Goal: Task Accomplishment & Management: Use online tool/utility

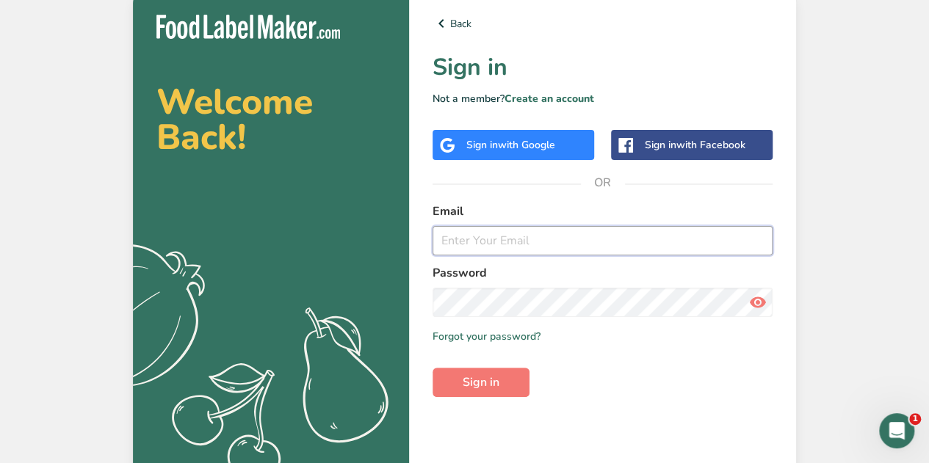
click at [465, 242] on input "email" at bounding box center [603, 240] width 340 height 29
type input "[PERSON_NAME][EMAIL_ADDRESS][DOMAIN_NAME]"
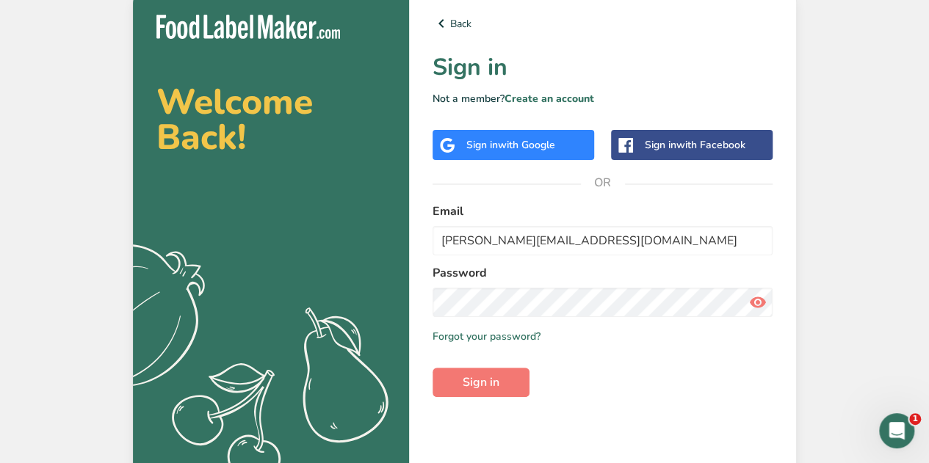
click at [870, 211] on div "Welcome Back! .a{fill:#f5f3ed;} Back Sign in Not a member? Create an account Si…" at bounding box center [464, 235] width 929 height 471
click at [497, 385] on span "Sign in" at bounding box center [481, 383] width 37 height 18
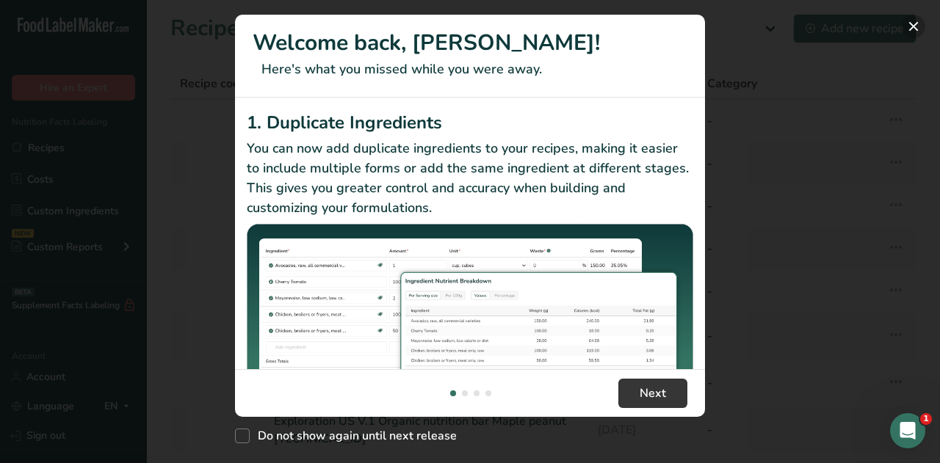
click at [917, 27] on button "New Features" at bounding box center [914, 27] width 24 height 24
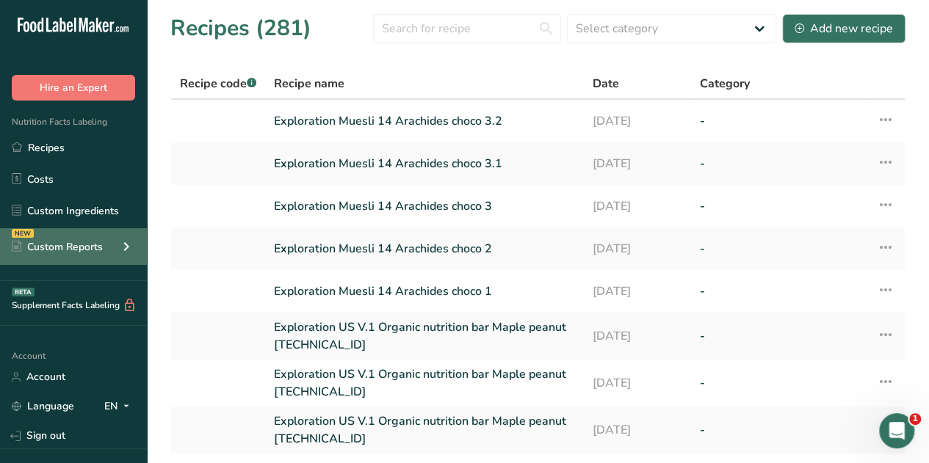
click at [126, 242] on icon at bounding box center [127, 247] width 18 height 26
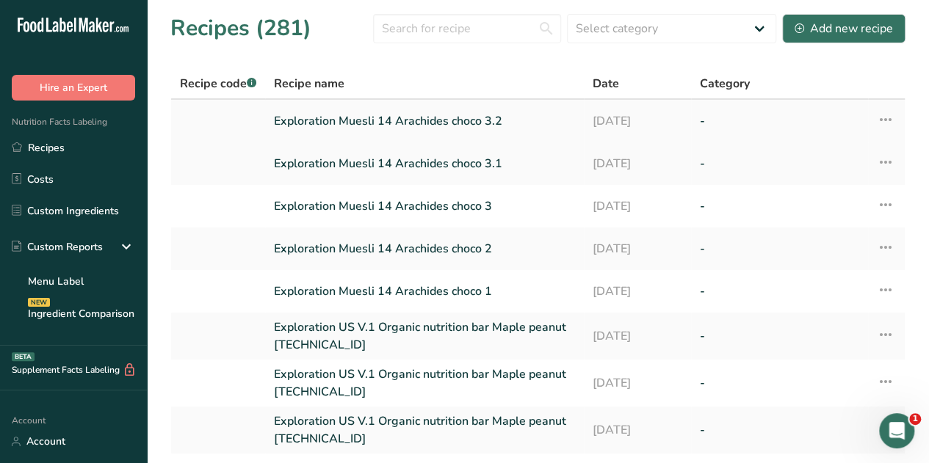
click at [430, 118] on link "Exploration Muesli 14 Arachides choco 3.2" at bounding box center [424, 121] width 301 height 31
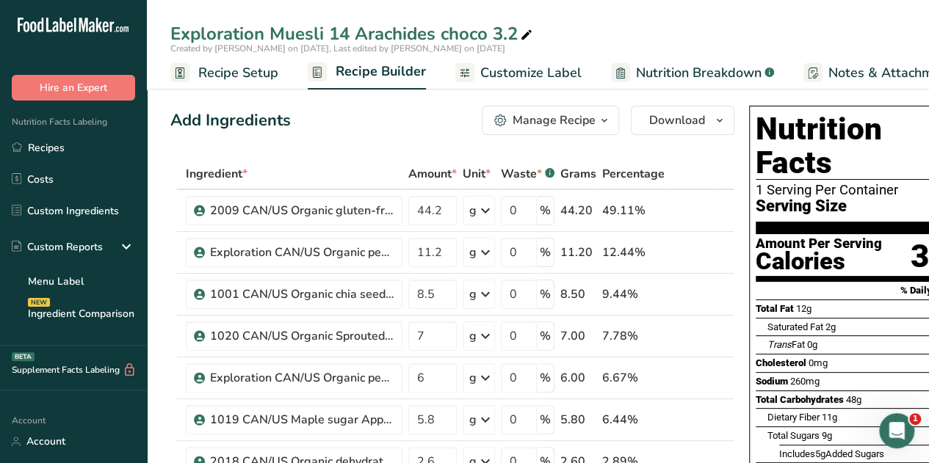
click at [607, 119] on icon "button" at bounding box center [605, 121] width 12 height 18
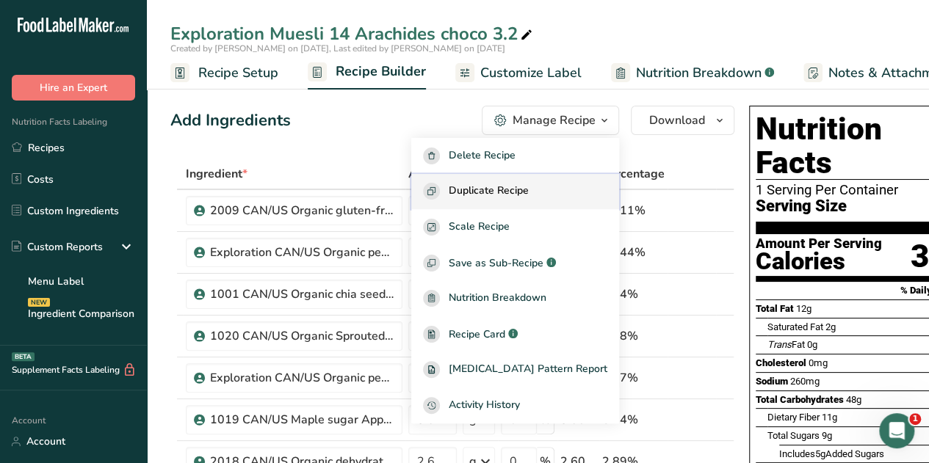
click at [520, 192] on span "Duplicate Recipe" at bounding box center [489, 191] width 80 height 17
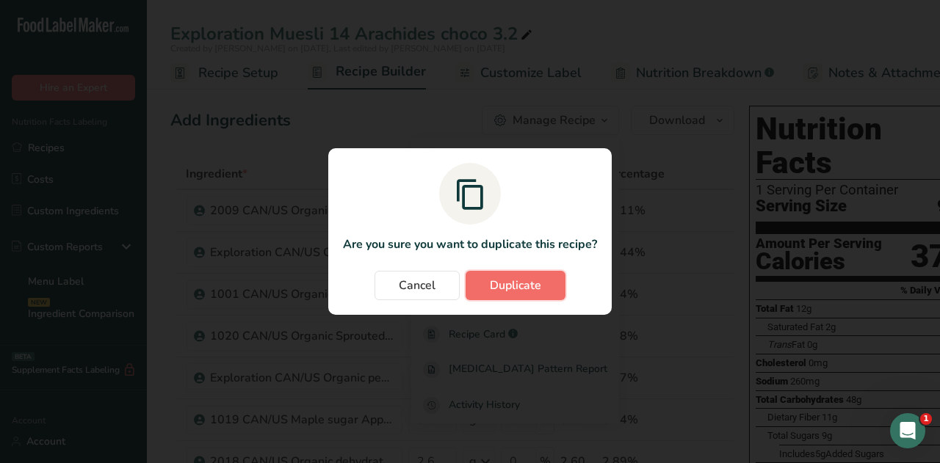
click at [546, 286] on button "Duplicate" at bounding box center [516, 285] width 100 height 29
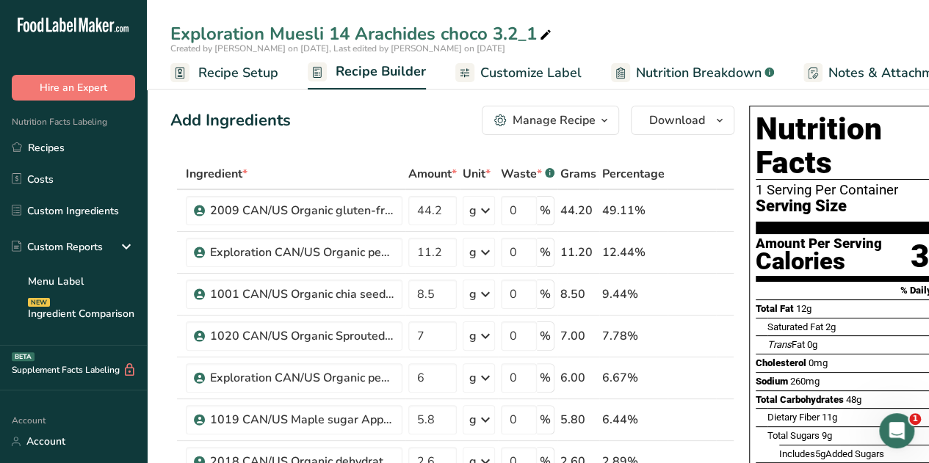
click at [530, 35] on div "Exploration Muesli 14 Arachides choco 3.2_1" at bounding box center [362, 34] width 384 height 26
type input "Exploration Muesli 14 Arachides choco 3.2.1"
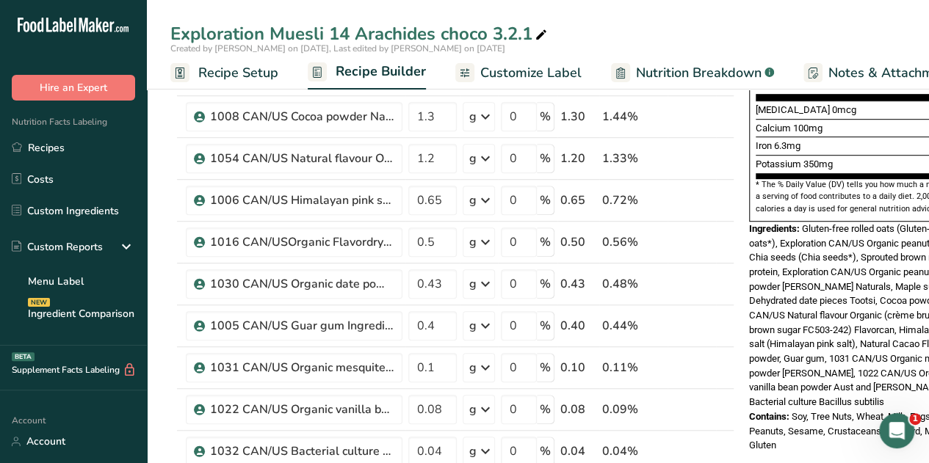
scroll to position [405, 0]
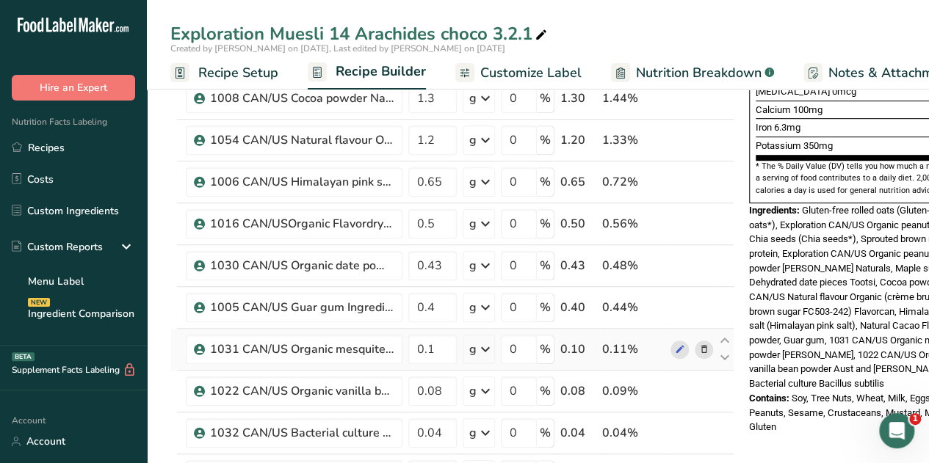
click at [703, 343] on icon at bounding box center [704, 349] width 10 height 15
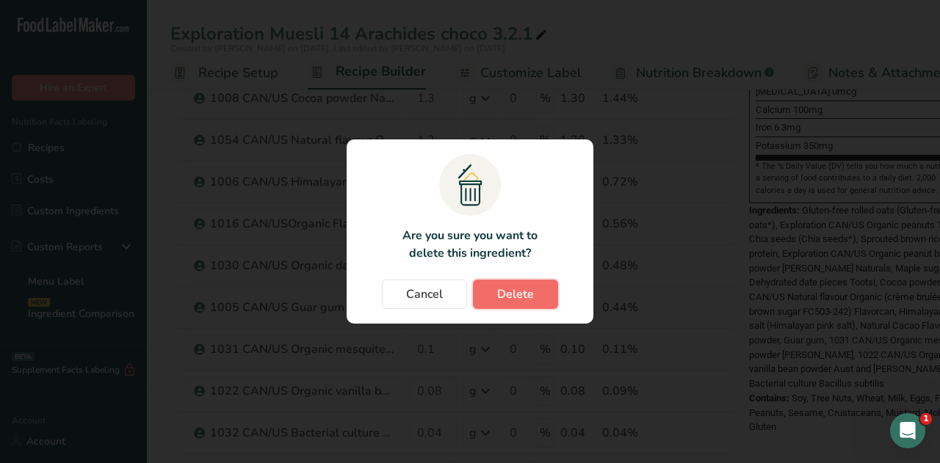
click at [519, 296] on span "Delete" at bounding box center [515, 295] width 37 height 18
type input "0.08"
type input "0.04"
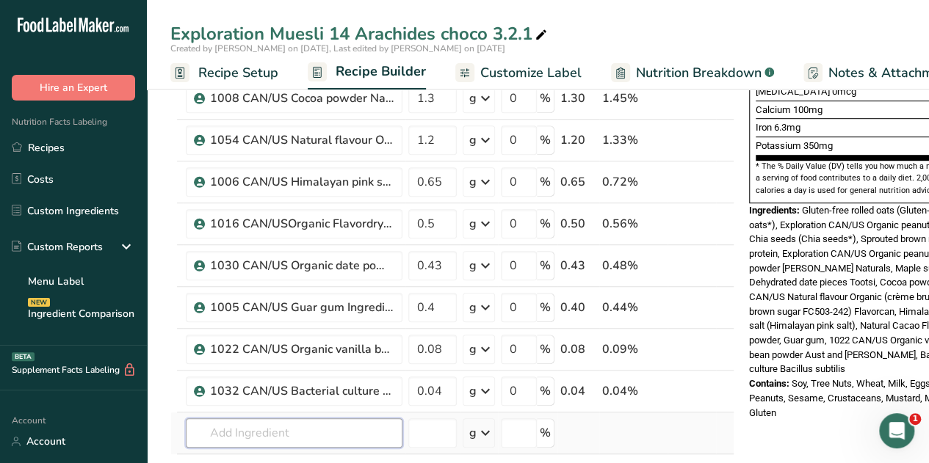
click at [225, 425] on input "text" at bounding box center [294, 433] width 217 height 29
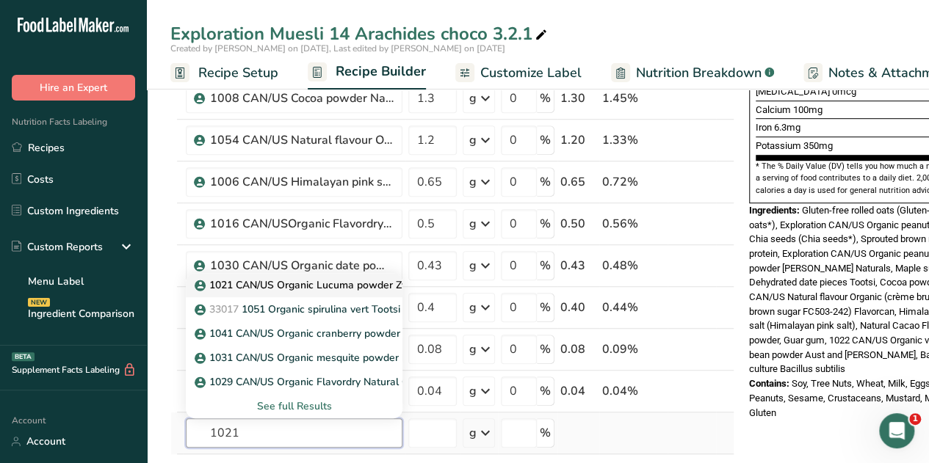
type input "1021"
click at [311, 286] on p "1021 CAN/US Organic Lucuma powder Zyo" at bounding box center [305, 285] width 215 height 15
type input "1021 CAN/US Organic Lucuma powder Zyo"
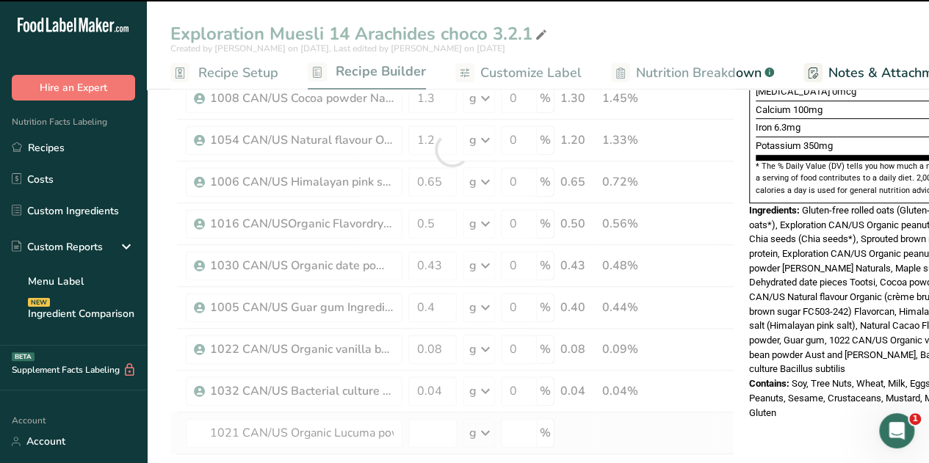
type input "0"
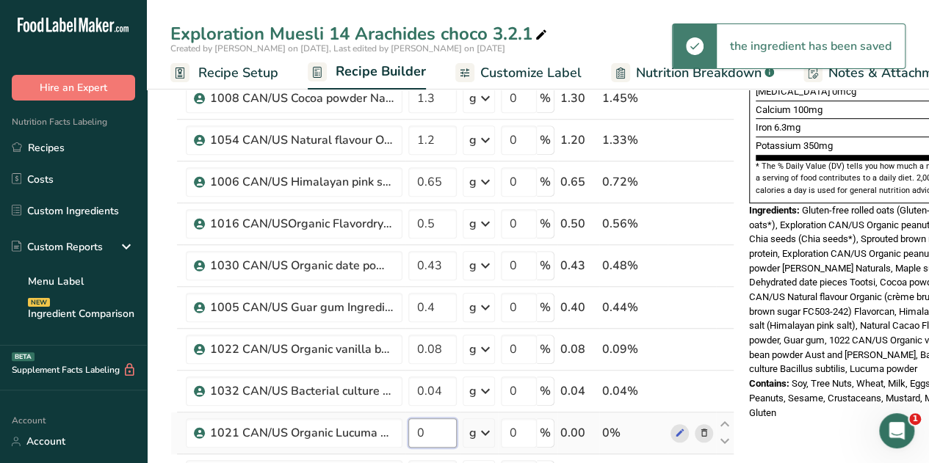
click at [432, 424] on input "0" at bounding box center [432, 433] width 48 height 29
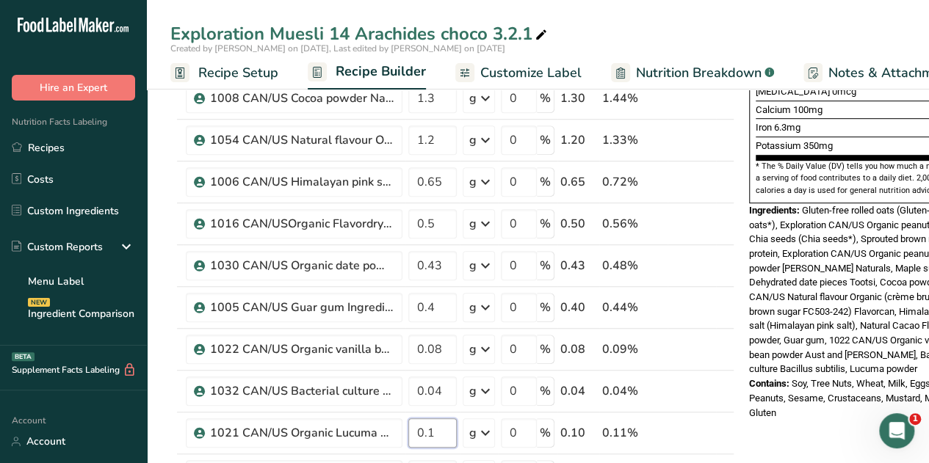
type input "0.1"
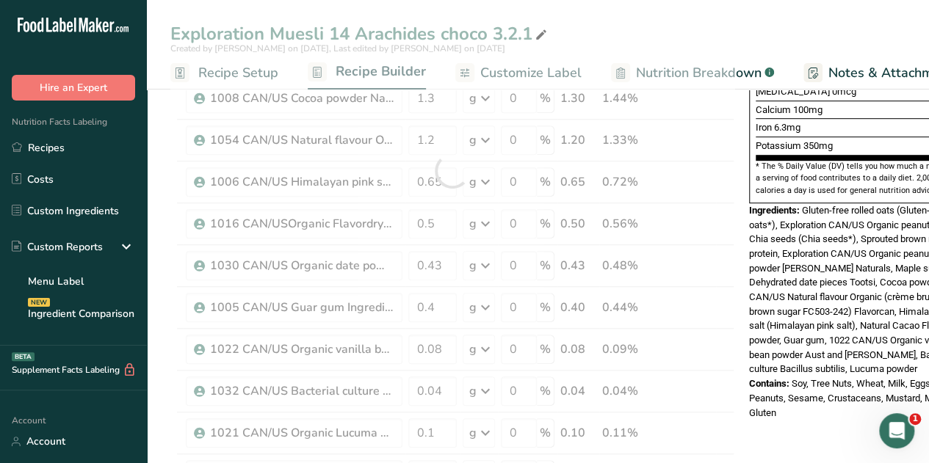
click at [837, 378] on span "Soy, Tree Nuts, Wheat, Milk, Eggs, Fish, Peanuts, Sesame, Crustaceans, Mustard,…" at bounding box center [857, 398] width 216 height 40
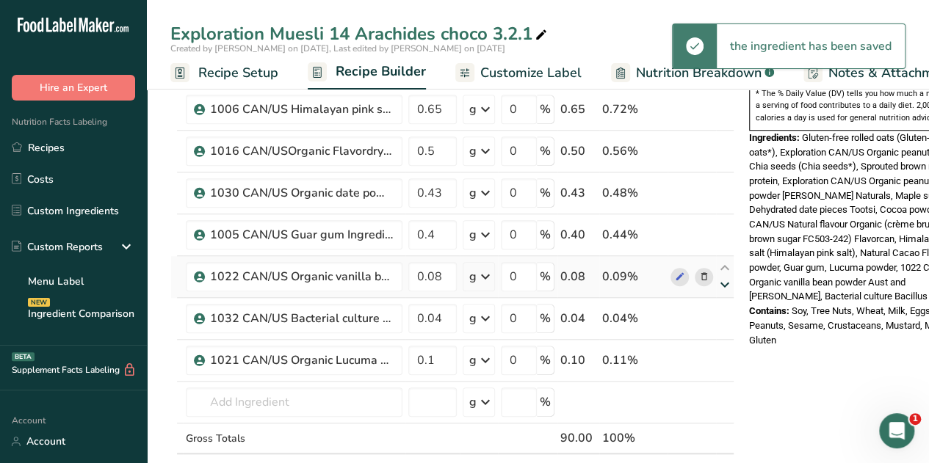
scroll to position [476, 0]
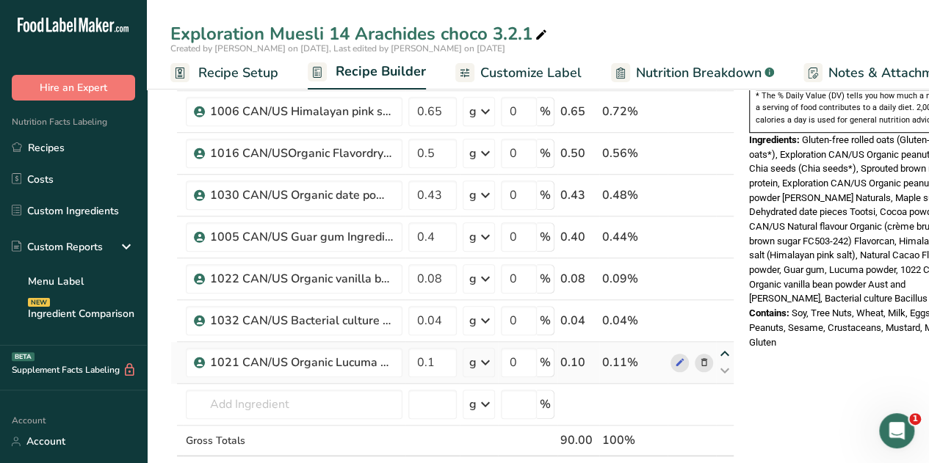
click at [723, 350] on icon at bounding box center [725, 354] width 18 height 11
type input "0.1"
type input "0.04"
click at [726, 307] on icon at bounding box center [725, 312] width 18 height 11
type input "0.1"
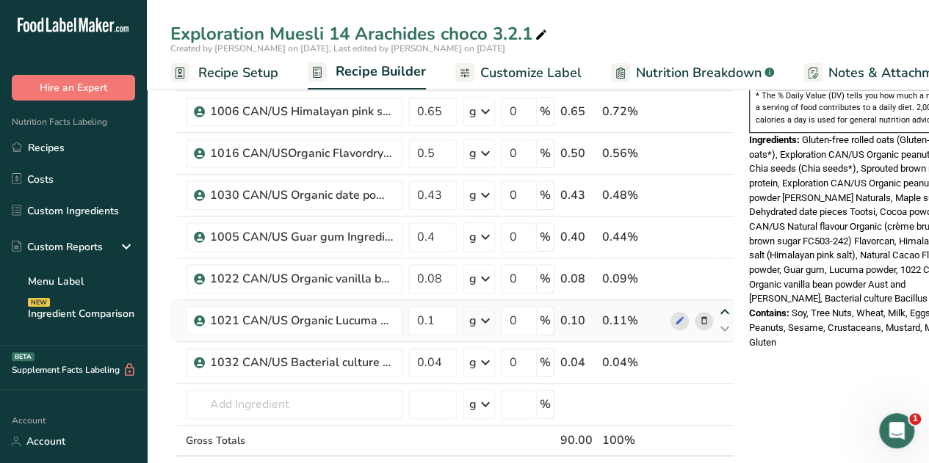
type input "0.08"
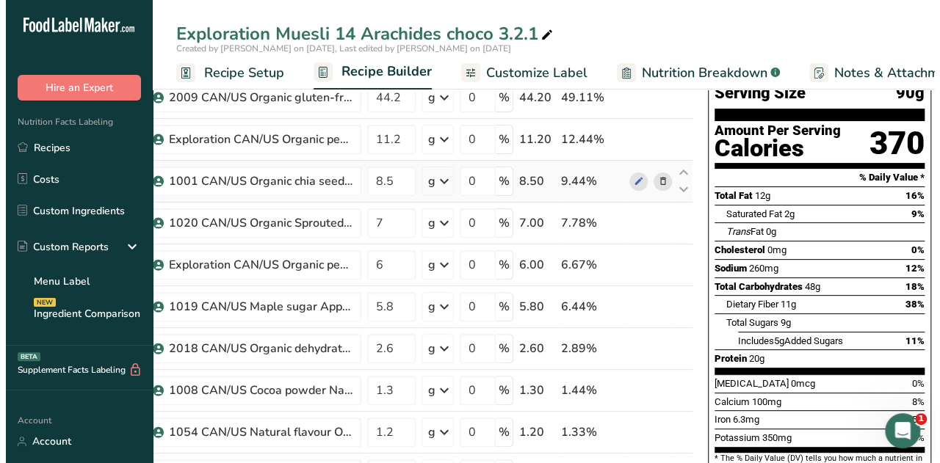
scroll to position [0, 0]
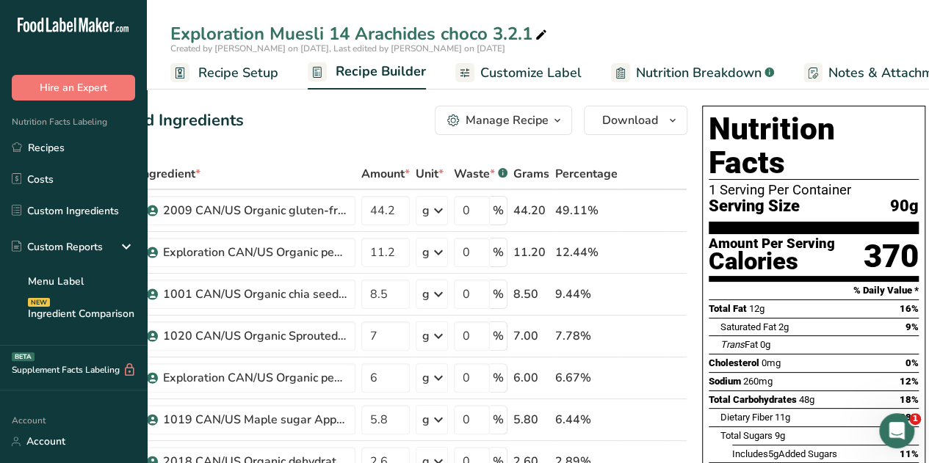
click at [555, 122] on icon "button" at bounding box center [558, 121] width 12 height 18
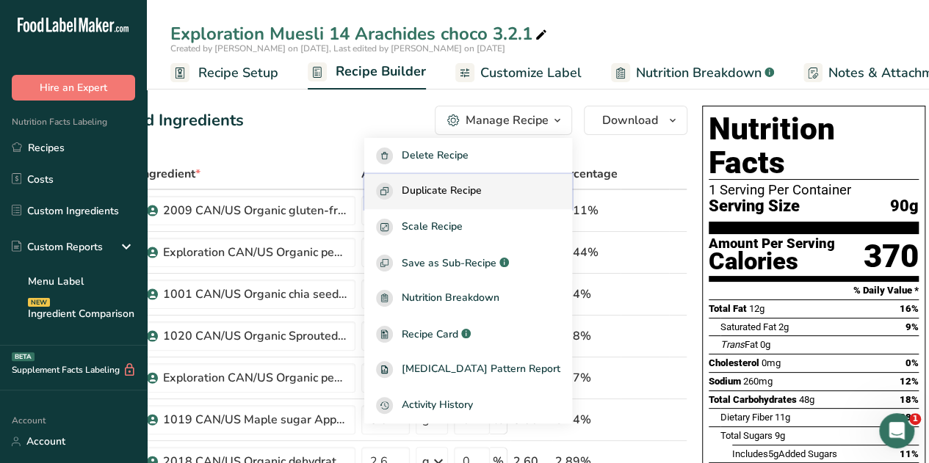
click at [475, 191] on span "Duplicate Recipe" at bounding box center [442, 191] width 80 height 17
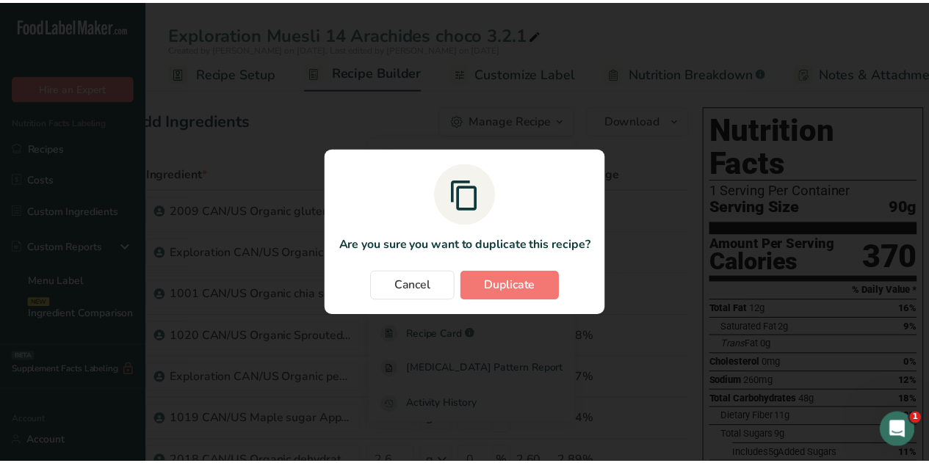
scroll to position [0, 35]
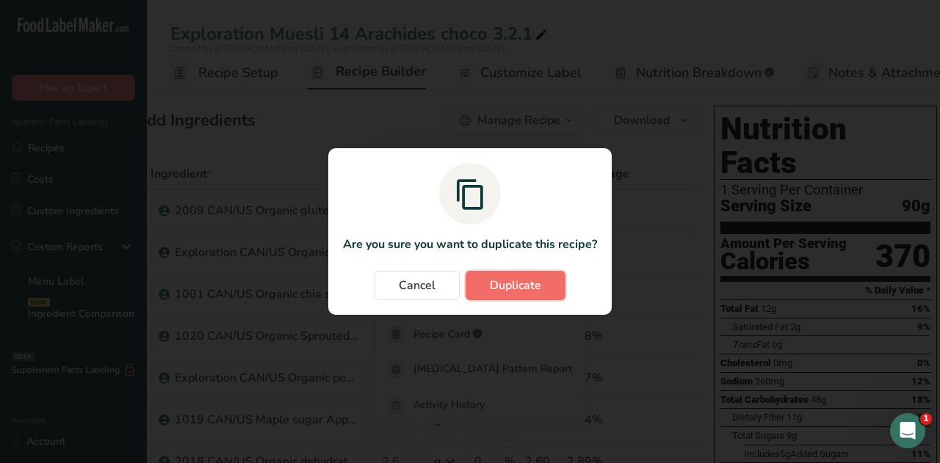
click at [516, 287] on span "Duplicate" at bounding box center [515, 286] width 51 height 18
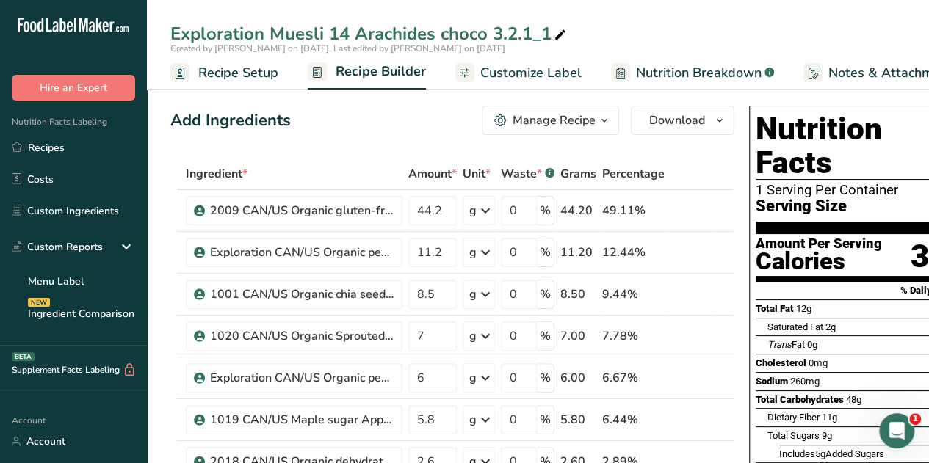
click at [549, 30] on div "Exploration Muesli 14 Arachides choco 3.2.1_1" at bounding box center [369, 34] width 399 height 26
type input "Exploration Muesli 14 Arachides choco 3.2.2"
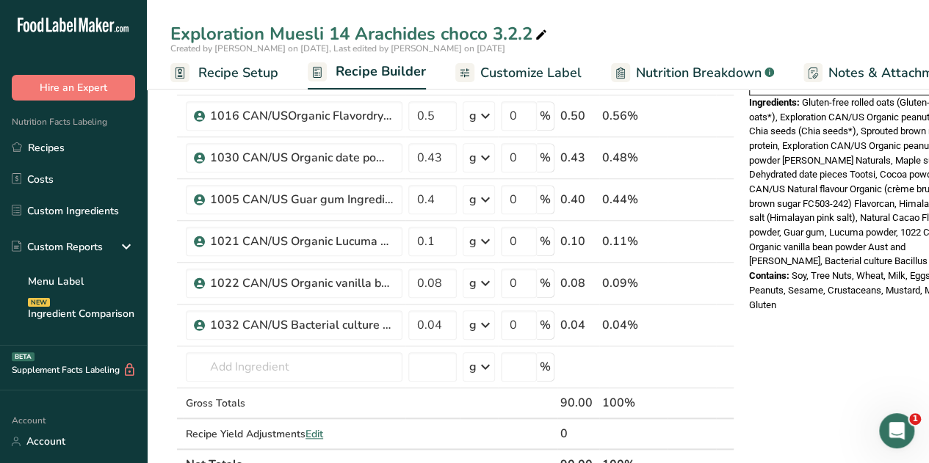
scroll to position [525, 0]
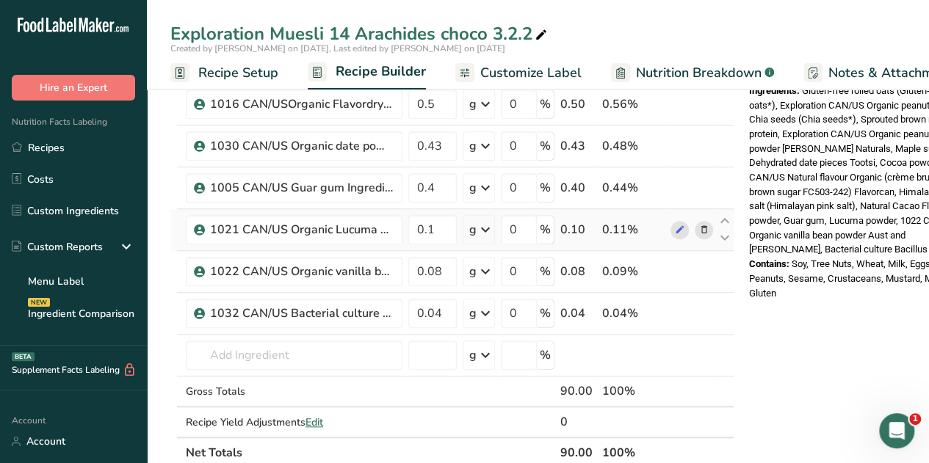
click at [704, 224] on icon at bounding box center [704, 230] width 10 height 15
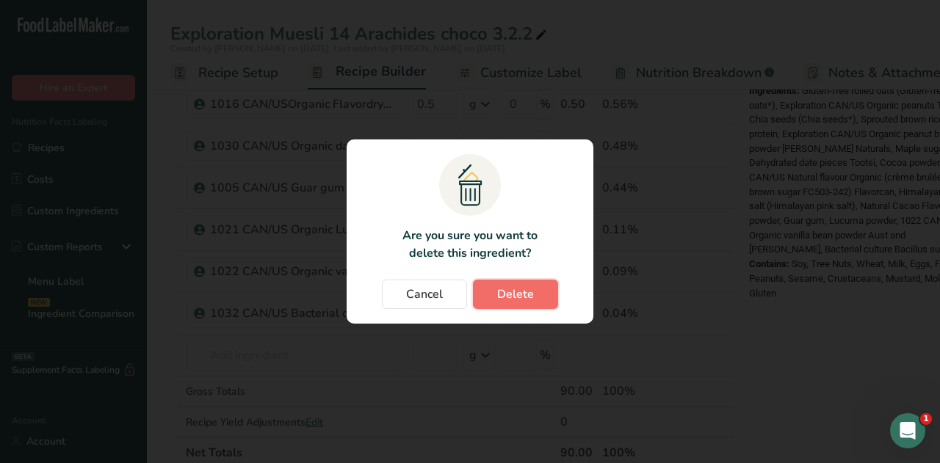
click at [533, 295] on span "Delete" at bounding box center [515, 295] width 37 height 18
type input "0.08"
type input "0.04"
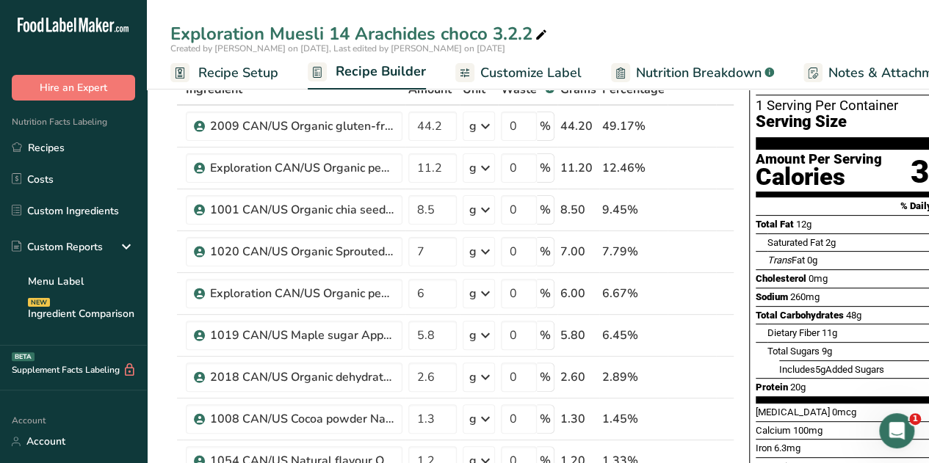
scroll to position [0, 0]
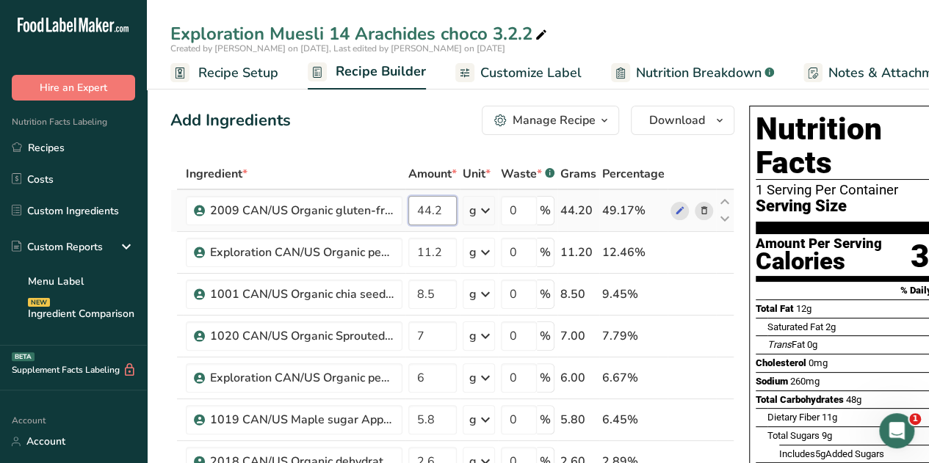
click at [441, 210] on input "44.2" at bounding box center [432, 210] width 48 height 29
type input "44.3"
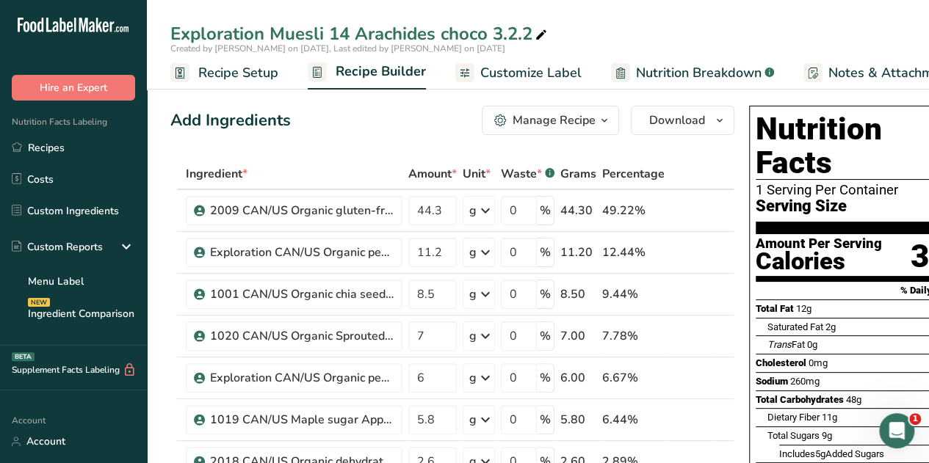
click at [602, 118] on icon "button" at bounding box center [605, 121] width 12 height 18
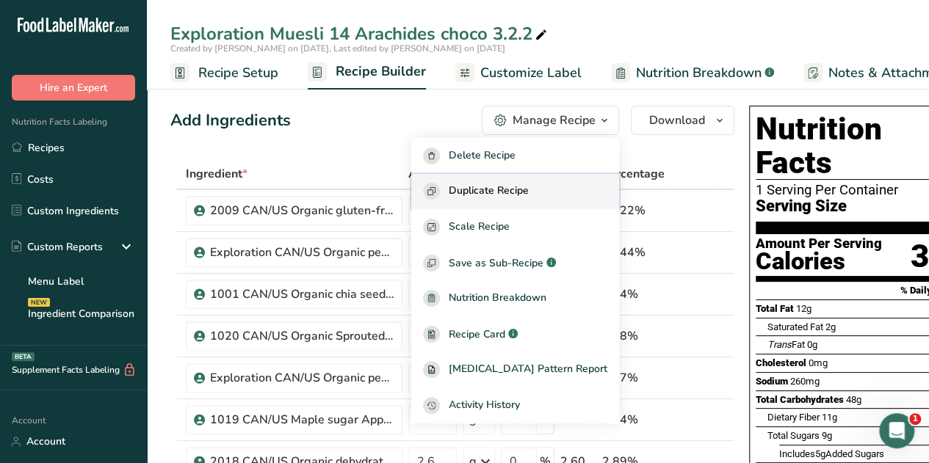
click at [518, 193] on span "Duplicate Recipe" at bounding box center [489, 191] width 80 height 17
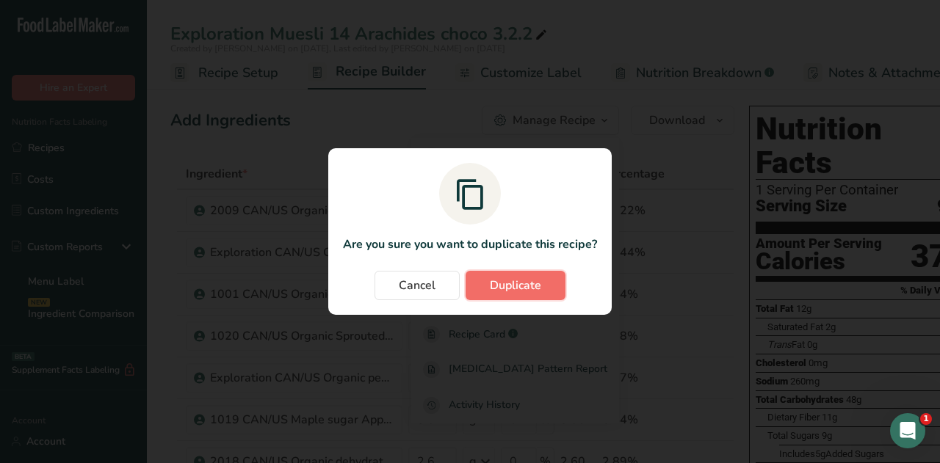
click at [527, 282] on span "Duplicate" at bounding box center [515, 286] width 51 height 18
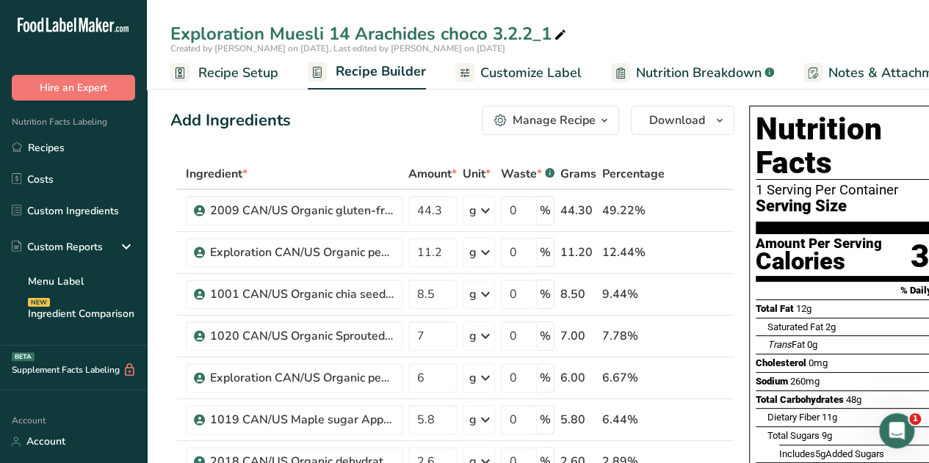
click at [548, 32] on div "Exploration Muesli 14 Arachides choco 3.2.2_1" at bounding box center [369, 34] width 399 height 26
type input "Exploration Muesli 14 Arachides choco 3.2.3"
click at [396, 123] on div "Add Ingredients Manage Recipe Delete Recipe Duplicate Recipe Scale Recipe Save …" at bounding box center [452, 120] width 564 height 29
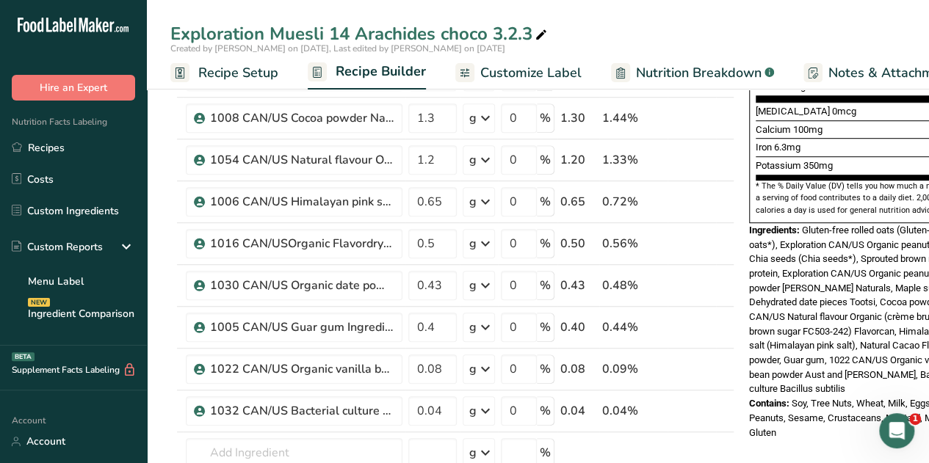
scroll to position [386, 0]
click at [705, 281] on icon at bounding box center [704, 285] width 10 height 15
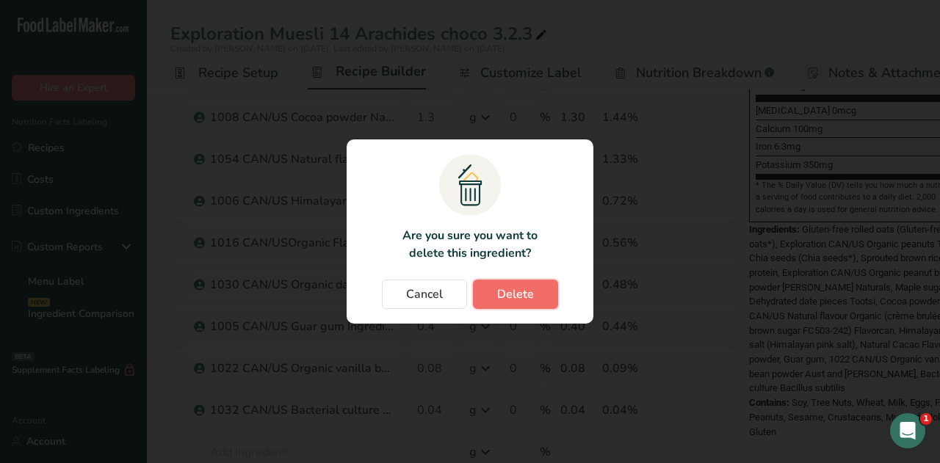
click at [539, 291] on button "Delete" at bounding box center [515, 294] width 85 height 29
type input "0.4"
type input "0.08"
type input "0.04"
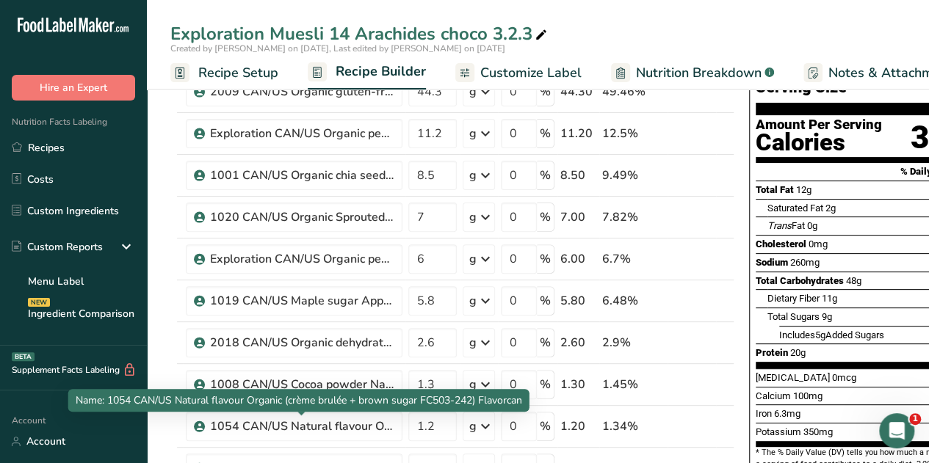
scroll to position [118, 0]
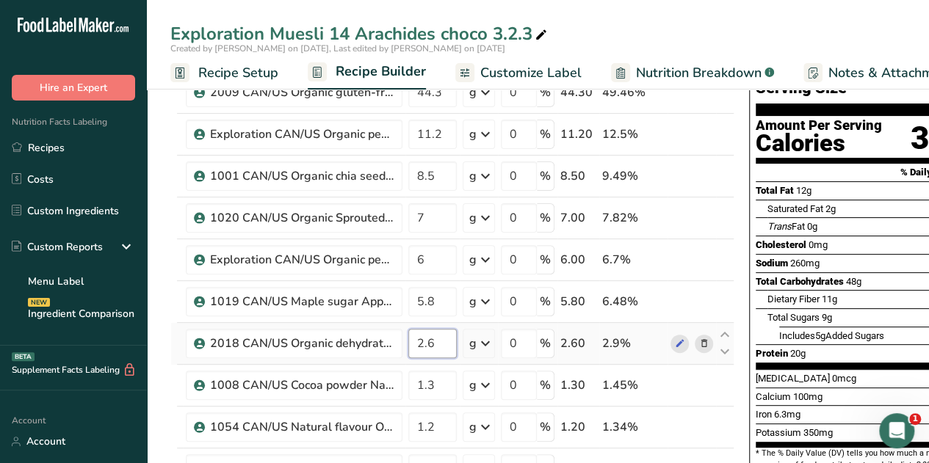
click at [436, 342] on input "2.6" at bounding box center [432, 343] width 48 height 29
type input "2"
type input "3"
click at [663, 15] on div "Exploration Muesli 14 Arachides choco 3.2.3 Created by [PERSON_NAME] on [DATE],…" at bounding box center [538, 45] width 782 height 90
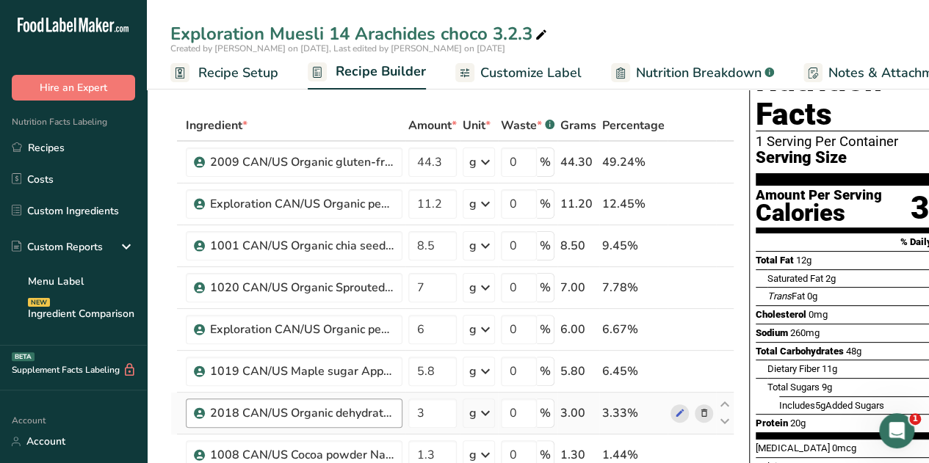
scroll to position [41, 0]
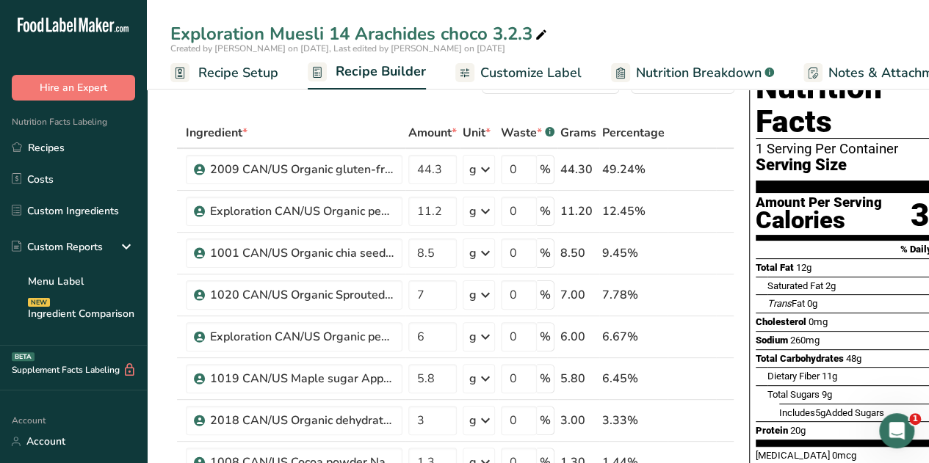
click at [728, 64] on span "Nutrition Breakdown" at bounding box center [699, 73] width 126 height 20
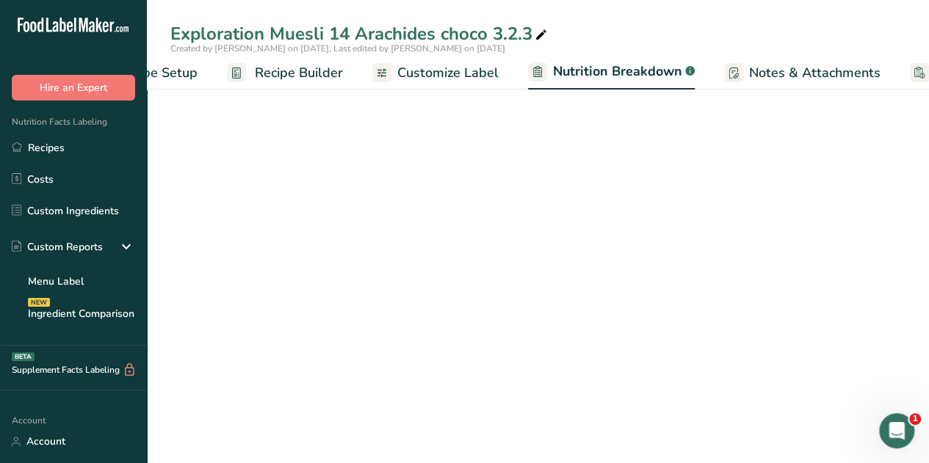
select select "Calories"
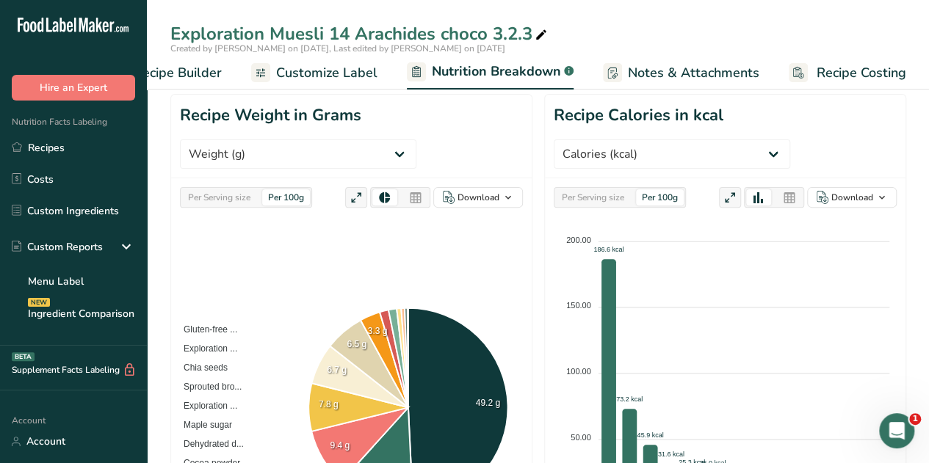
scroll to position [150, 0]
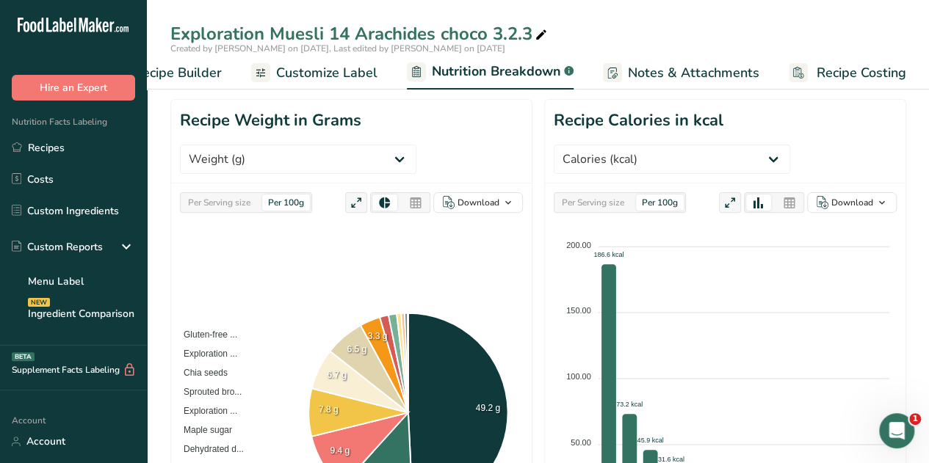
click at [195, 71] on span "Recipe Builder" at bounding box center [178, 73] width 88 height 20
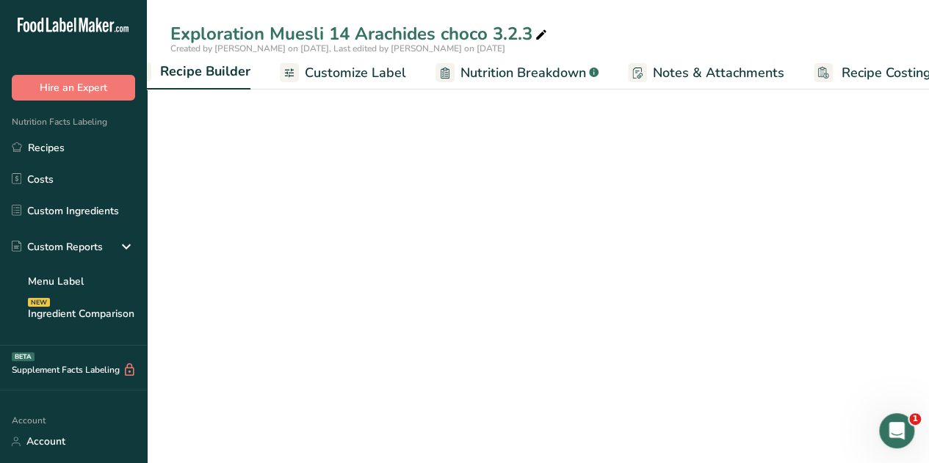
scroll to position [0, 142]
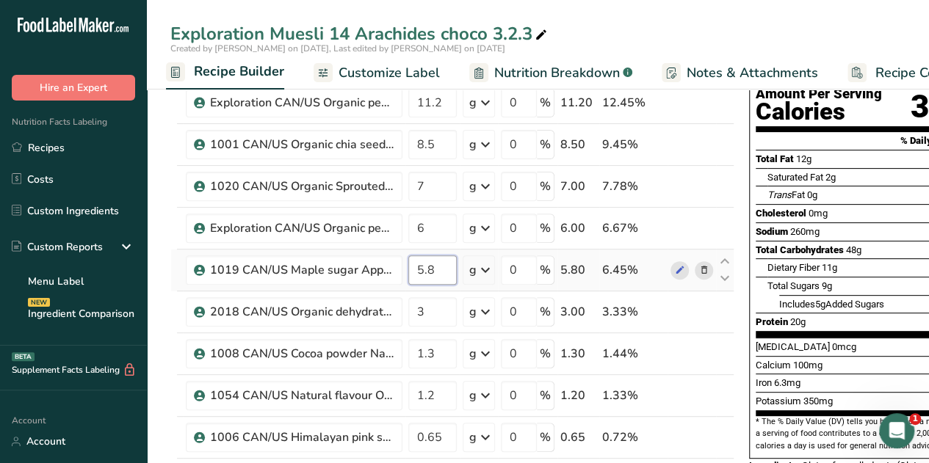
click at [433, 273] on input "5.8" at bounding box center [432, 270] width 48 height 29
type input "5.9"
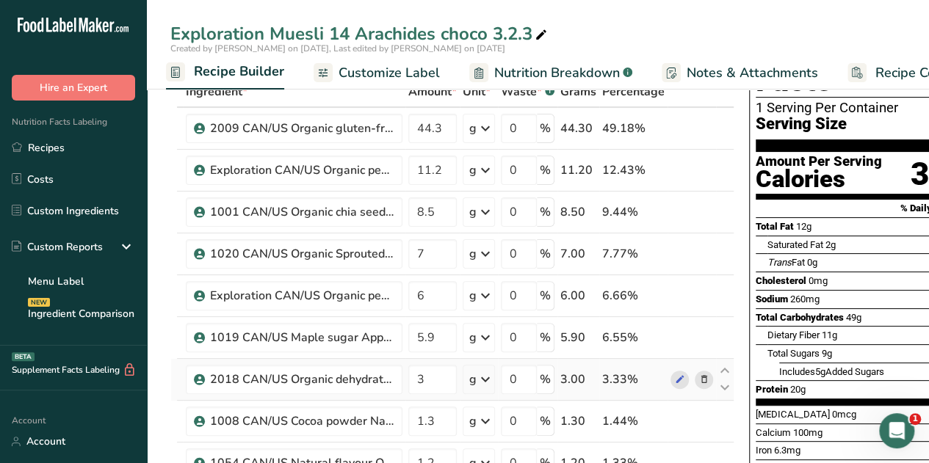
scroll to position [83, 0]
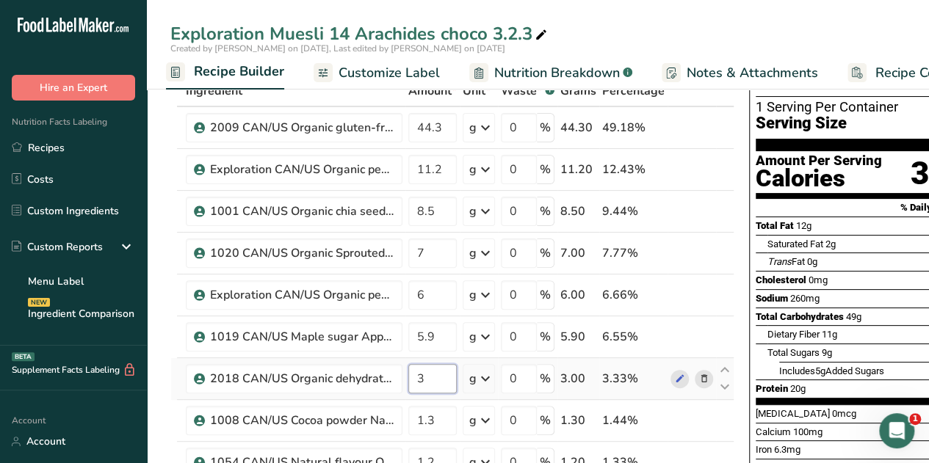
click at [429, 375] on input "3" at bounding box center [432, 378] width 48 height 29
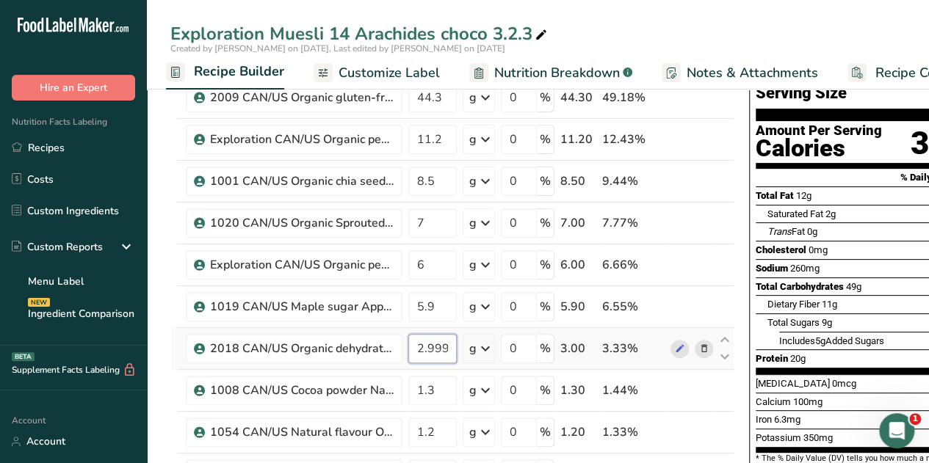
scroll to position [112, 0]
click at [444, 342] on input "2.999998" at bounding box center [432, 349] width 48 height 29
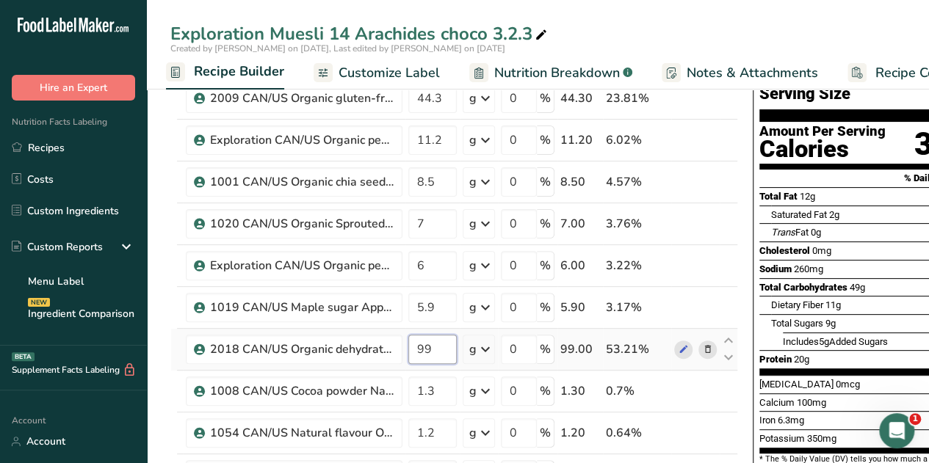
type input "9"
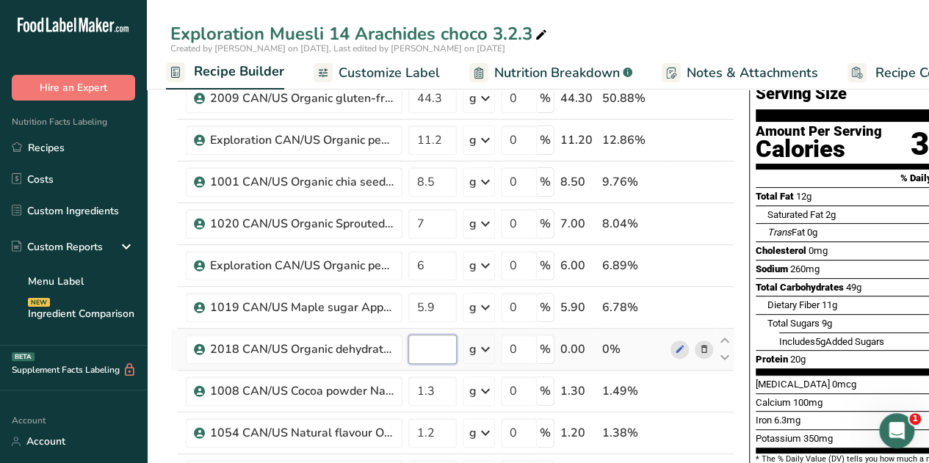
type input "3"
click at [624, 29] on div "Exploration Muesli 14 Arachides choco 3.2.3" at bounding box center [538, 34] width 782 height 26
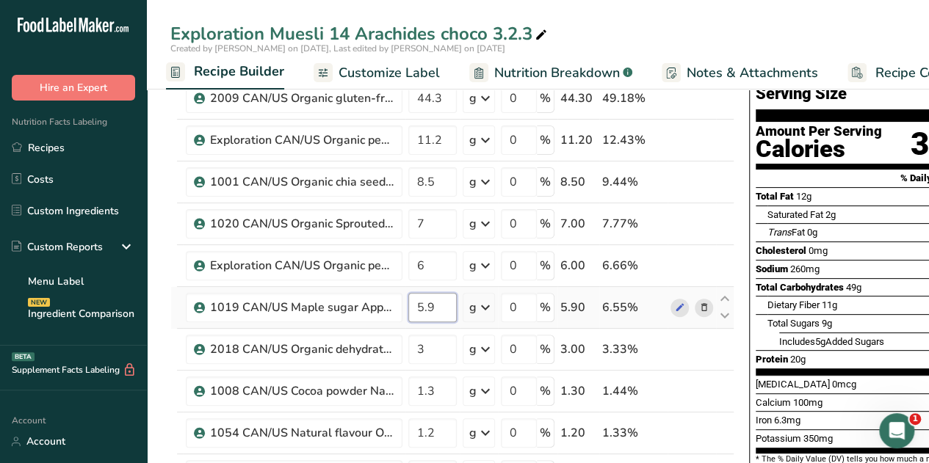
click at [433, 301] on input "5.9" at bounding box center [432, 307] width 48 height 29
type input "5.83"
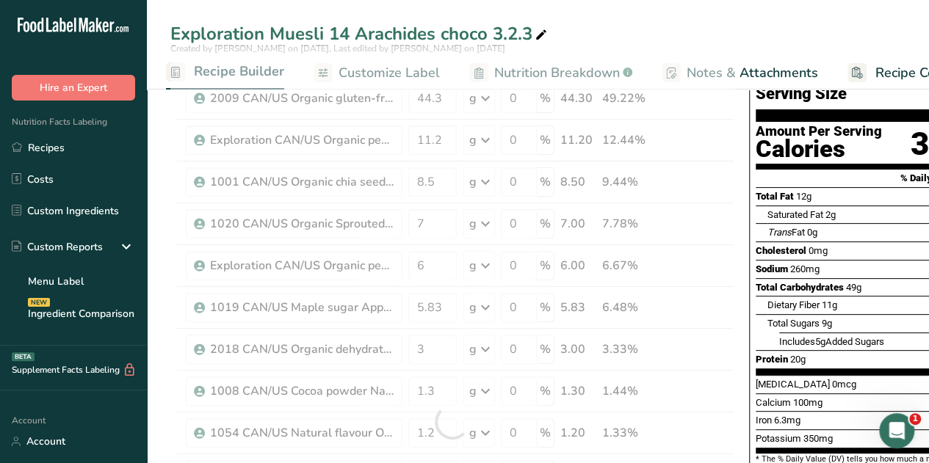
click at [645, 16] on div "Exploration Muesli 14 Arachides choco 3.2.3 Created by [PERSON_NAME] on [DATE],…" at bounding box center [538, 45] width 782 height 90
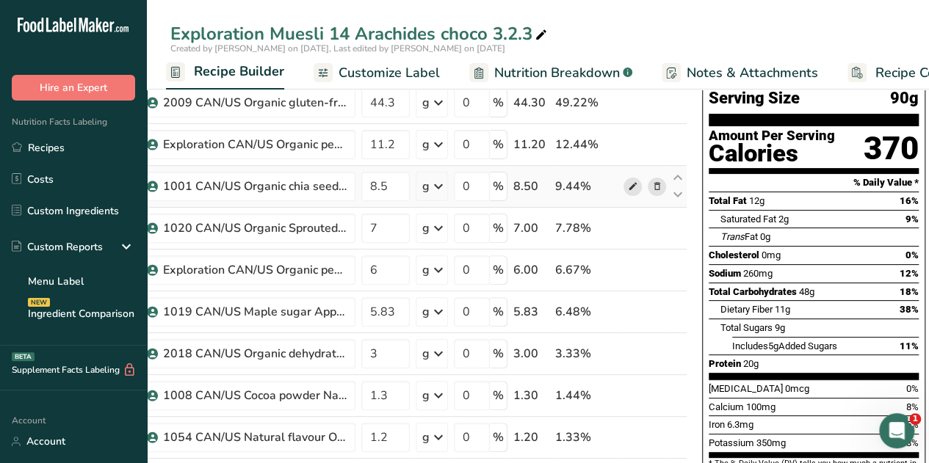
scroll to position [0, 0]
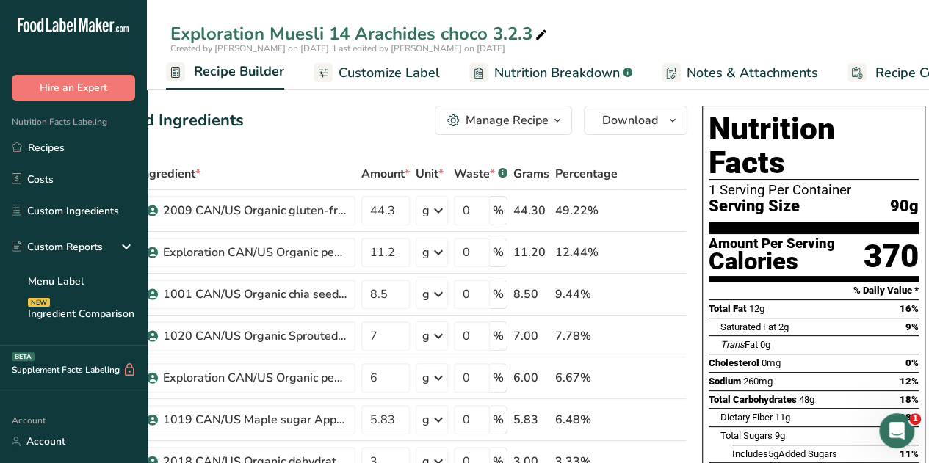
click at [557, 122] on icon "button" at bounding box center [558, 121] width 12 height 18
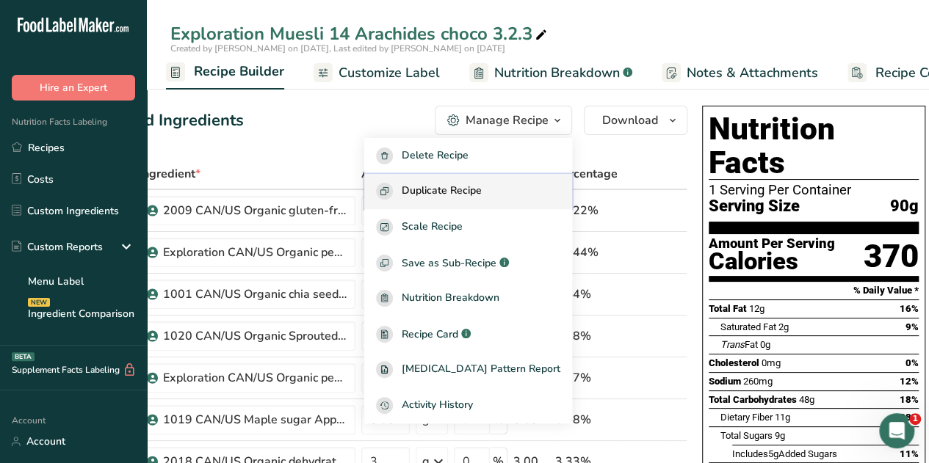
click at [480, 201] on button "Duplicate Recipe" at bounding box center [468, 192] width 208 height 36
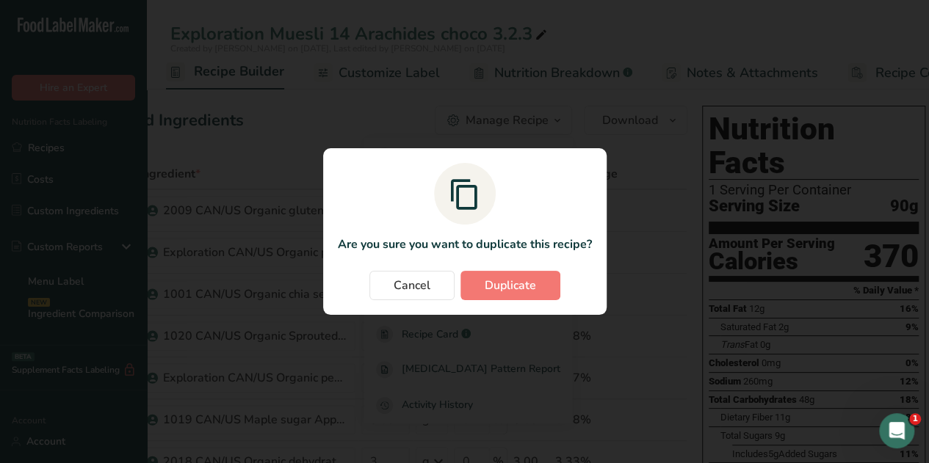
scroll to position [0, 35]
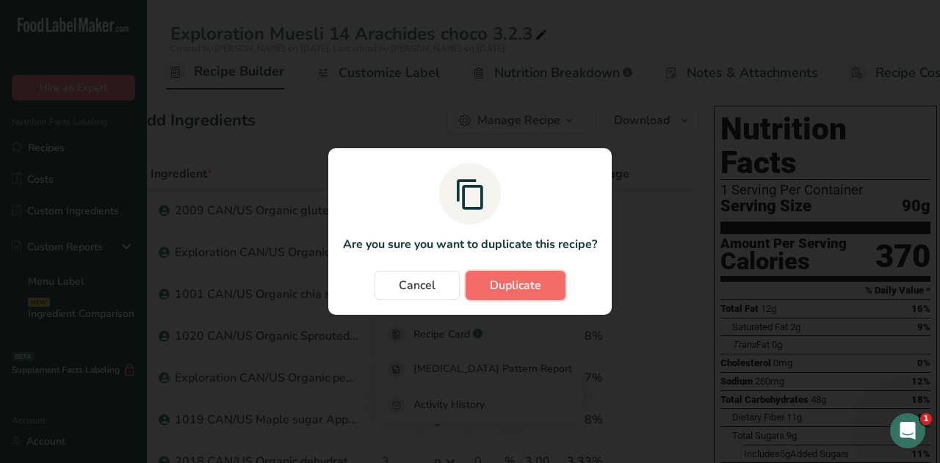
click at [521, 284] on span "Duplicate" at bounding box center [515, 286] width 51 height 18
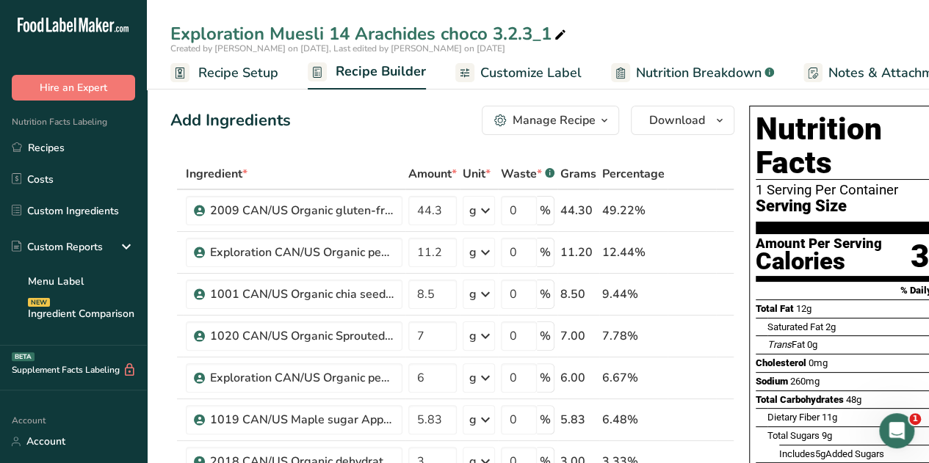
click at [549, 30] on div "Exploration Muesli 14 Arachides choco 3.2.3_1" at bounding box center [369, 34] width 399 height 26
type input "Exploration Muesli 14 Arachides choco 3.2.4"
click at [358, 131] on div "Add Ingredients Manage Recipe Delete Recipe Duplicate Recipe Scale Recipe Save …" at bounding box center [452, 120] width 564 height 29
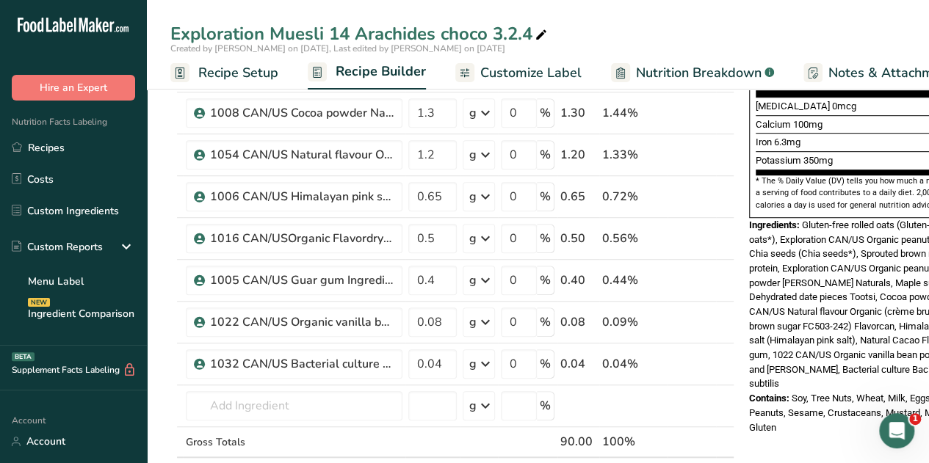
scroll to position [384, 0]
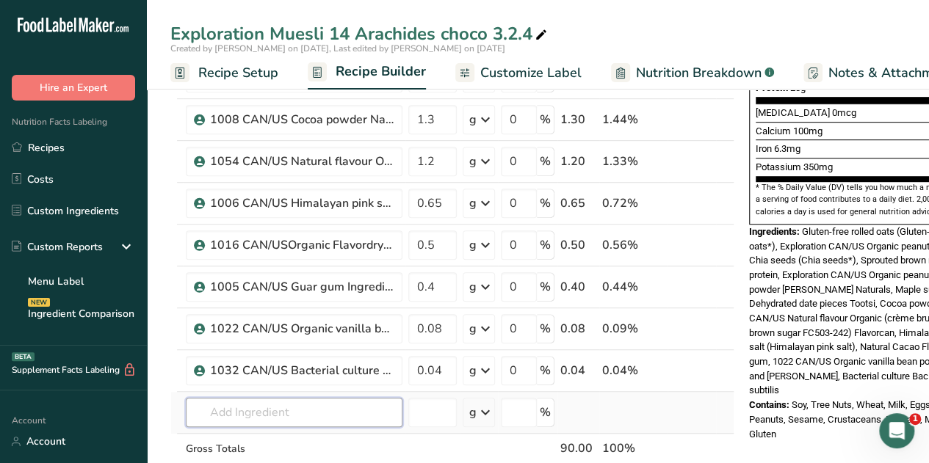
click at [222, 406] on input "text" at bounding box center [294, 412] width 217 height 29
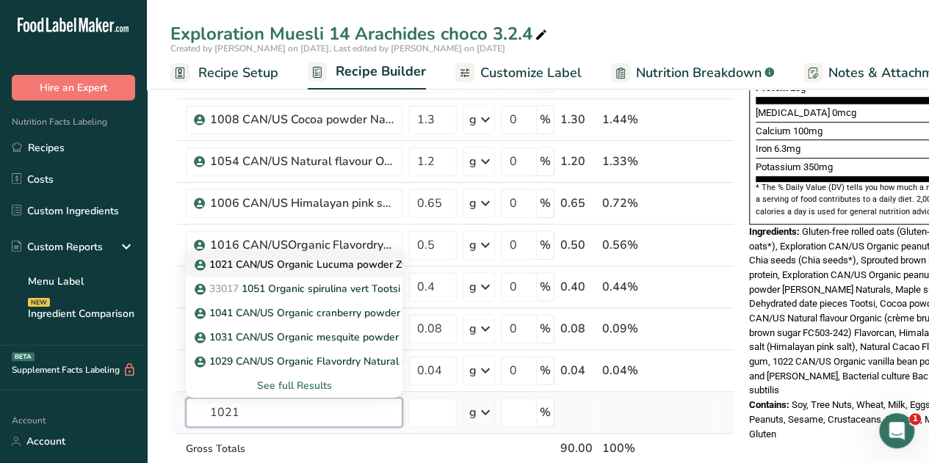
type input "1021"
click at [328, 267] on p "1021 CAN/US Organic Lucuma powder Zyo" at bounding box center [305, 264] width 215 height 15
type input "1021 CAN/US Organic Lucuma powder Zyo"
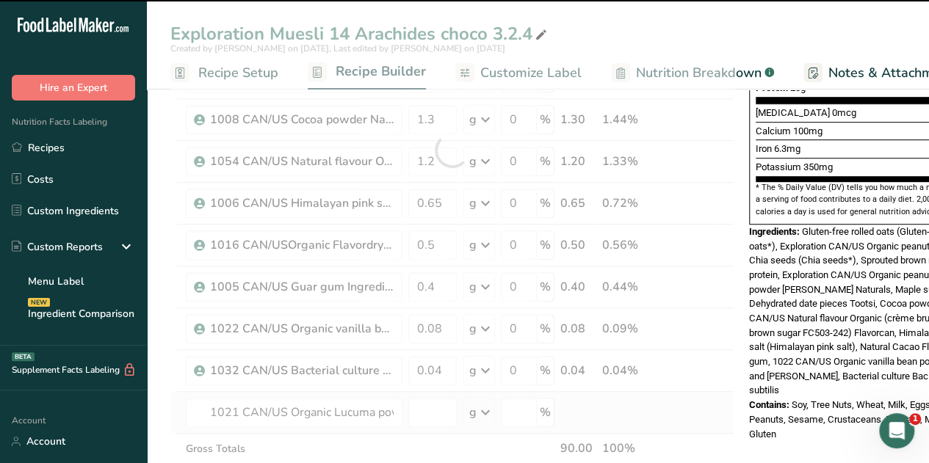
type input "0"
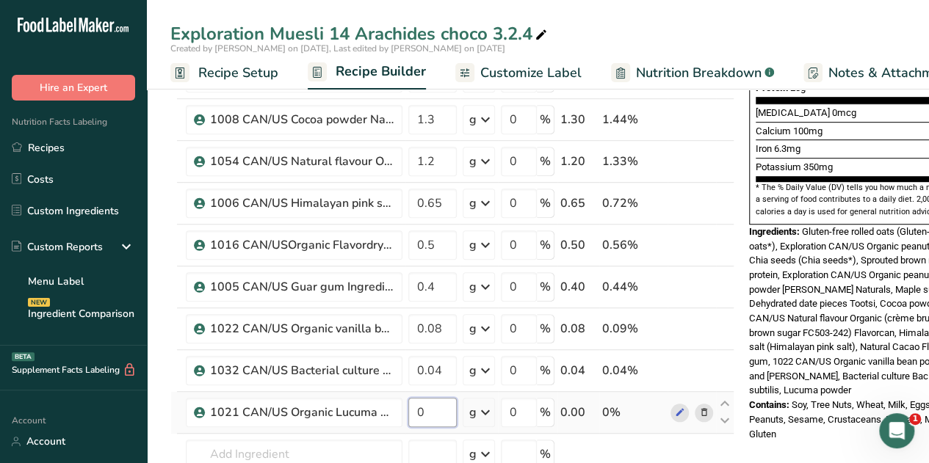
click at [427, 405] on input "0" at bounding box center [432, 412] width 48 height 29
type input "0.1"
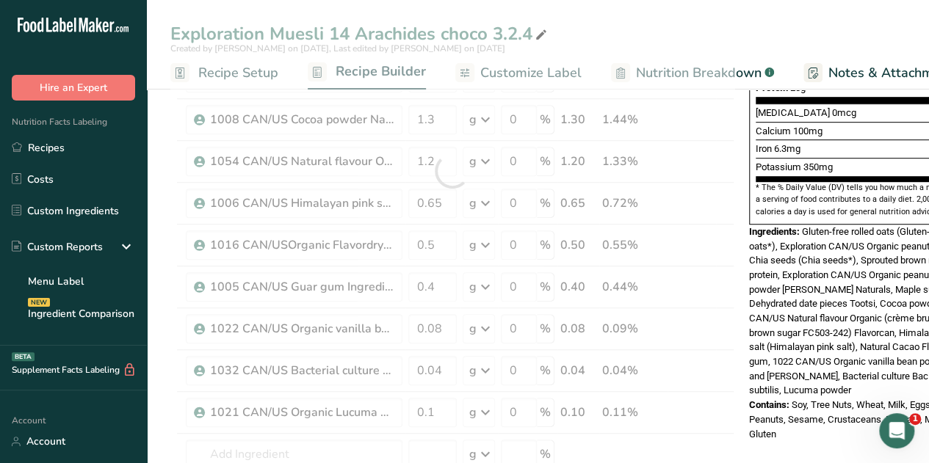
click at [737, 24] on div "Exploration Muesli 14 Arachides choco 3.2.4" at bounding box center [538, 34] width 782 height 26
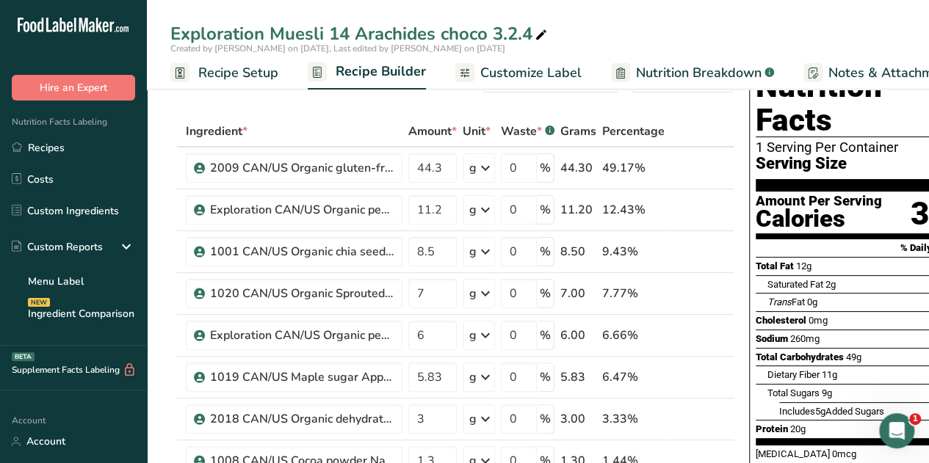
scroll to position [0, 0]
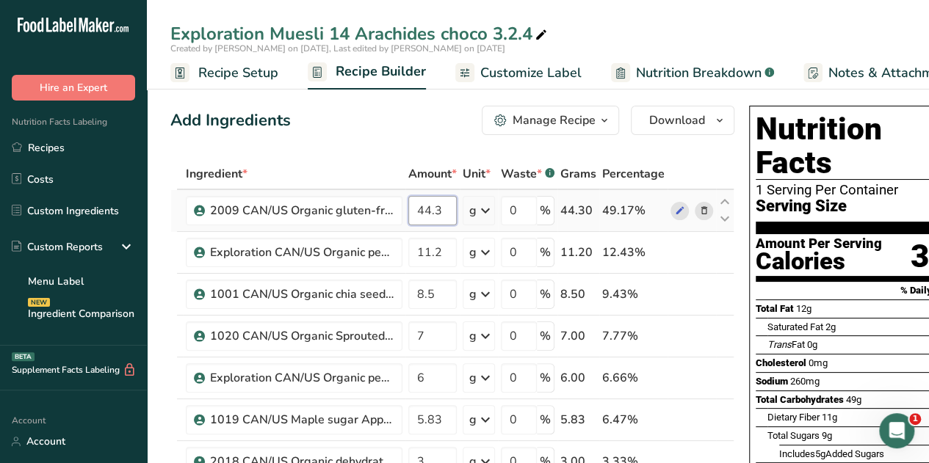
click at [437, 212] on input "44.3" at bounding box center [432, 210] width 48 height 29
type input "44.2"
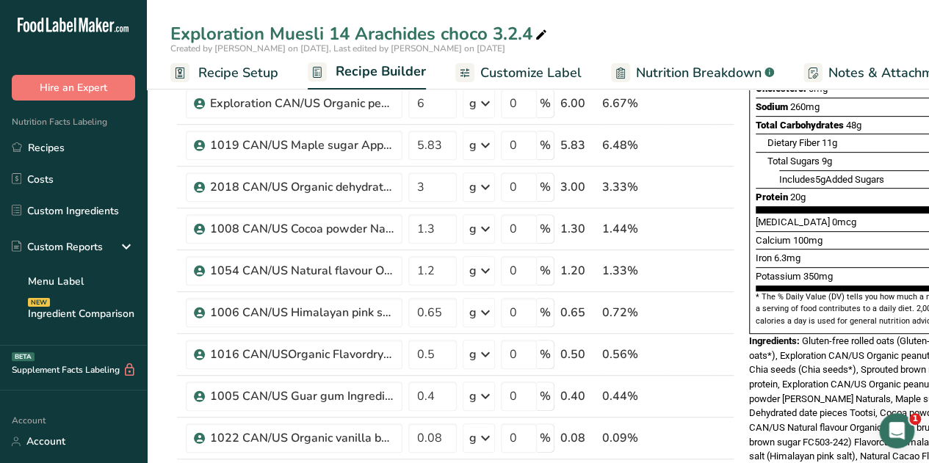
scroll to position [471, 0]
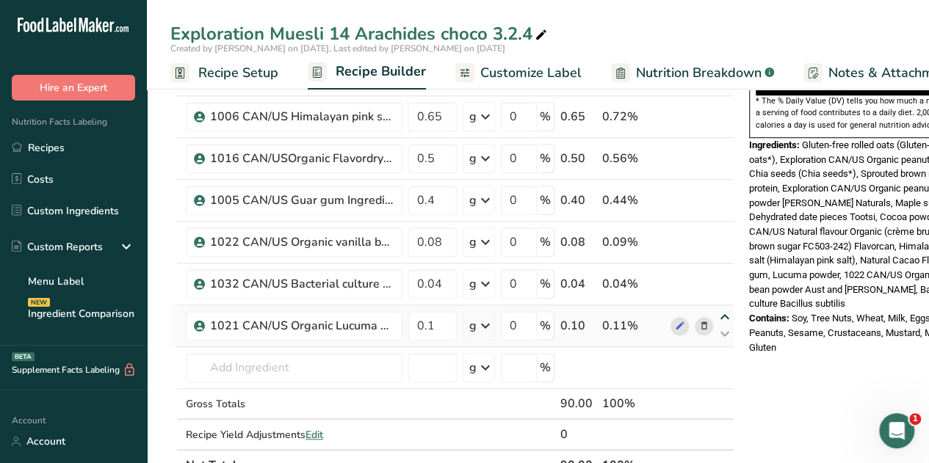
click at [721, 312] on icon at bounding box center [725, 317] width 18 height 11
type input "0.1"
type input "0.04"
click at [727, 273] on icon at bounding box center [725, 275] width 18 height 11
type input "0.1"
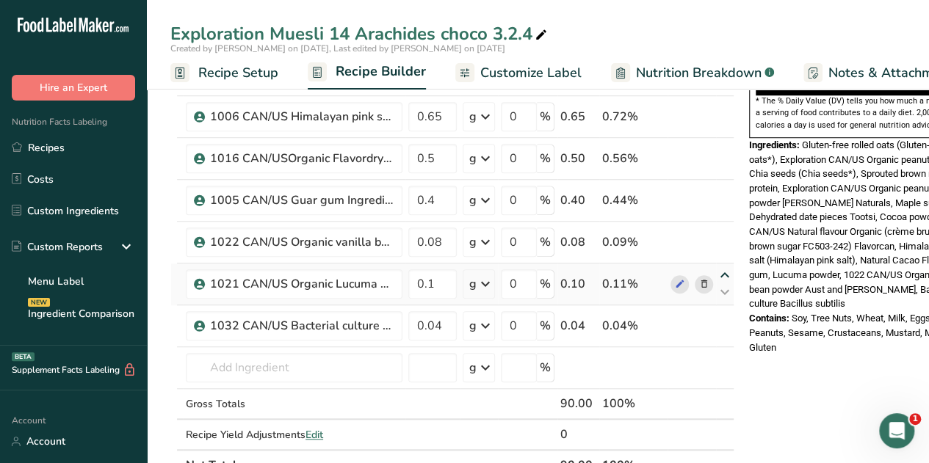
type input "0.08"
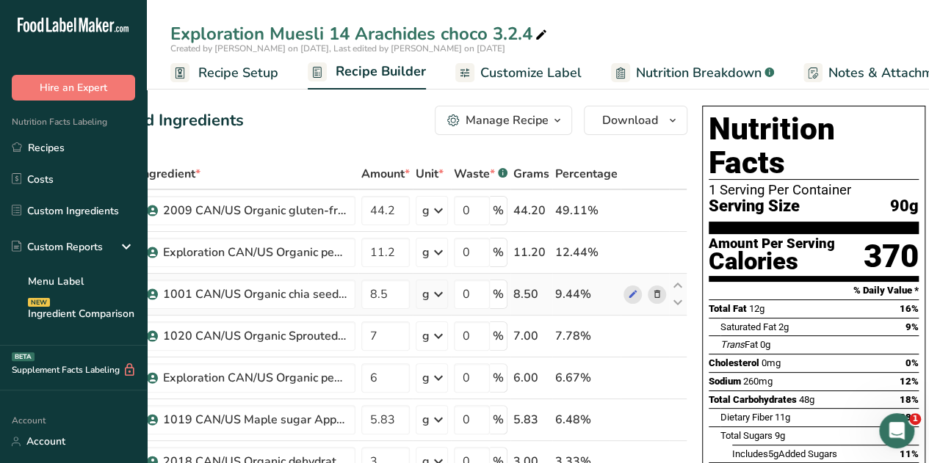
scroll to position [0, 0]
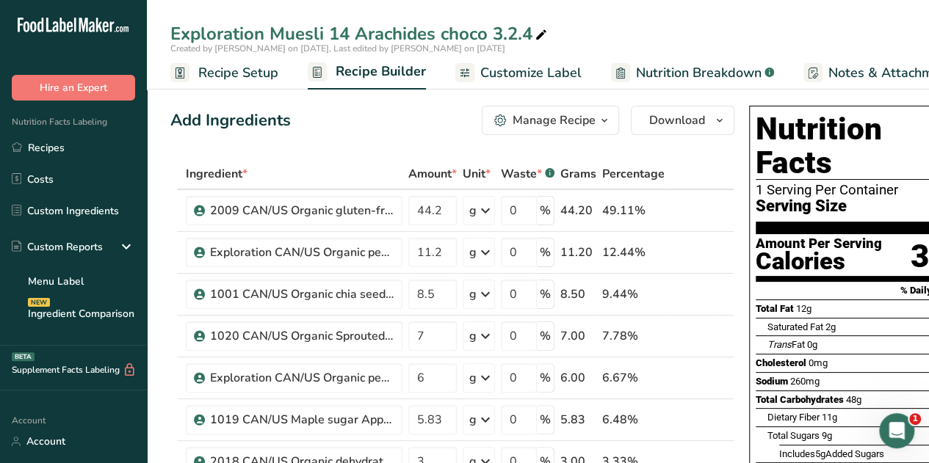
click at [608, 120] on icon "button" at bounding box center [605, 121] width 12 height 18
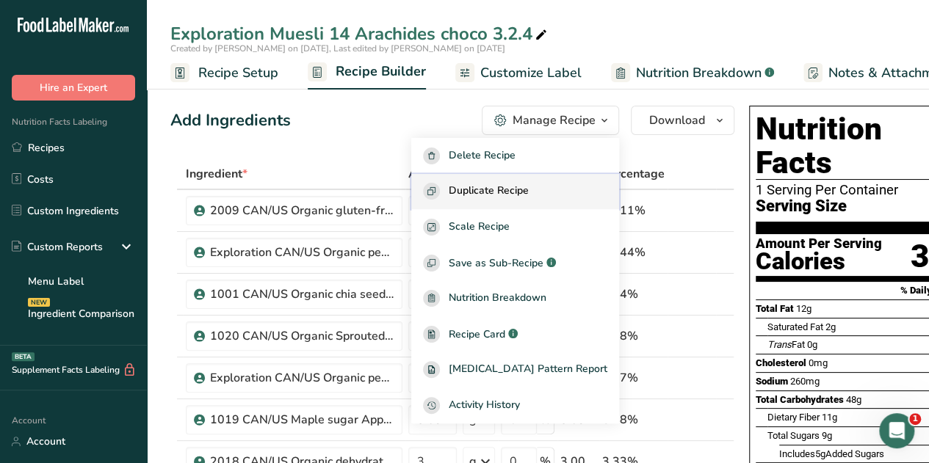
click at [529, 194] on span "Duplicate Recipe" at bounding box center [489, 191] width 80 height 17
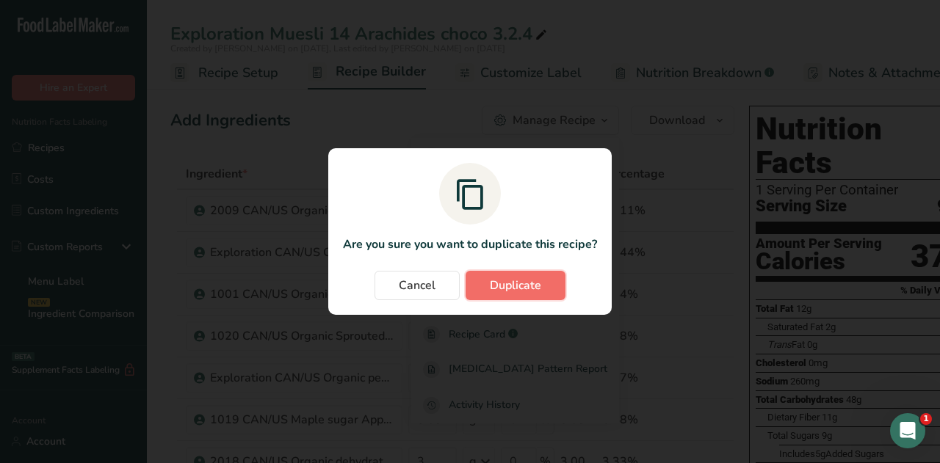
click at [520, 287] on span "Duplicate" at bounding box center [515, 286] width 51 height 18
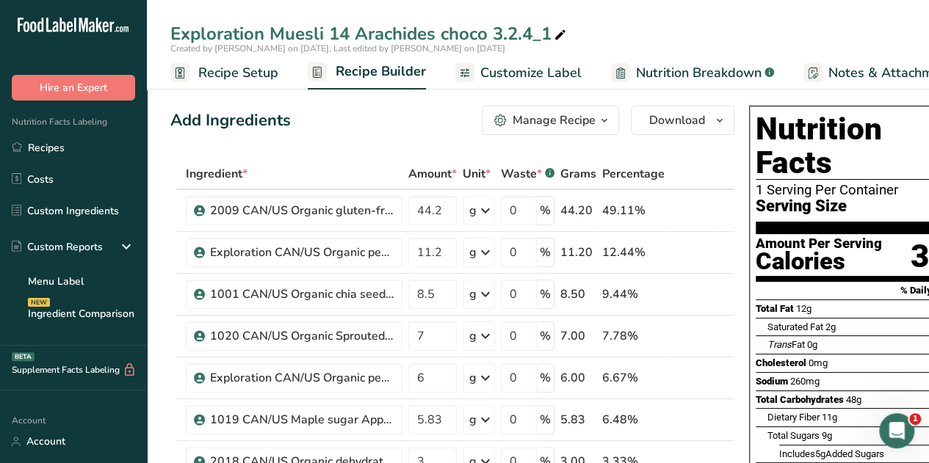
click at [547, 32] on div "Exploration Muesli 14 Arachides choco 3.2.4_1" at bounding box center [369, 34] width 399 height 26
click at [488, 36] on input "Exploration Muesli 14 Arachides choco 5" at bounding box center [537, 34] width 735 height 26
type input "Exploration Muesli 14 Arachides choco chip 5"
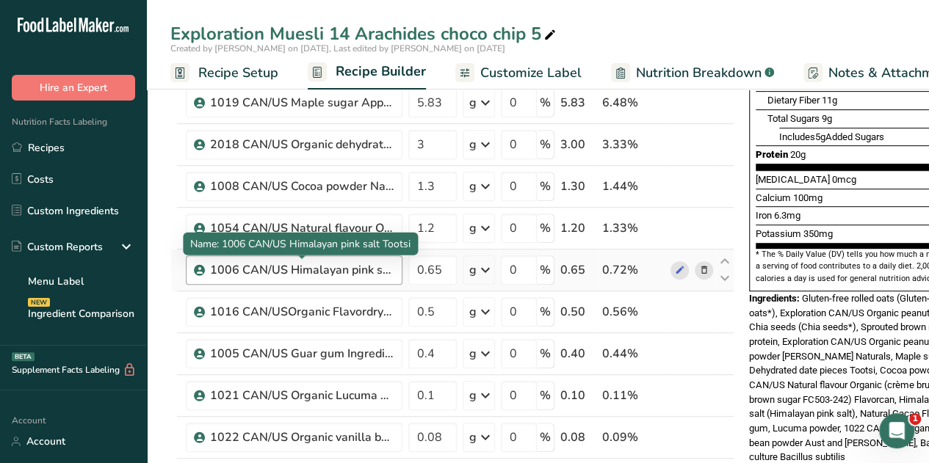
scroll to position [318, 0]
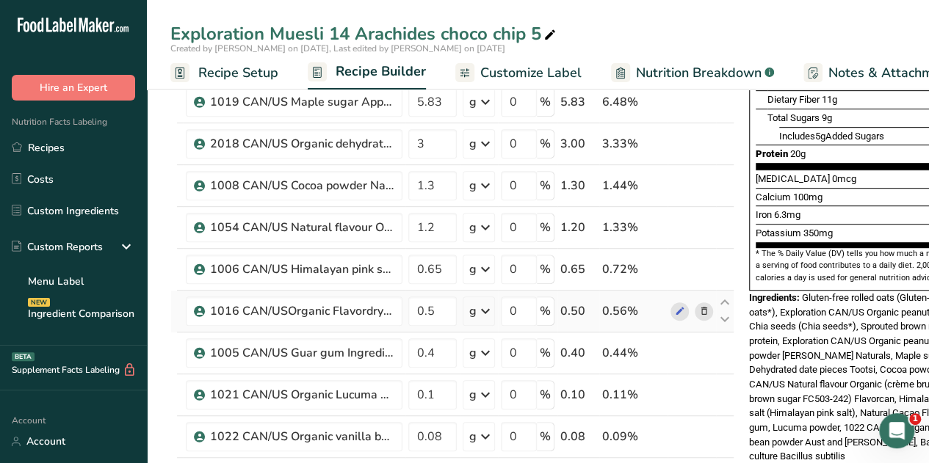
click at [701, 306] on icon at bounding box center [704, 311] width 10 height 15
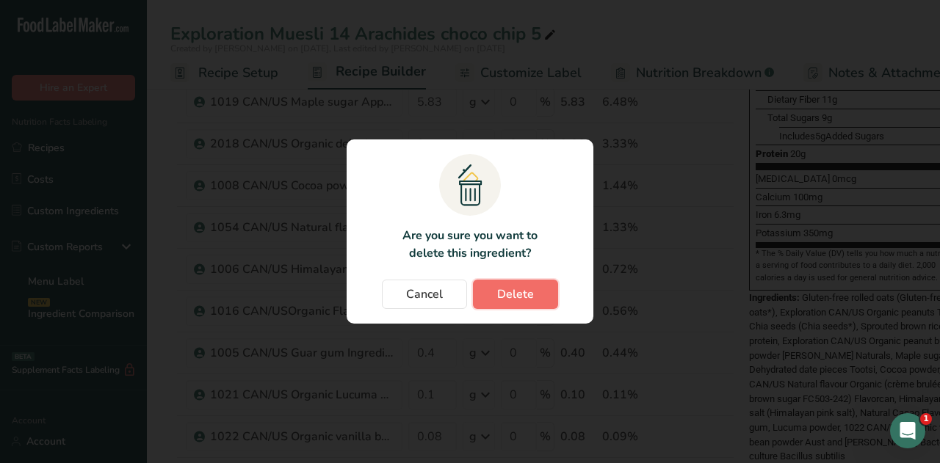
click at [535, 293] on button "Delete" at bounding box center [515, 294] width 85 height 29
type input "0.4"
type input "0.1"
type input "0.08"
type input "0.04"
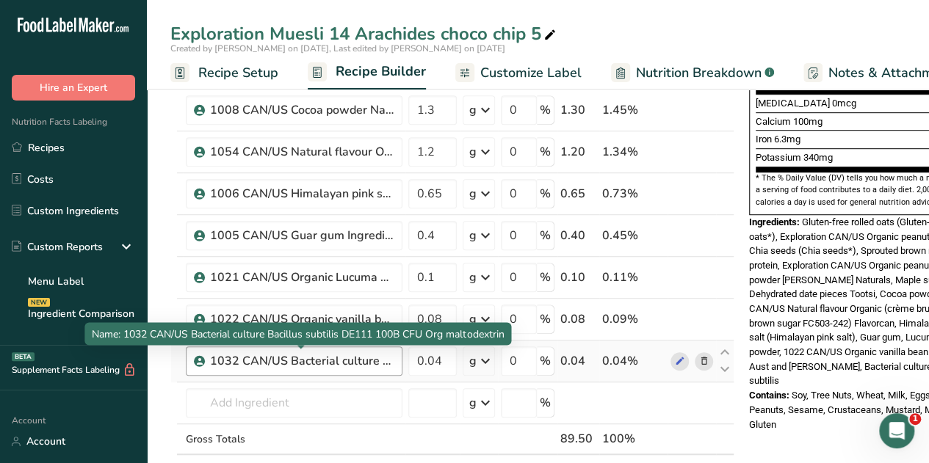
scroll to position [394, 0]
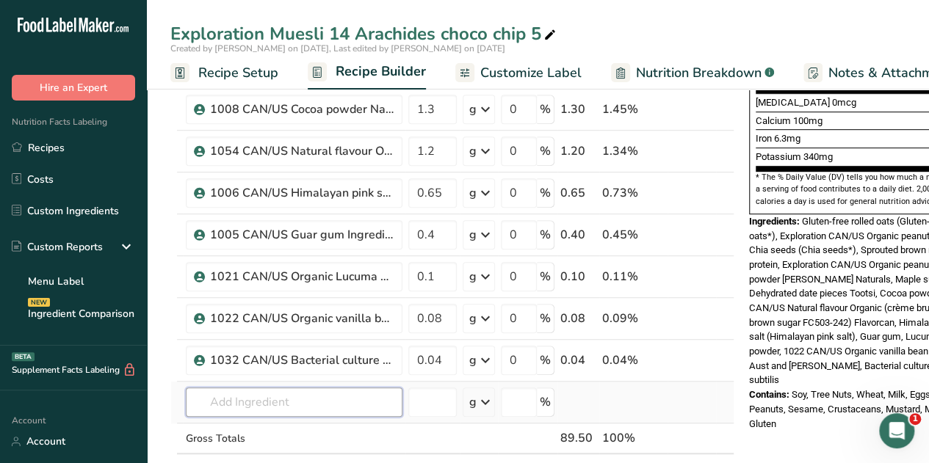
click at [235, 400] on input "text" at bounding box center [294, 402] width 217 height 29
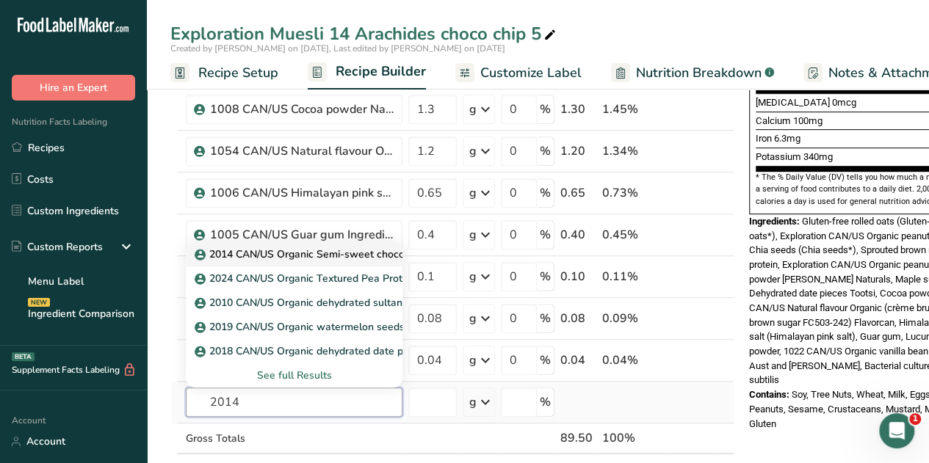
type input "2014"
click at [326, 247] on p "2014 CAN/US Organic Semi-sweet chocolate chips 55% Mini Camino" at bounding box center [366, 254] width 337 height 15
type input "2014 CAN/US Organic Semi-sweet chocolate chips 55% Mini Camino"
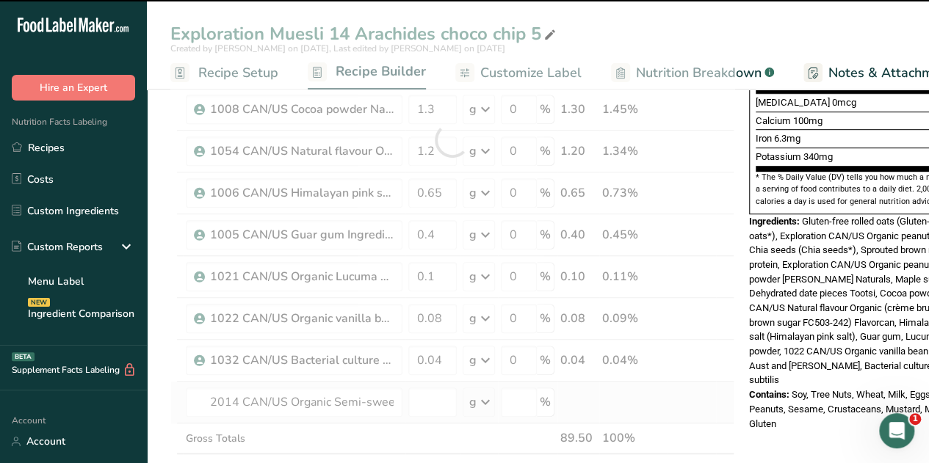
type input "0"
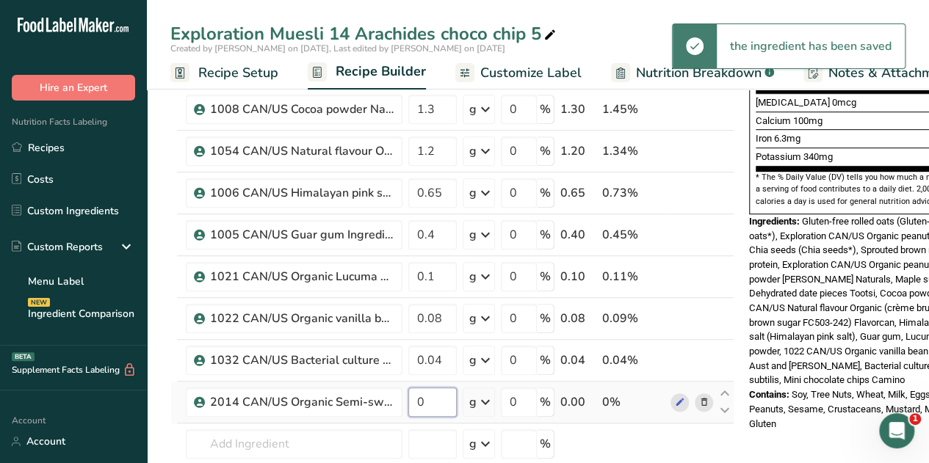
click at [433, 391] on input "0" at bounding box center [432, 402] width 48 height 29
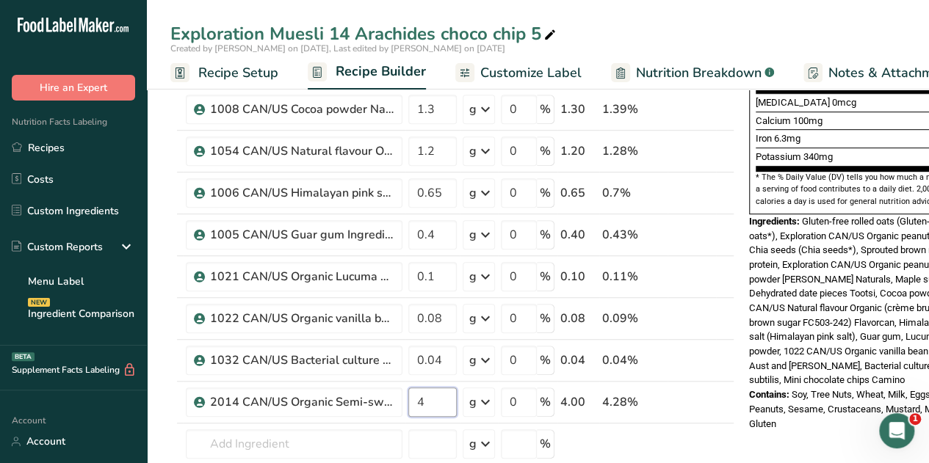
type input "4"
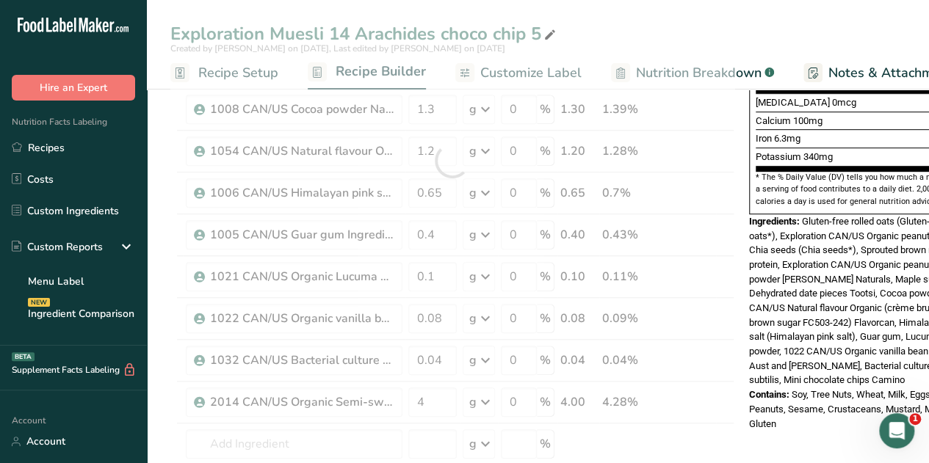
click at [807, 394] on div "Contains: Soy, Tree Nuts, Wheat, Milk, Eggs, Fish, Peanuts, Sesame, Crustaceans…" at bounding box center [860, 409] width 223 height 43
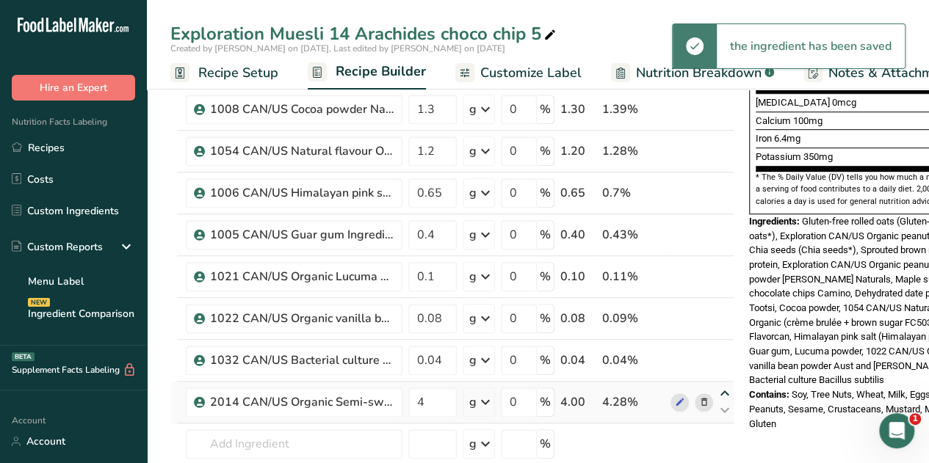
click at [724, 389] on icon at bounding box center [725, 394] width 18 height 11
type input "4"
type input "0.04"
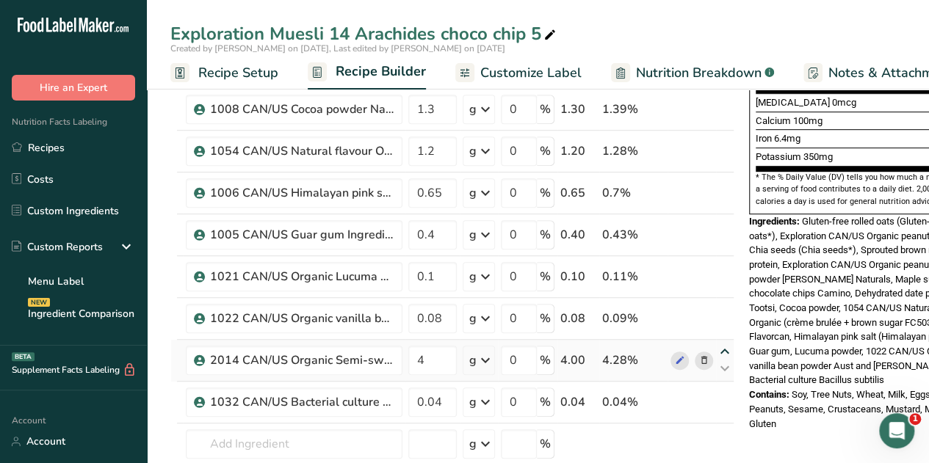
click at [728, 347] on icon at bounding box center [725, 352] width 18 height 11
type input "4"
type input "0.08"
click at [723, 306] on icon at bounding box center [725, 310] width 18 height 11
type input "4"
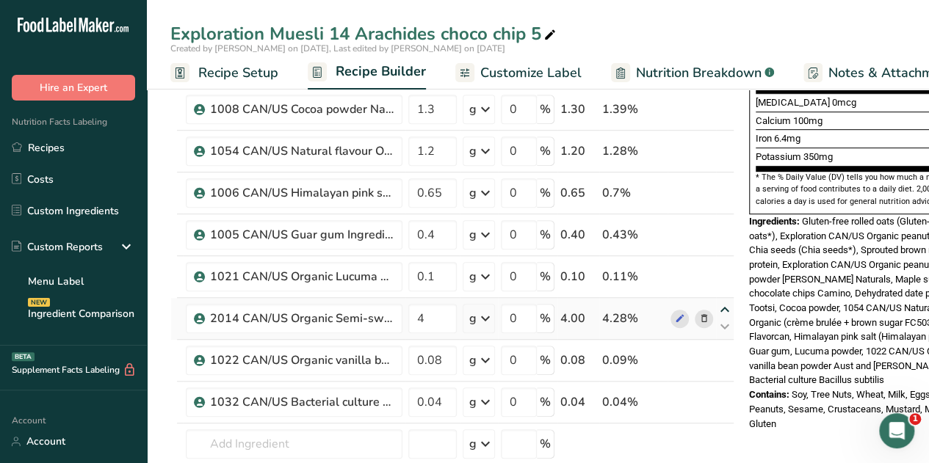
type input "0.1"
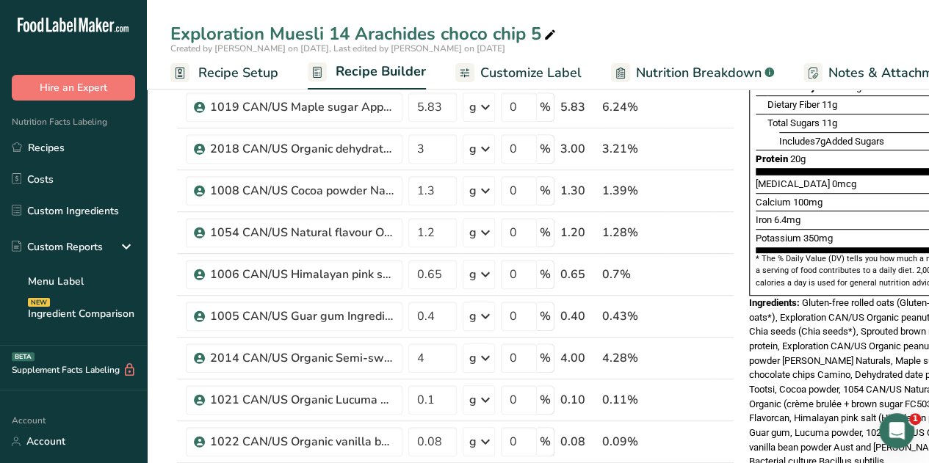
scroll to position [312, 0]
click at [723, 347] on icon at bounding box center [725, 350] width 18 height 11
type input "4"
type input "0.4"
click at [723, 305] on icon at bounding box center [725, 308] width 18 height 11
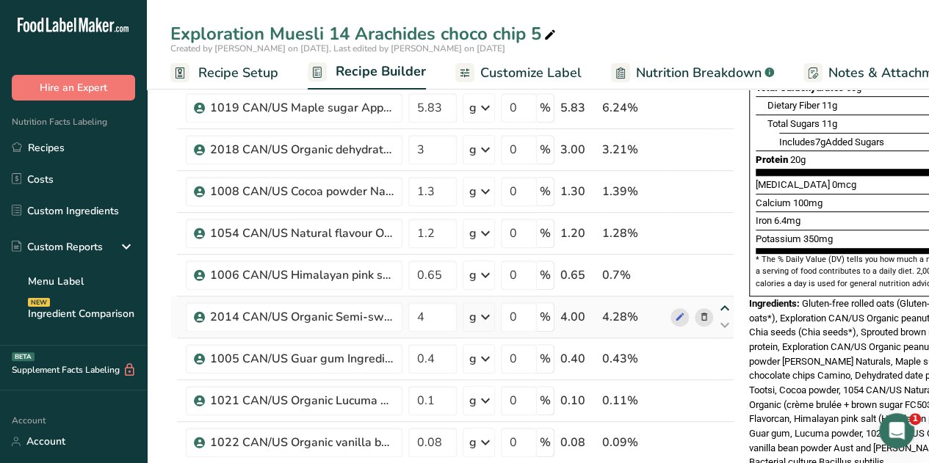
type input "4"
type input "0.65"
click at [720, 261] on icon at bounding box center [725, 266] width 18 height 11
type input "4"
type input "1.2"
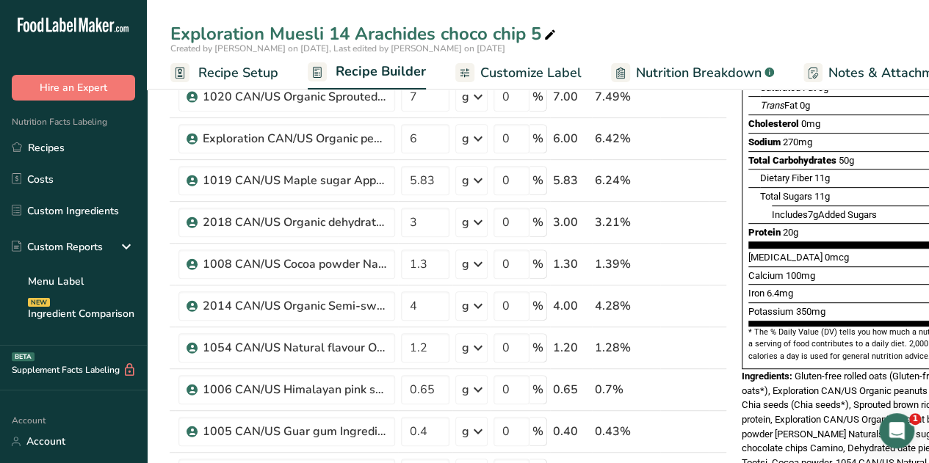
scroll to position [230, 0]
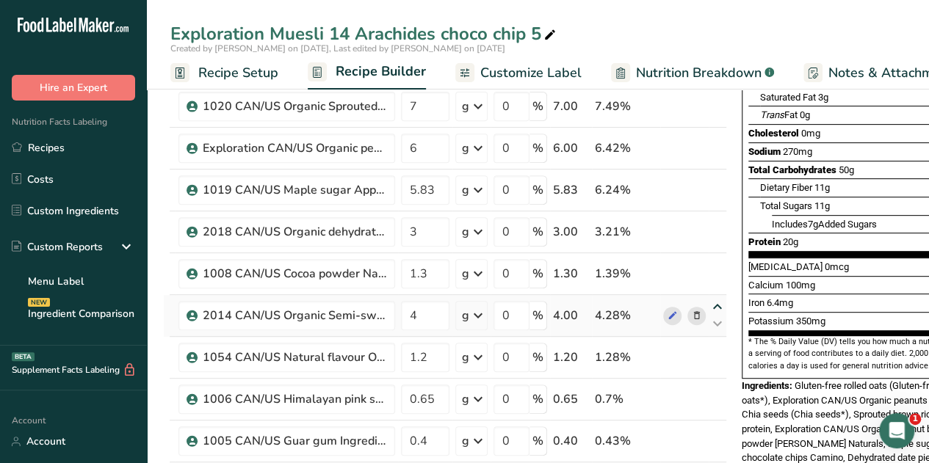
click at [717, 302] on icon at bounding box center [718, 307] width 18 height 11
type input "4"
type input "1.3"
click at [717, 264] on icon at bounding box center [718, 265] width 18 height 11
type input "4"
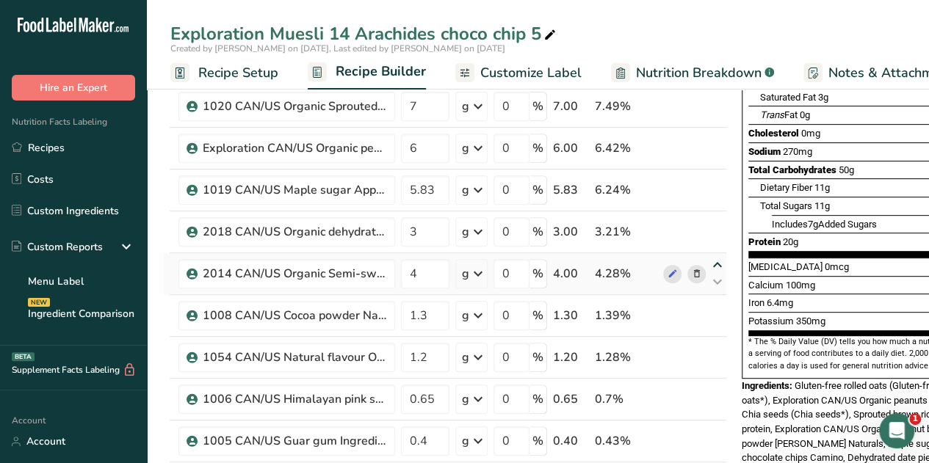
type input "3"
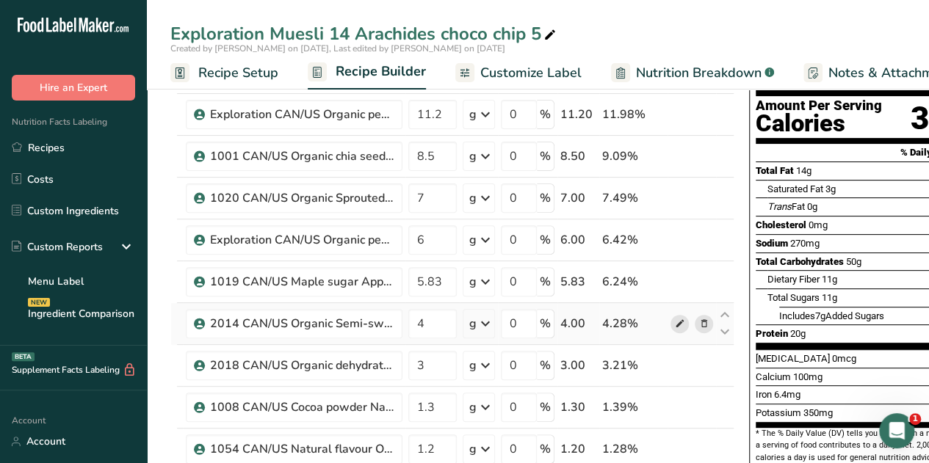
scroll to position [133, 0]
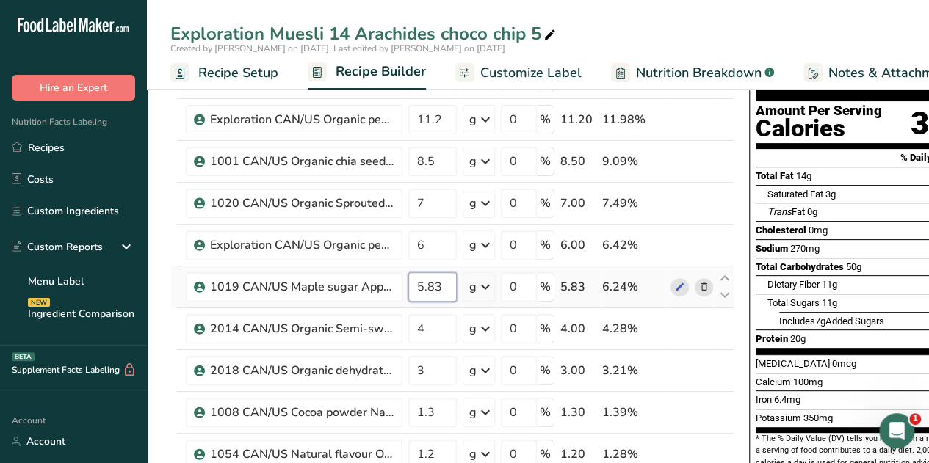
click at [444, 284] on input "5.83" at bounding box center [432, 287] width 48 height 29
type input "5"
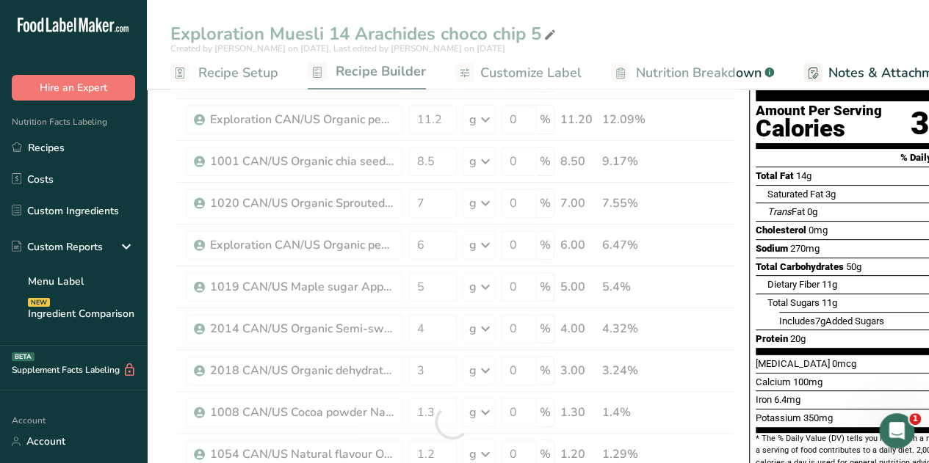
click at [658, 21] on div "Exploration Muesli 14 Arachides choco chip 5" at bounding box center [538, 34] width 782 height 26
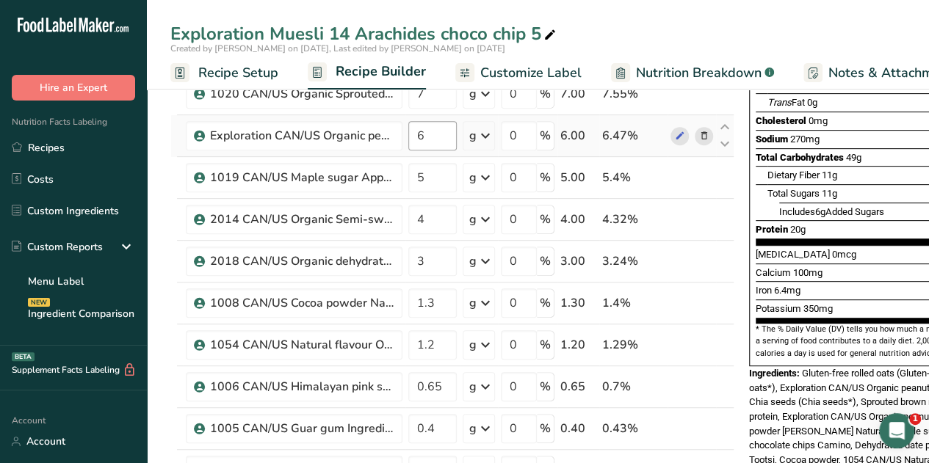
scroll to position [242, 0]
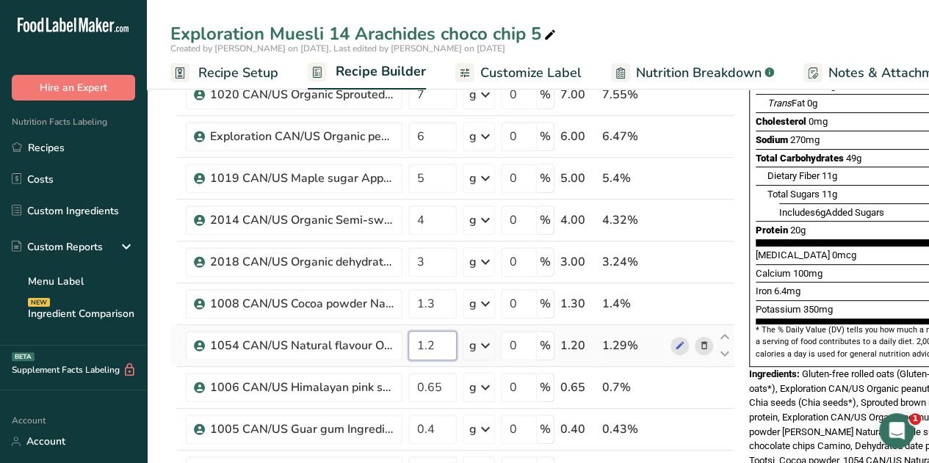
click at [437, 342] on input "1.2" at bounding box center [432, 345] width 48 height 29
type input "1"
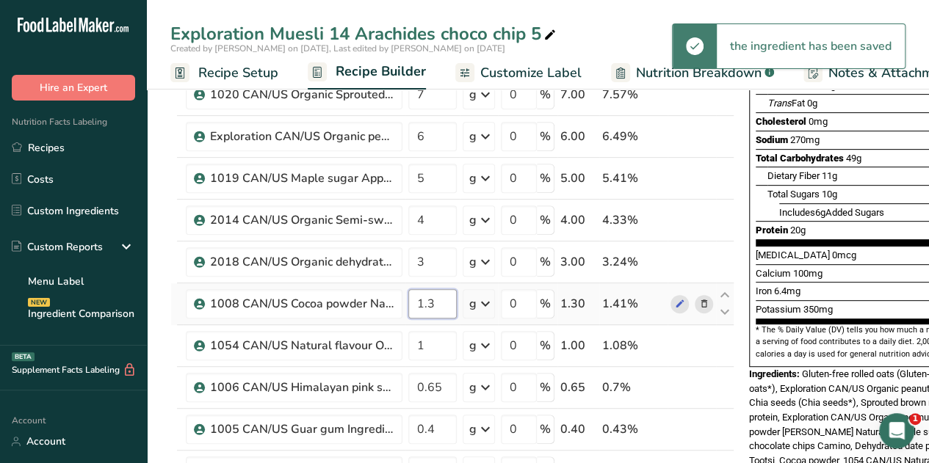
click at [431, 299] on input "1.3" at bounding box center [432, 303] width 48 height 29
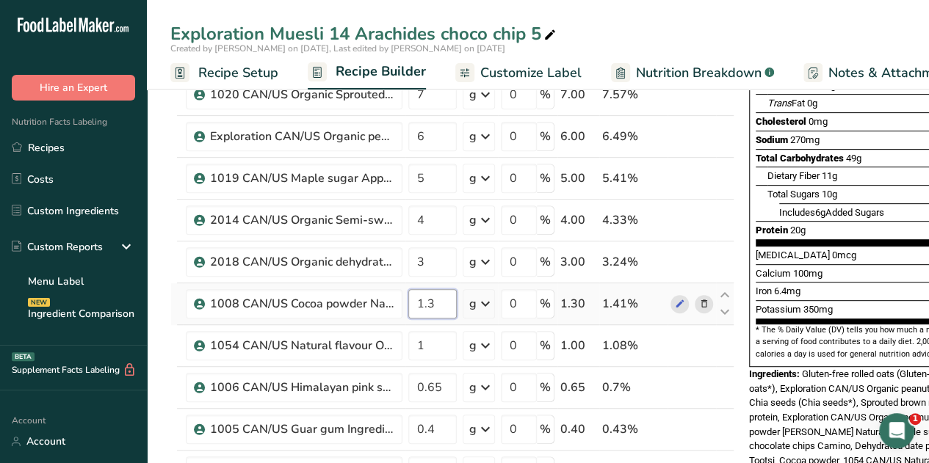
type input "1"
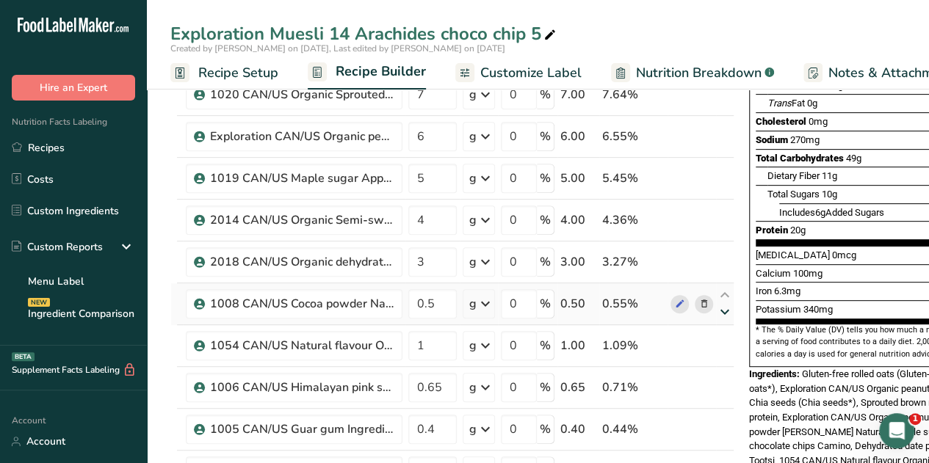
click at [723, 307] on icon at bounding box center [725, 312] width 18 height 11
type input "1"
click at [721, 350] on icon at bounding box center [725, 354] width 18 height 11
type input "0.65"
type input "0.5"
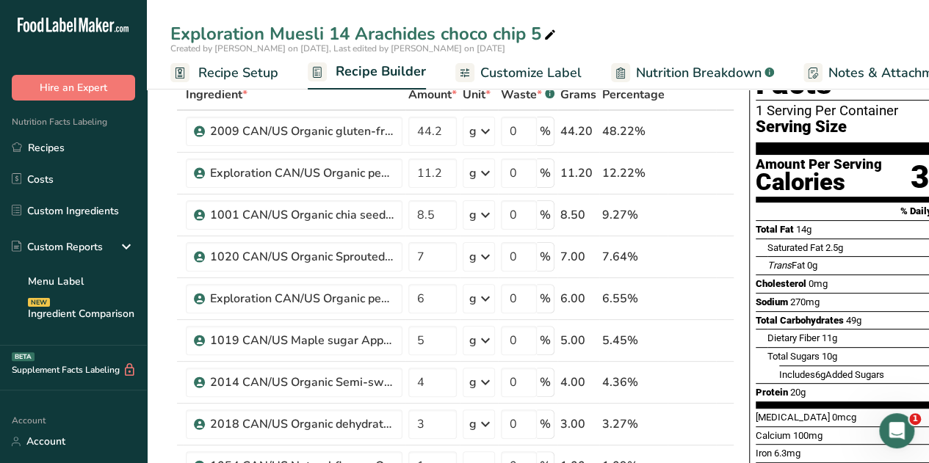
scroll to position [0, 0]
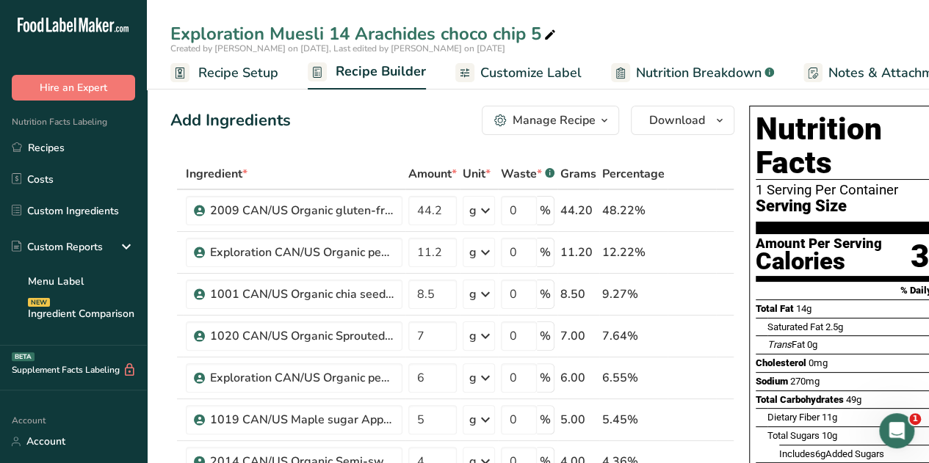
click at [709, 67] on span "Nutrition Breakdown" at bounding box center [699, 73] width 126 height 20
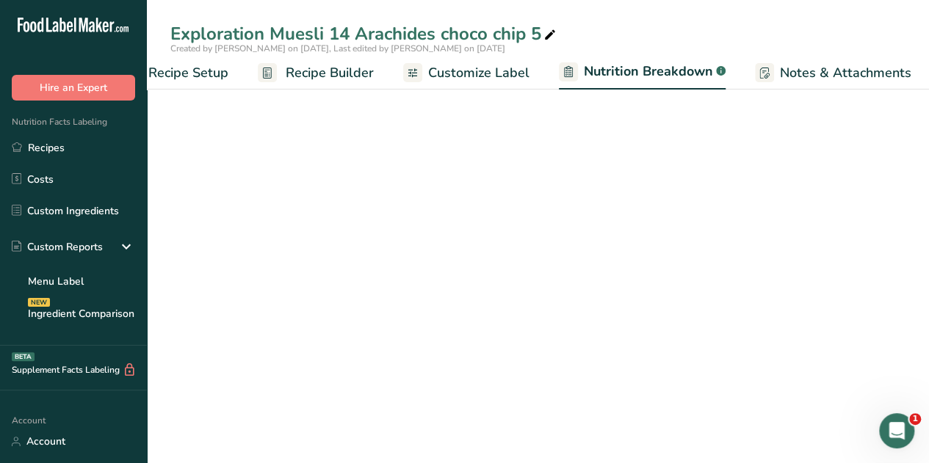
select select "Calories"
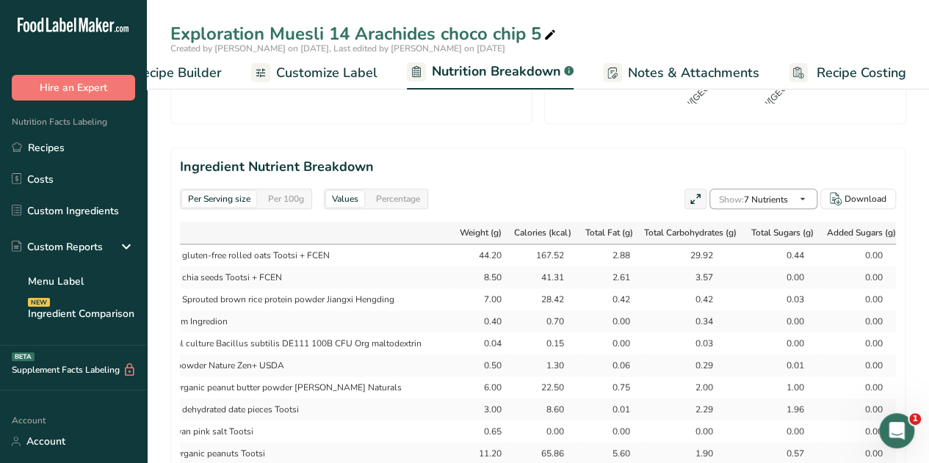
scroll to position [636, 0]
click at [201, 73] on span "Recipe Builder" at bounding box center [178, 73] width 88 height 20
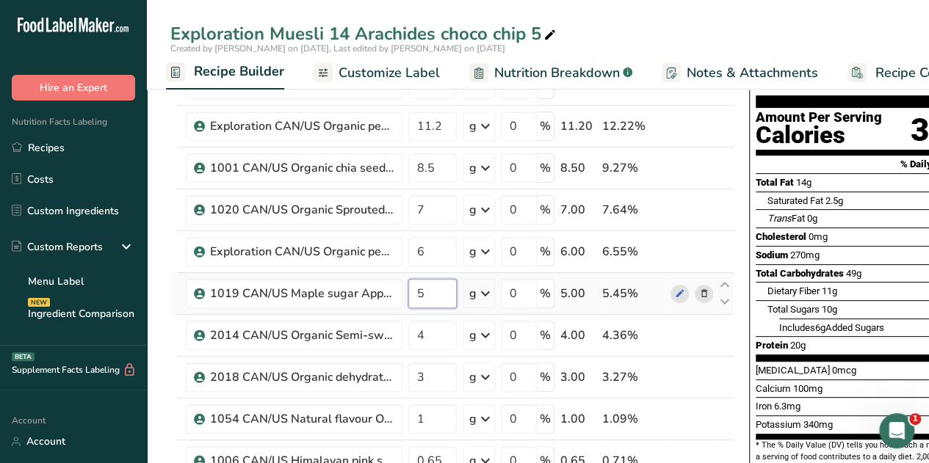
click at [427, 291] on input "5" at bounding box center [432, 293] width 48 height 29
type input "4.5"
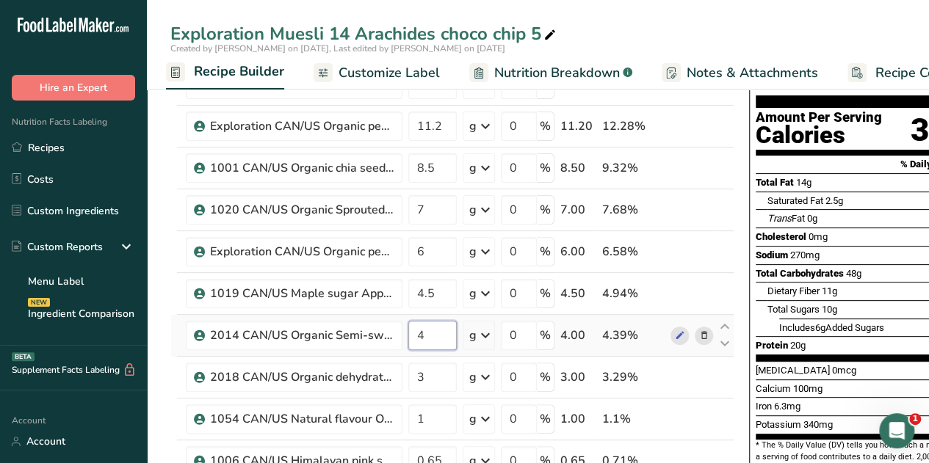
click at [427, 334] on input "4" at bounding box center [432, 335] width 48 height 29
type input "3.8"
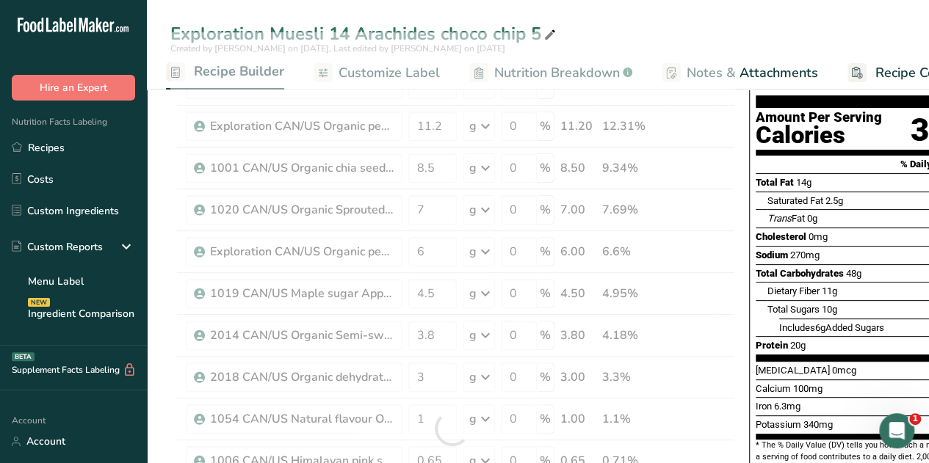
click at [659, 30] on div "Exploration Muesli 14 Arachides choco chip 5" at bounding box center [538, 34] width 782 height 26
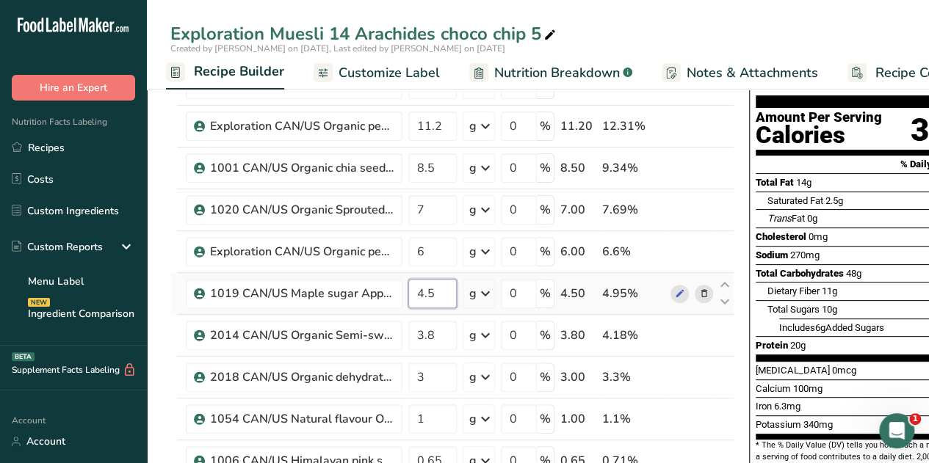
click at [432, 289] on input "4.5" at bounding box center [432, 293] width 48 height 29
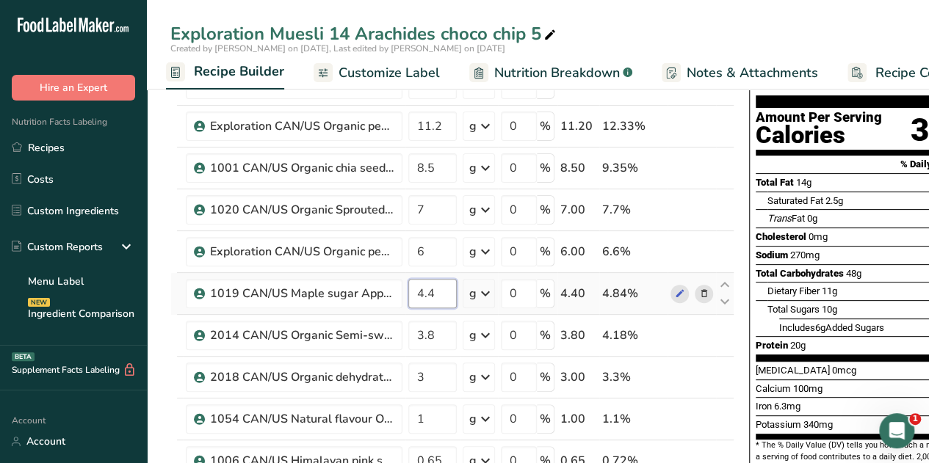
click at [437, 293] on input "4.4" at bounding box center [432, 293] width 48 height 29
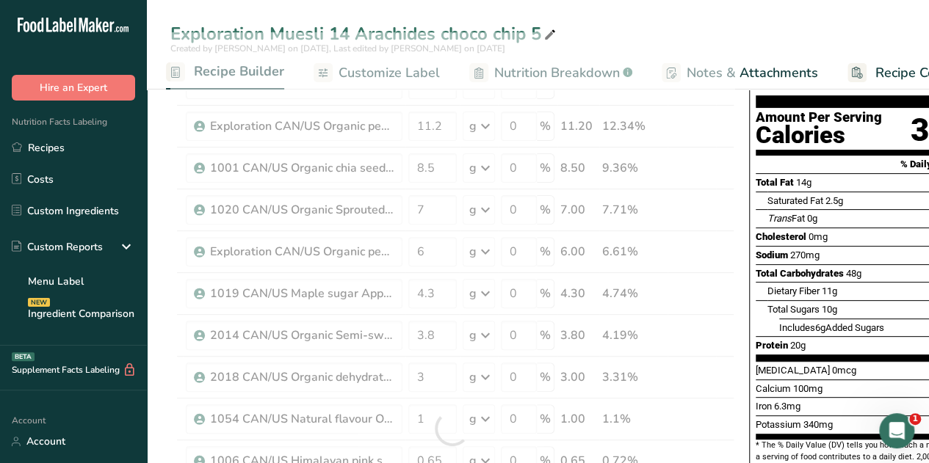
click at [643, 29] on div "Exploration Muesli 14 Arachides choco chip 5" at bounding box center [538, 34] width 782 height 26
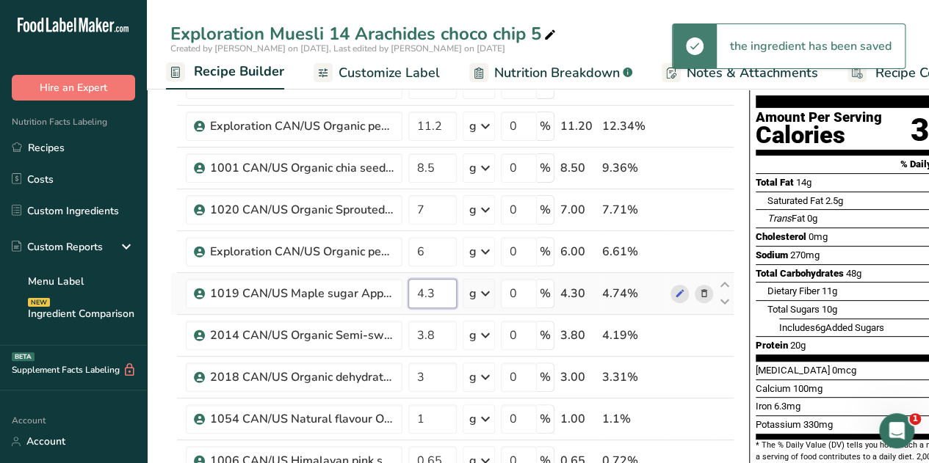
click at [436, 295] on input "4.3" at bounding box center [432, 293] width 48 height 29
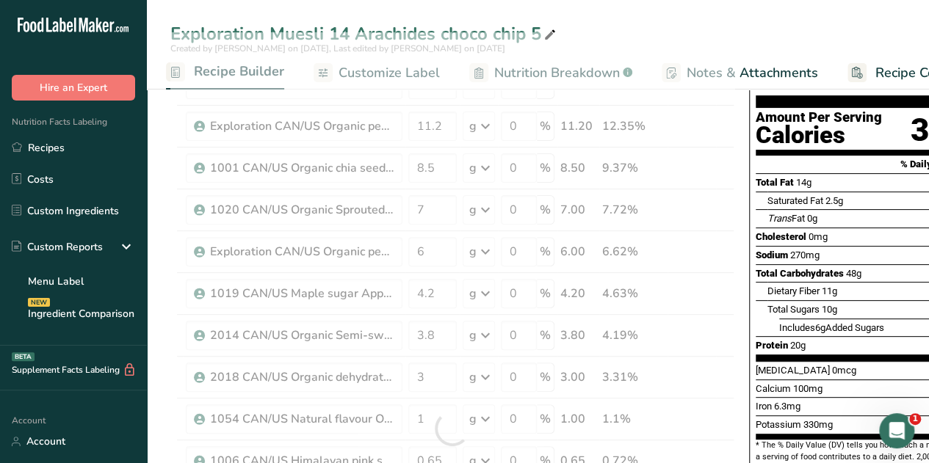
click at [646, 29] on div "Exploration Muesli 14 Arachides choco chip 5" at bounding box center [538, 34] width 782 height 26
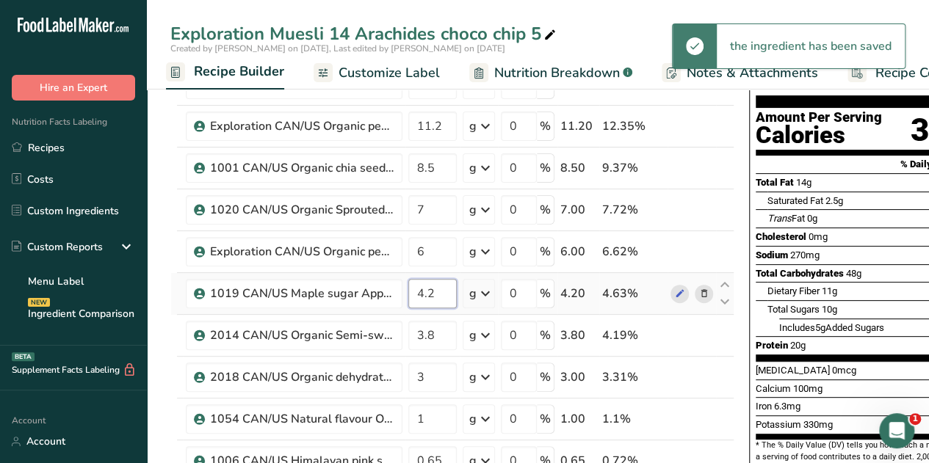
click at [436, 295] on input "4.2" at bounding box center [432, 293] width 48 height 29
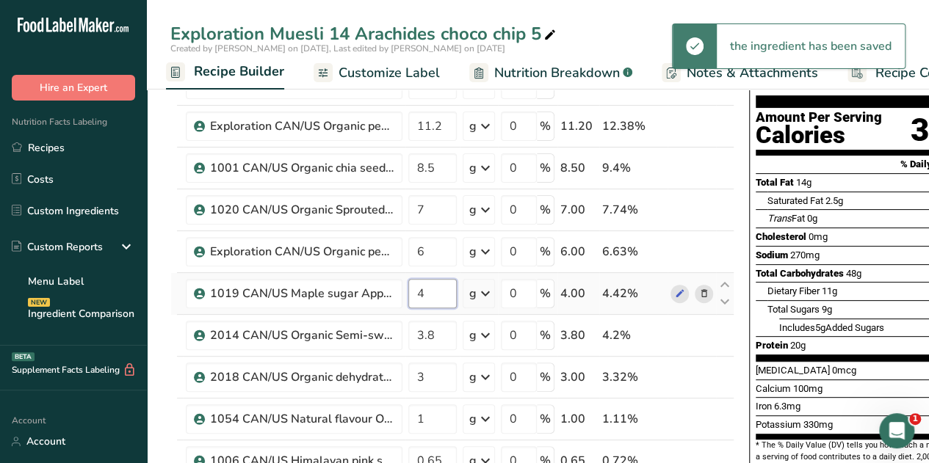
click at [430, 292] on input "4" at bounding box center [432, 293] width 48 height 29
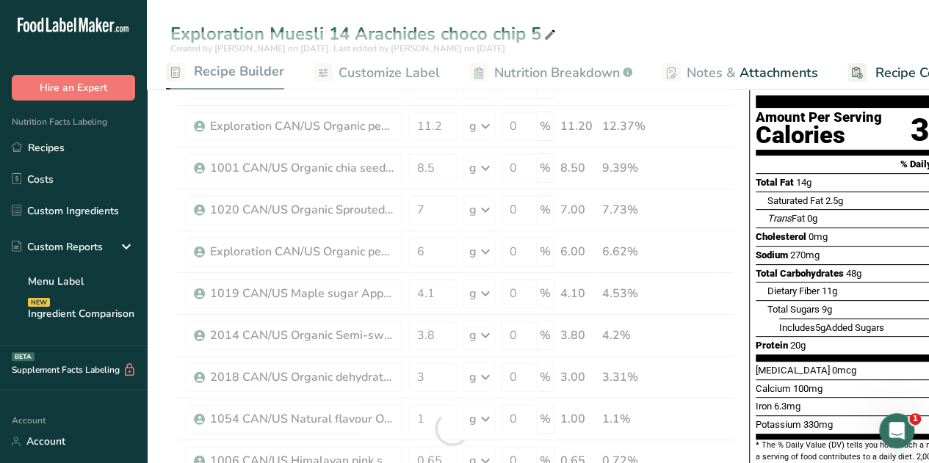
click at [669, 18] on div "Exploration Muesli 14 Arachides choco chip 5 Created by [PERSON_NAME] on [DATE]…" at bounding box center [538, 45] width 782 height 90
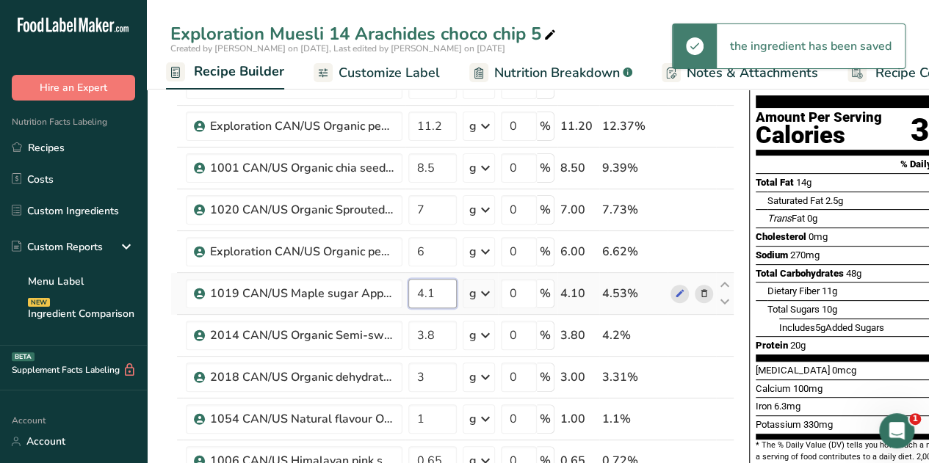
click at [438, 291] on input "4.1" at bounding box center [432, 293] width 48 height 29
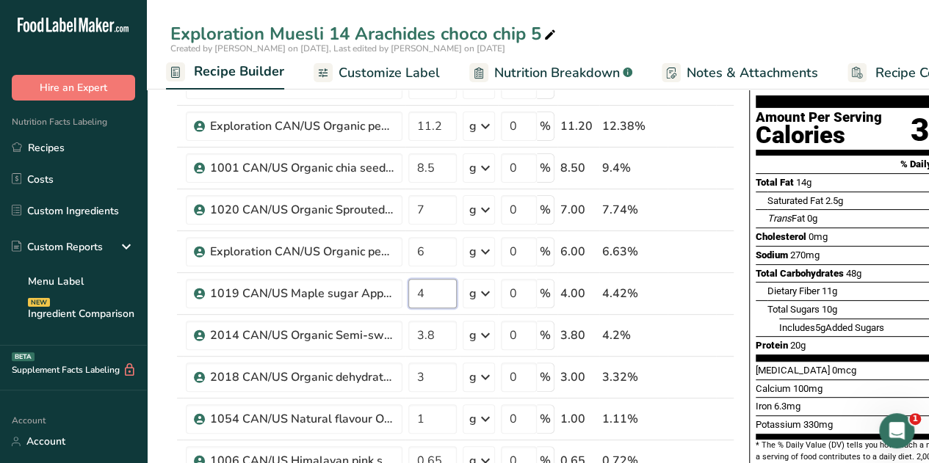
type input "4"
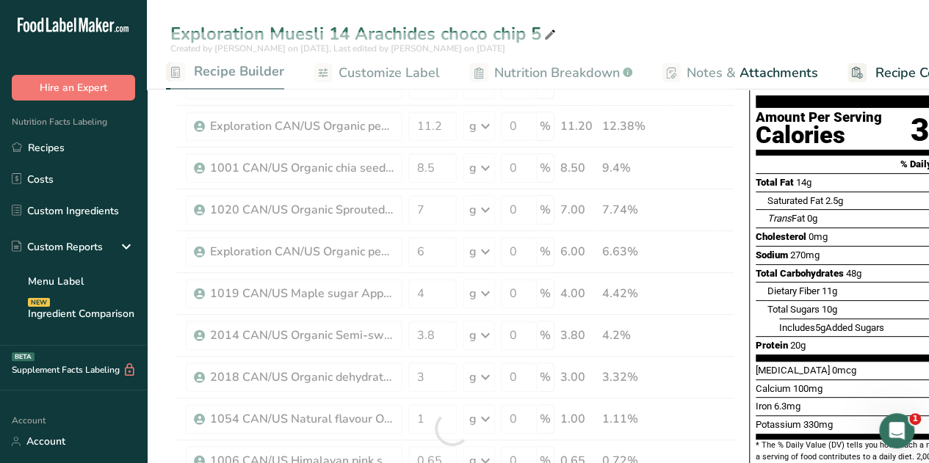
click at [665, 21] on div "Exploration Muesli 14 Arachides choco chip 5" at bounding box center [538, 34] width 782 height 26
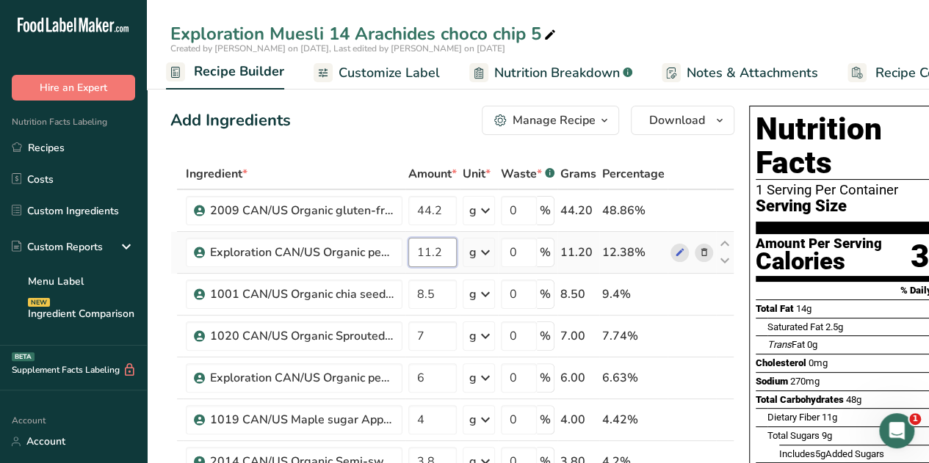
click at [442, 253] on input "11.2" at bounding box center [432, 252] width 48 height 29
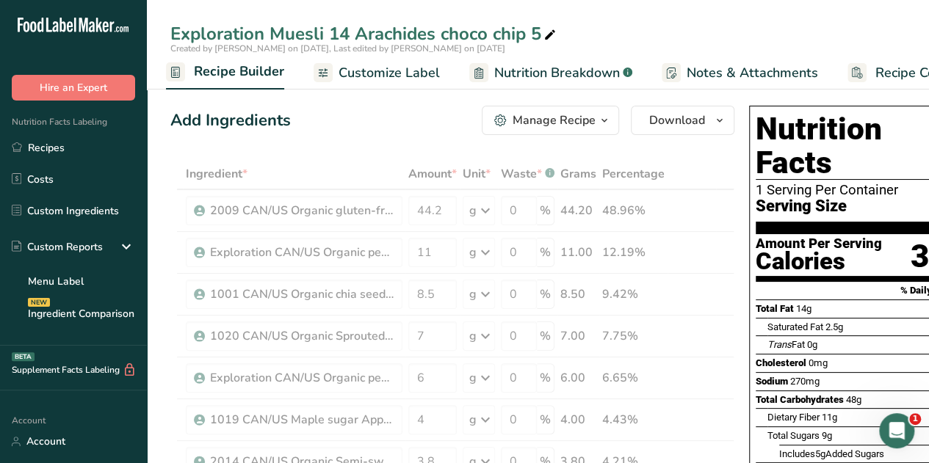
click at [364, 133] on div "Add Ingredients Manage Recipe Delete Recipe Duplicate Recipe Scale Recipe Save …" at bounding box center [452, 120] width 564 height 29
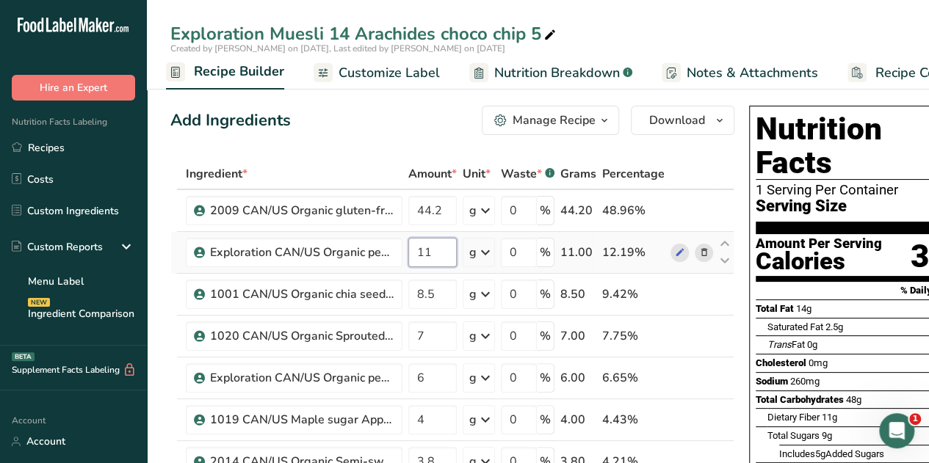
click at [431, 253] on input "11" at bounding box center [432, 252] width 48 height 29
type input "10"
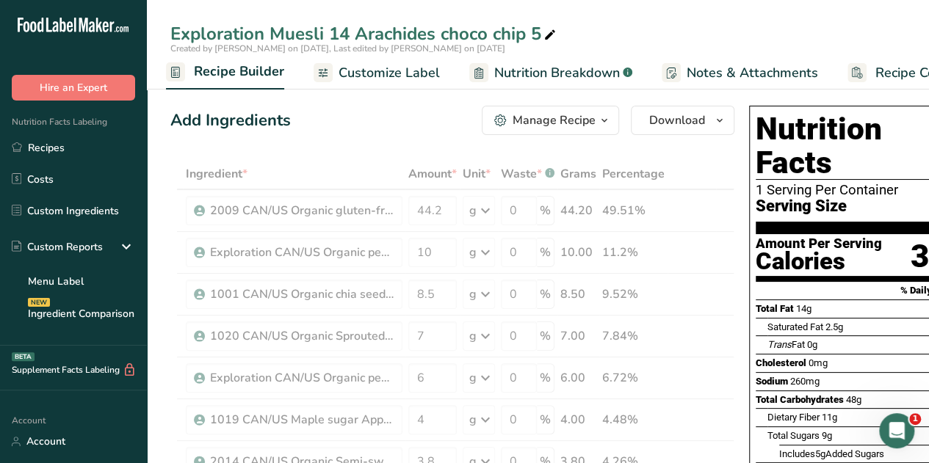
click at [344, 129] on div "Add Ingredients Manage Recipe Delete Recipe Duplicate Recipe Scale Recipe Save …" at bounding box center [452, 120] width 564 height 29
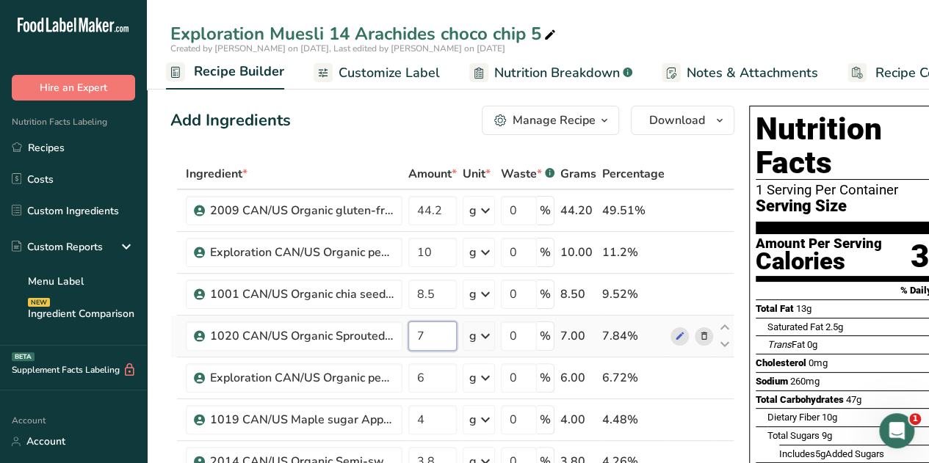
click at [430, 331] on input "7" at bounding box center [432, 336] width 48 height 29
type input "8"
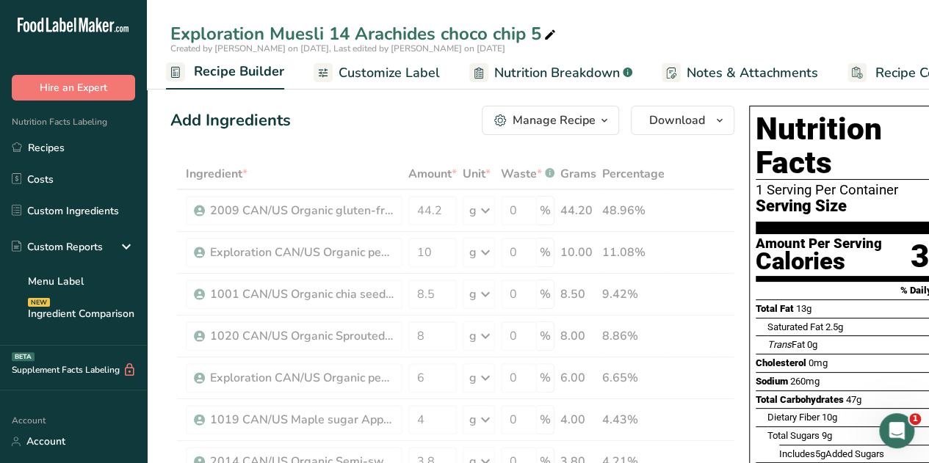
click at [356, 120] on div "Add Ingredients Manage Recipe Delete Recipe Duplicate Recipe Scale Recipe Save …" at bounding box center [452, 120] width 564 height 29
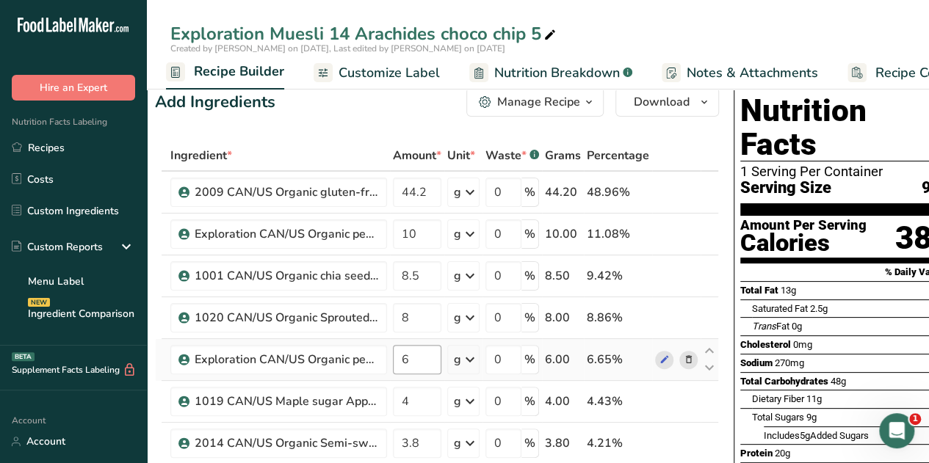
scroll to position [0, 16]
click at [420, 234] on input "10" at bounding box center [416, 234] width 48 height 29
type input "1"
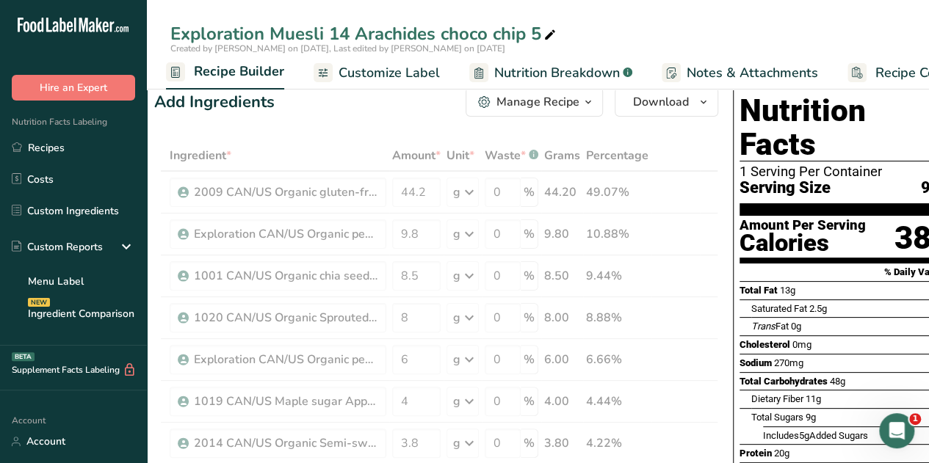
click at [350, 111] on div "Add Ingredients Manage Recipe Delete Recipe Duplicate Recipe Scale Recipe Save …" at bounding box center [436, 101] width 564 height 29
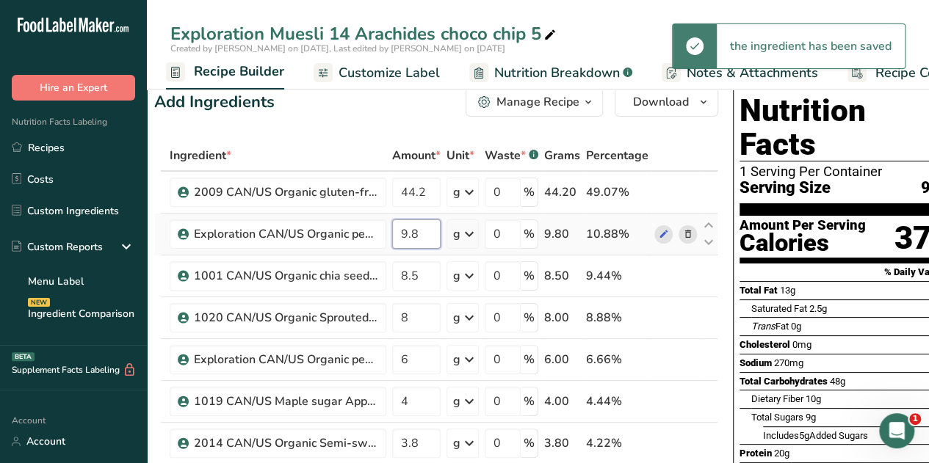
click at [414, 231] on input "9.8" at bounding box center [416, 234] width 48 height 29
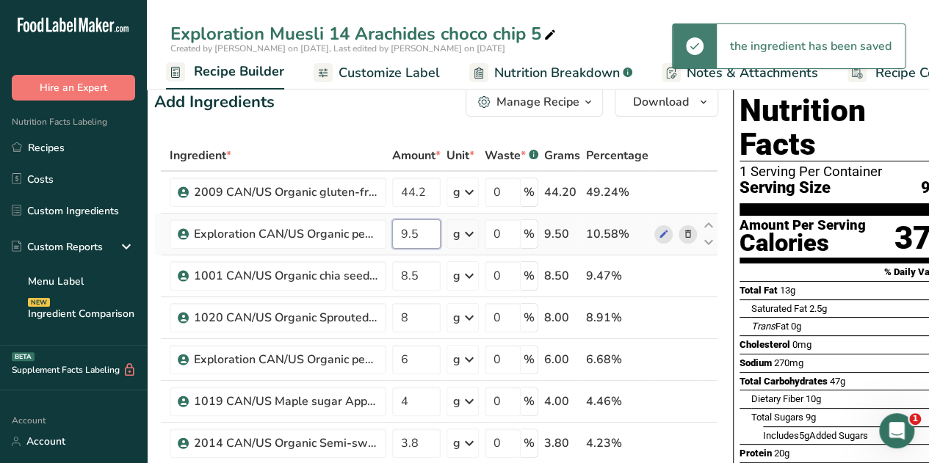
click at [424, 231] on input "9.5" at bounding box center [416, 234] width 48 height 29
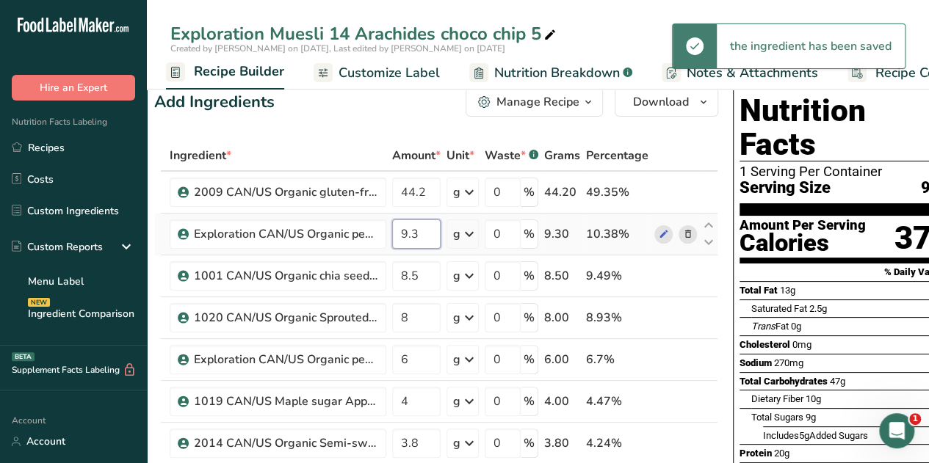
click at [425, 231] on input "9.3" at bounding box center [416, 234] width 48 height 29
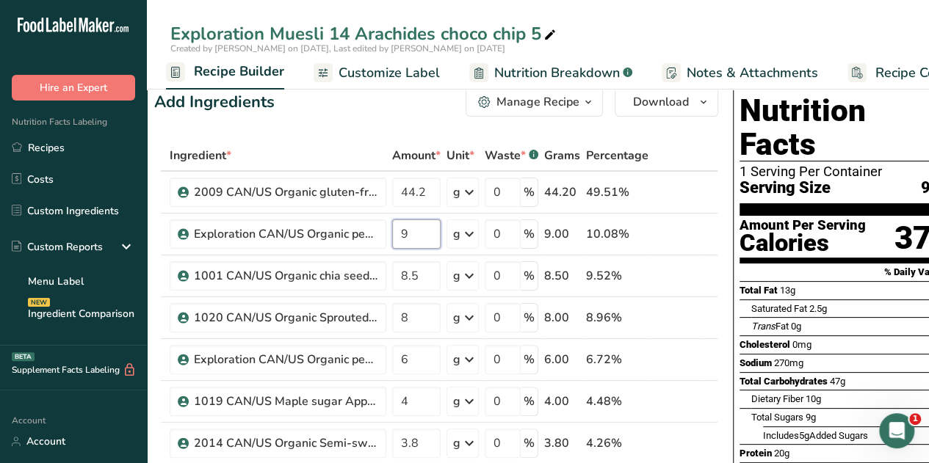
type input "9"
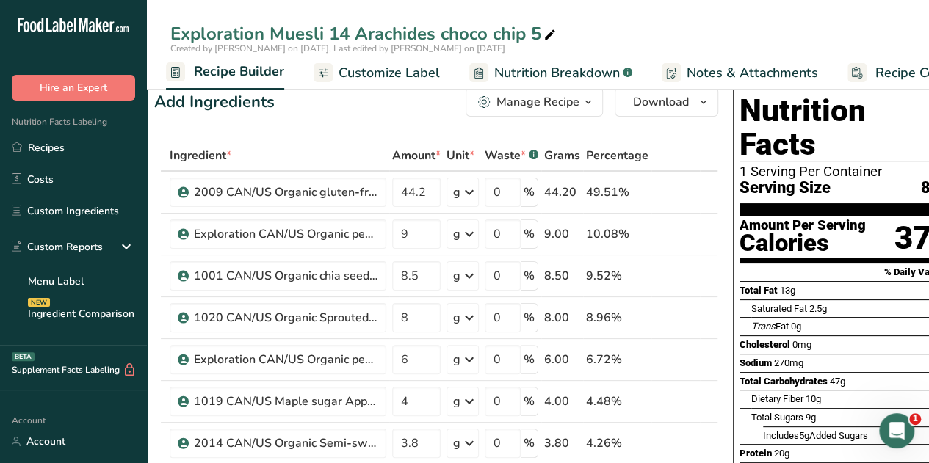
click at [564, 59] on link "Nutrition Breakdown .a-a{fill:#347362;}.b-a{fill:#fff;}" at bounding box center [550, 73] width 163 height 33
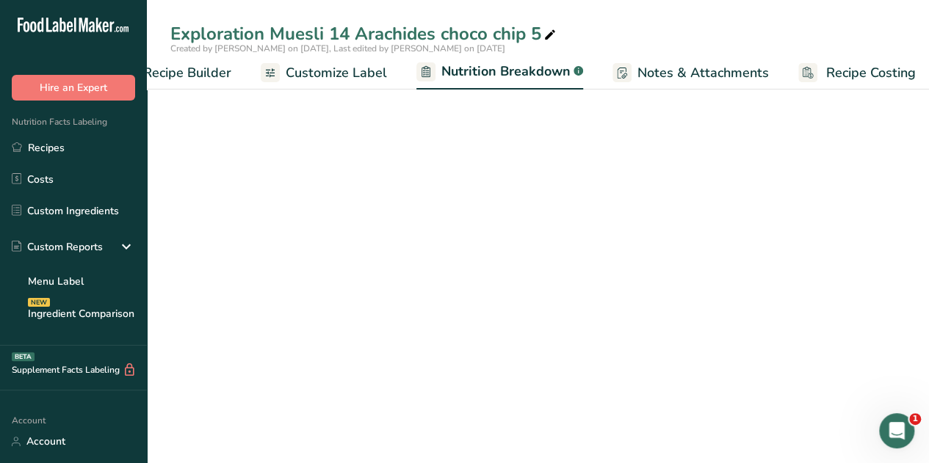
select select "Calories"
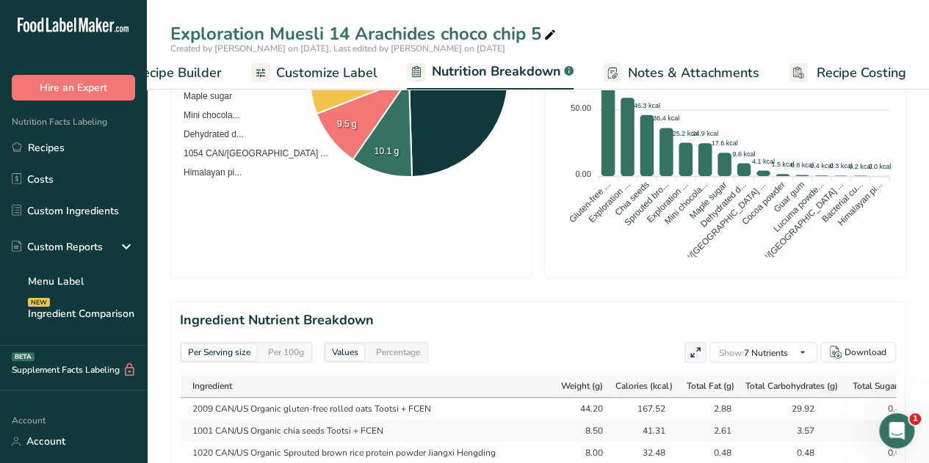
scroll to position [483, 0]
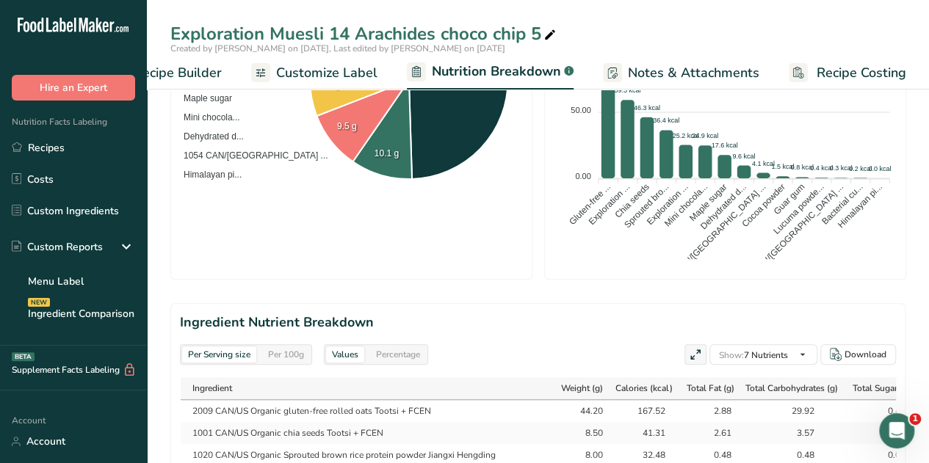
click at [207, 68] on span "Recipe Builder" at bounding box center [178, 73] width 88 height 20
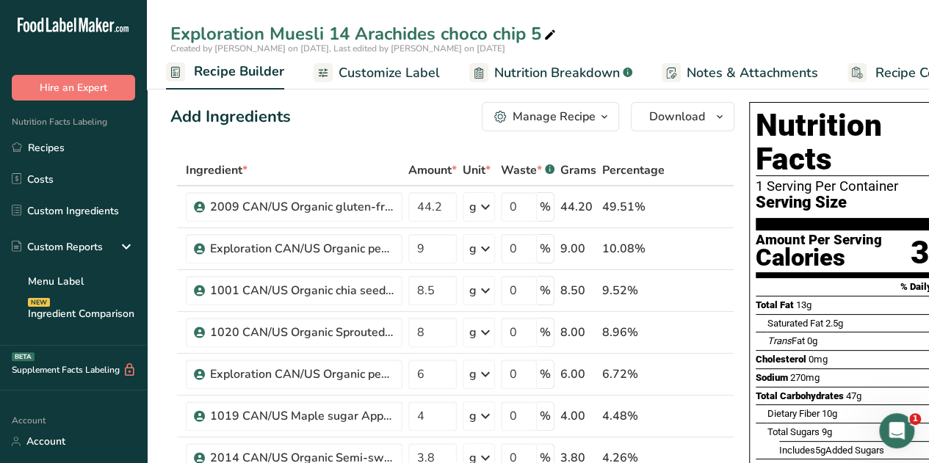
scroll to position [3, 0]
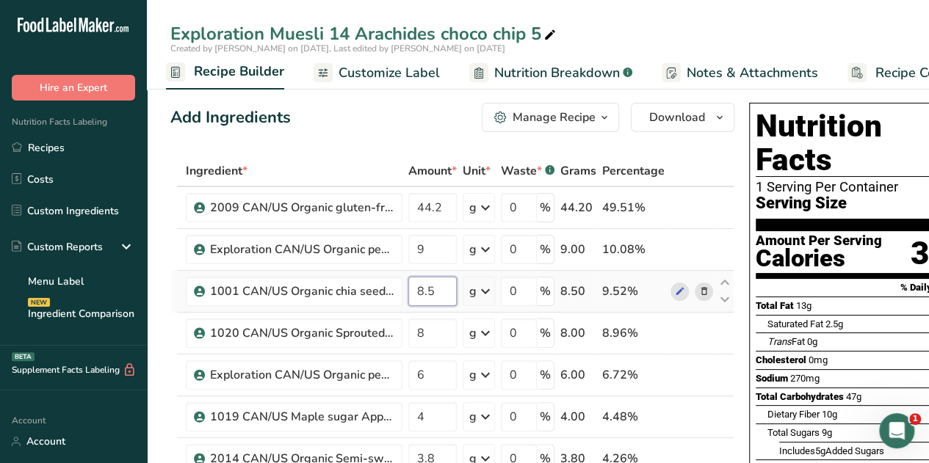
click at [439, 294] on input "8.5" at bounding box center [432, 291] width 48 height 29
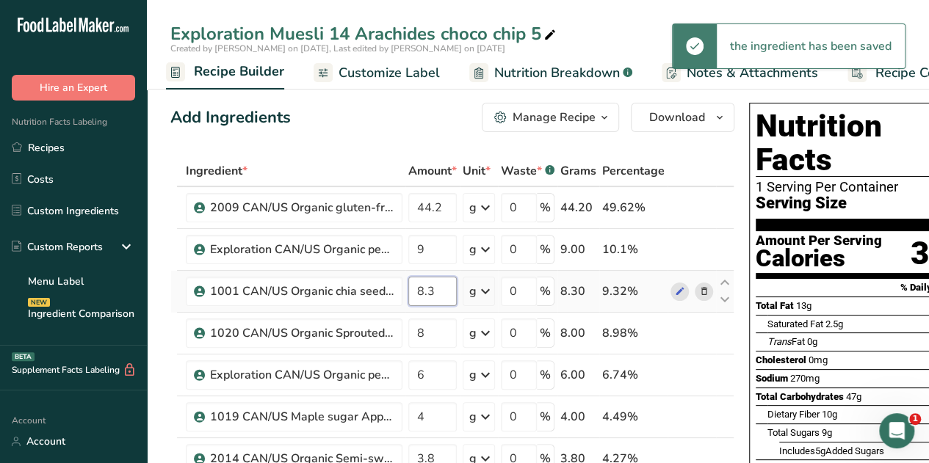
click at [438, 293] on input "8.3" at bounding box center [432, 291] width 48 height 29
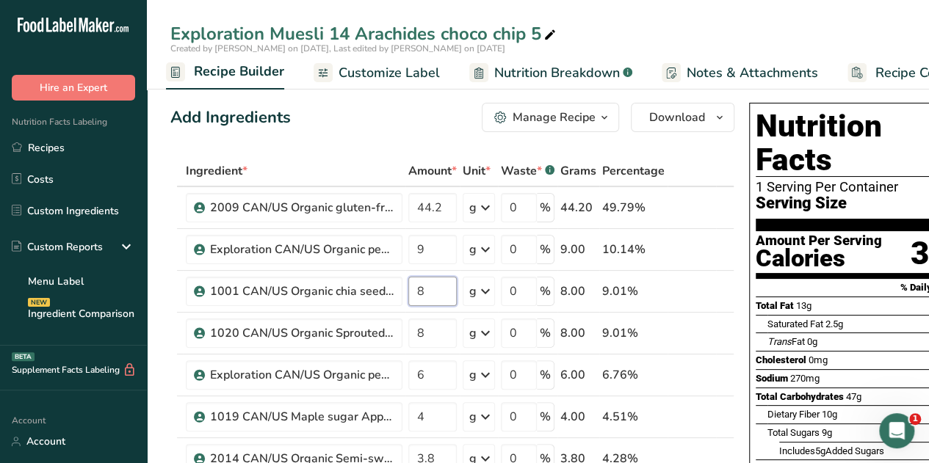
type input "8"
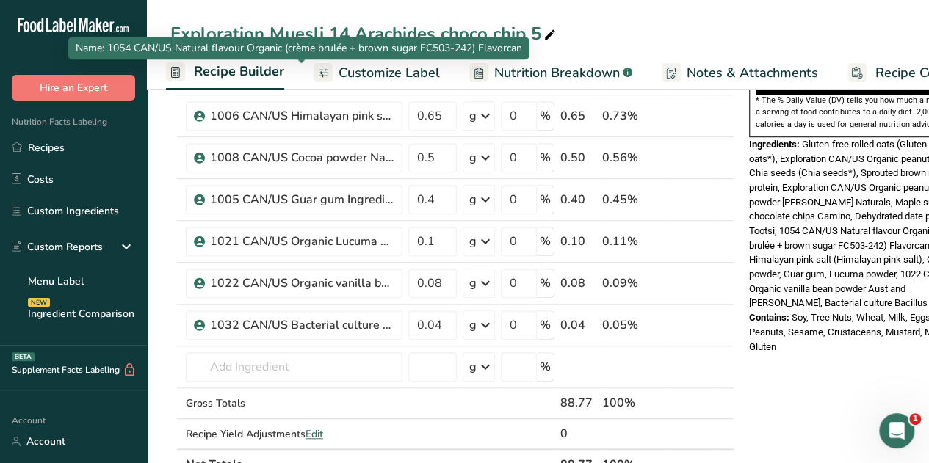
scroll to position [473, 0]
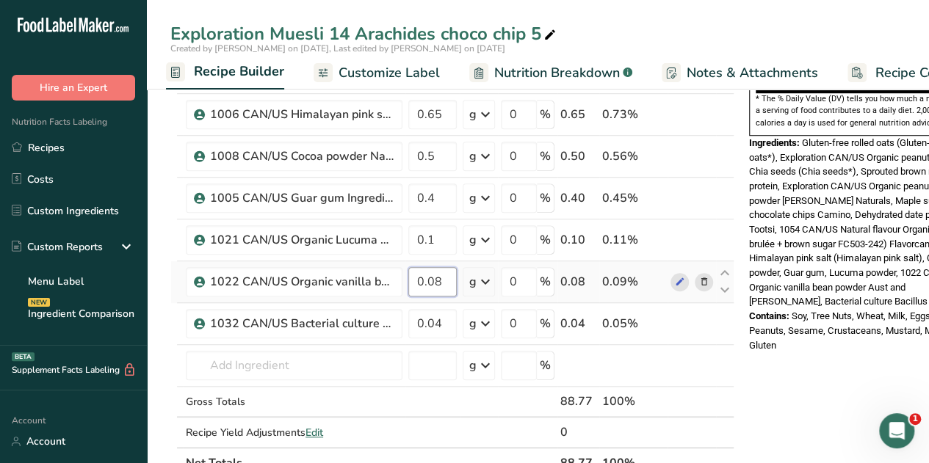
click at [439, 277] on input "0.08" at bounding box center [432, 281] width 48 height 29
type input "0"
type input "0.1"
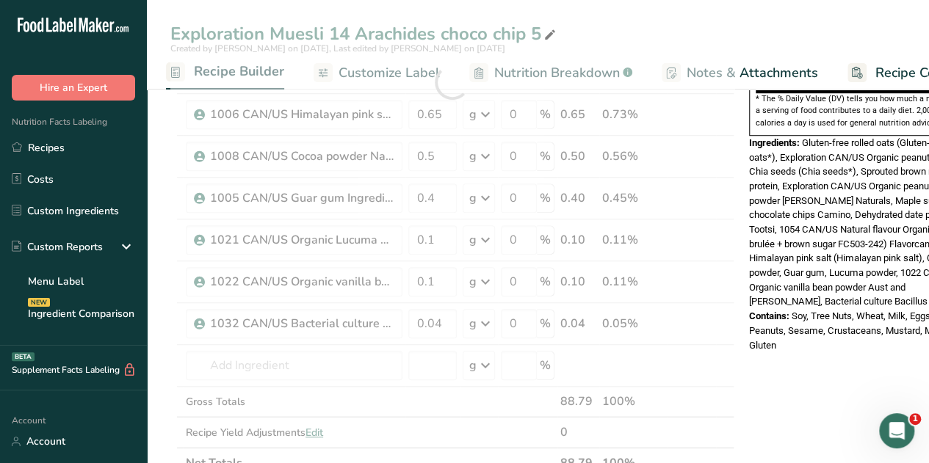
click at [827, 317] on div "Contains: Soy, Tree Nuts, Wheat, Milk, Eggs, Fish, Peanuts, Sesame, Crustaceans…" at bounding box center [860, 330] width 223 height 43
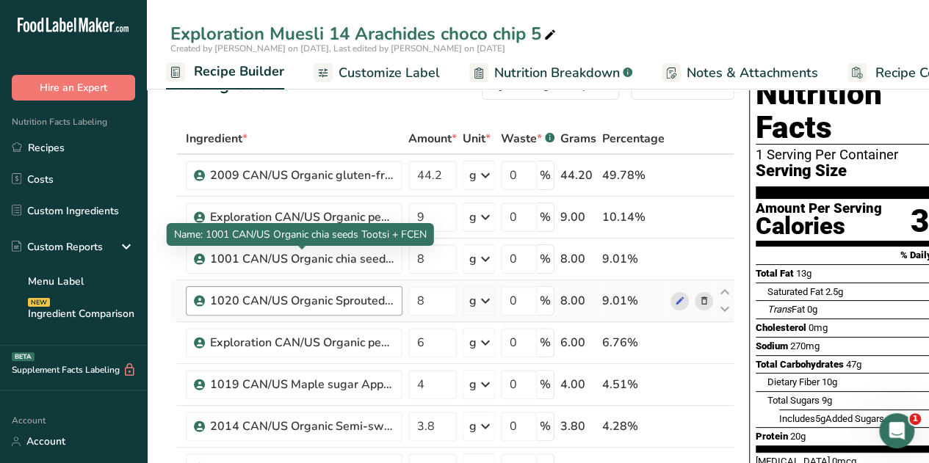
scroll to position [35, 0]
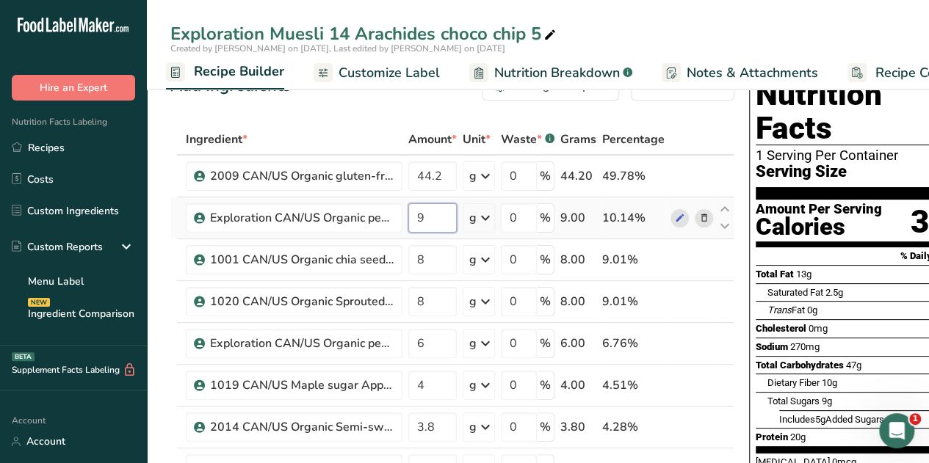
click at [432, 212] on input "9" at bounding box center [432, 217] width 48 height 29
type input "8"
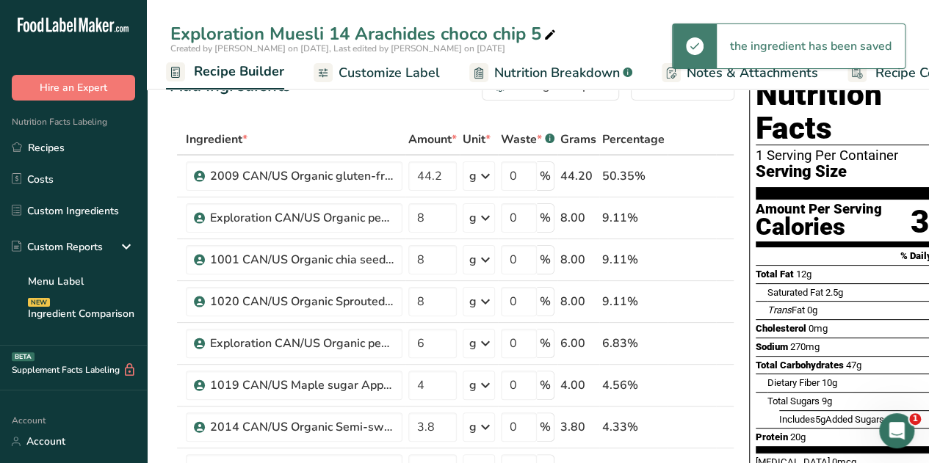
click at [560, 70] on span "Nutrition Breakdown" at bounding box center [557, 73] width 126 height 20
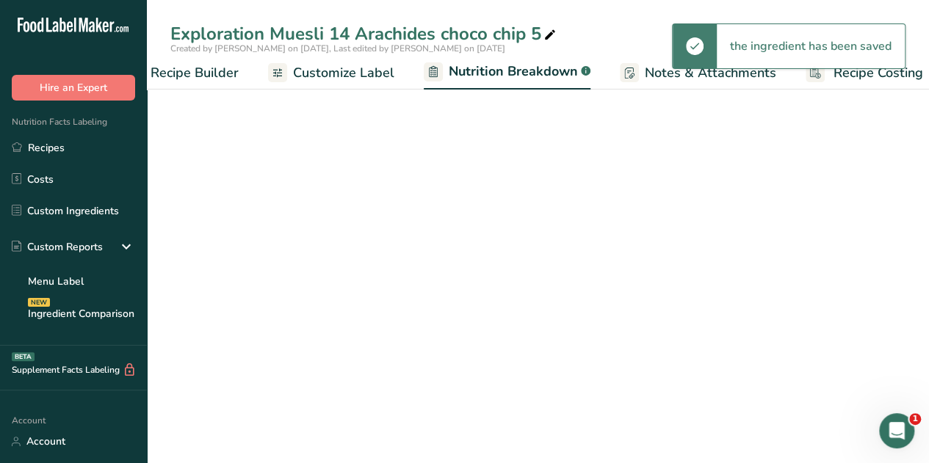
scroll to position [0, 202]
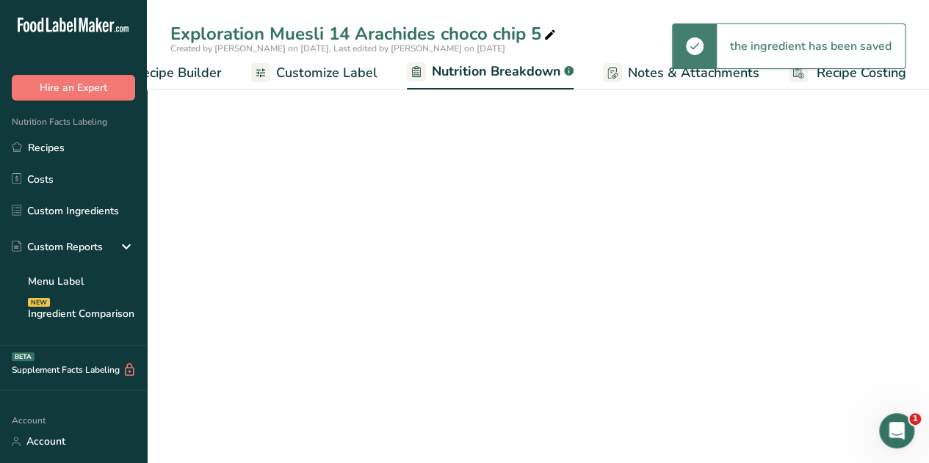
select select "Calories"
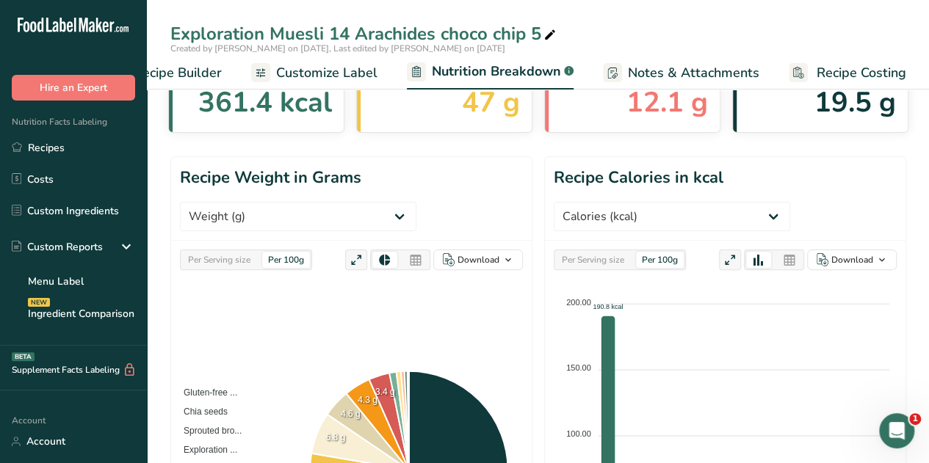
scroll to position [91, 0]
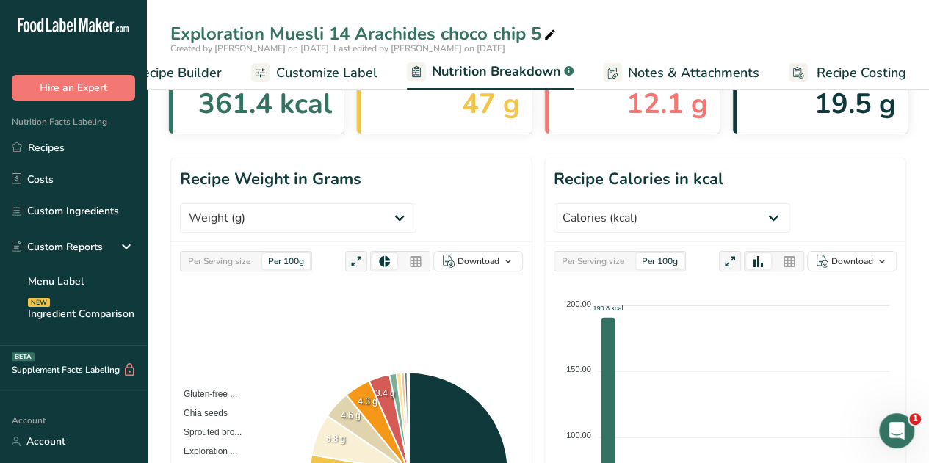
click at [314, 72] on span "Customize Label" at bounding box center [326, 73] width 101 height 20
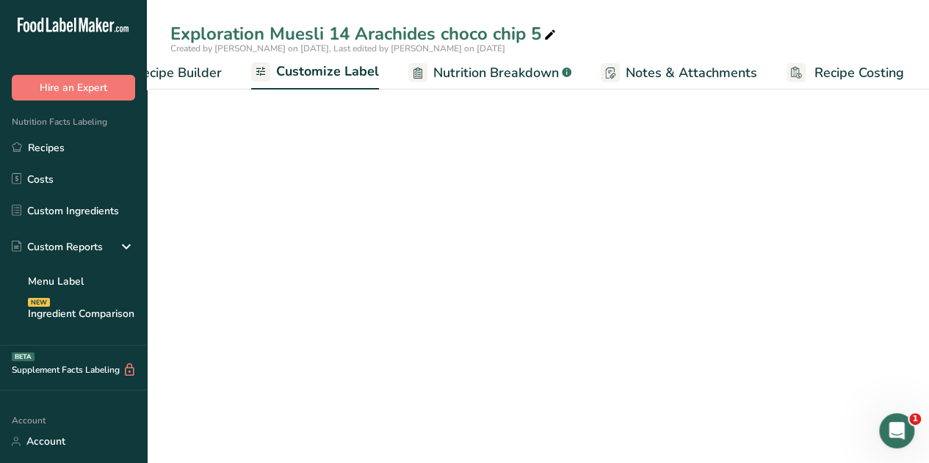
scroll to position [0, 201]
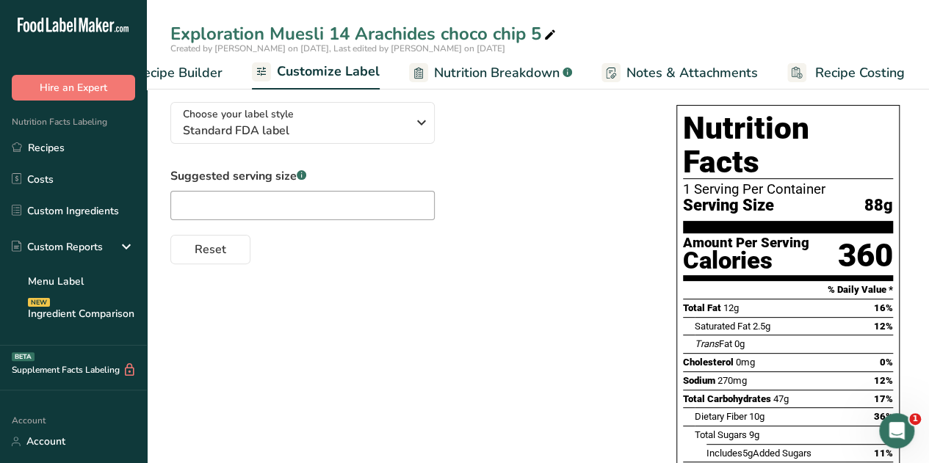
click at [203, 71] on span "Recipe Builder" at bounding box center [178, 73] width 88 height 20
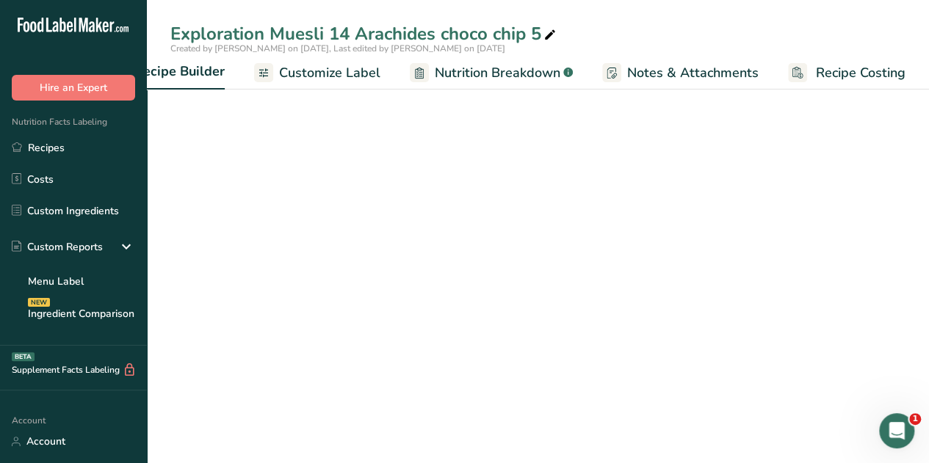
scroll to position [0, 142]
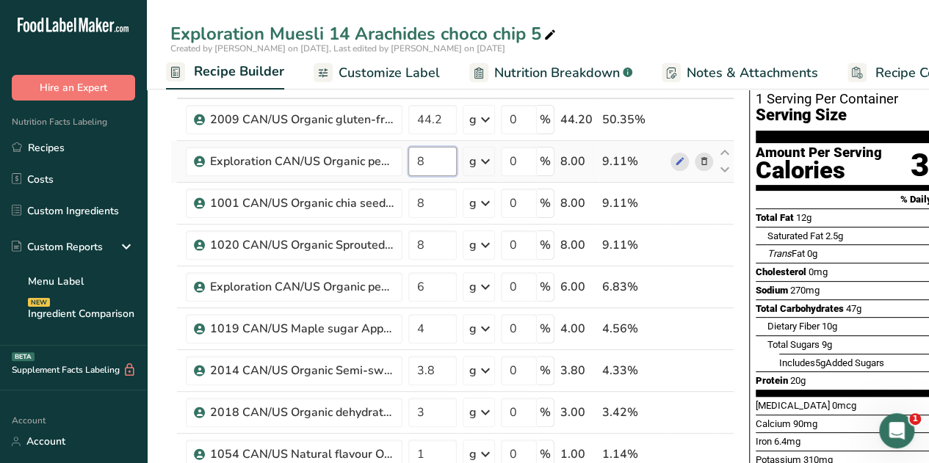
click at [426, 158] on input "8" at bounding box center [432, 161] width 48 height 29
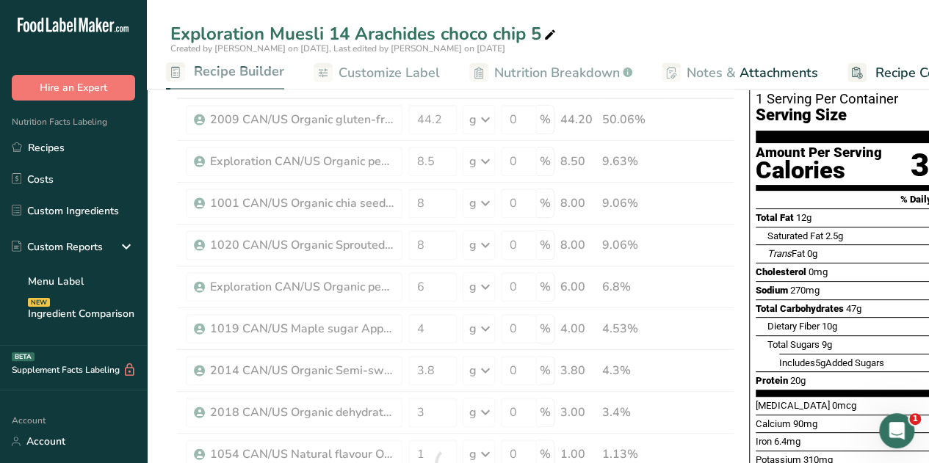
click at [623, 30] on div "Exploration Muesli 14 Arachides choco chip 5" at bounding box center [538, 34] width 782 height 26
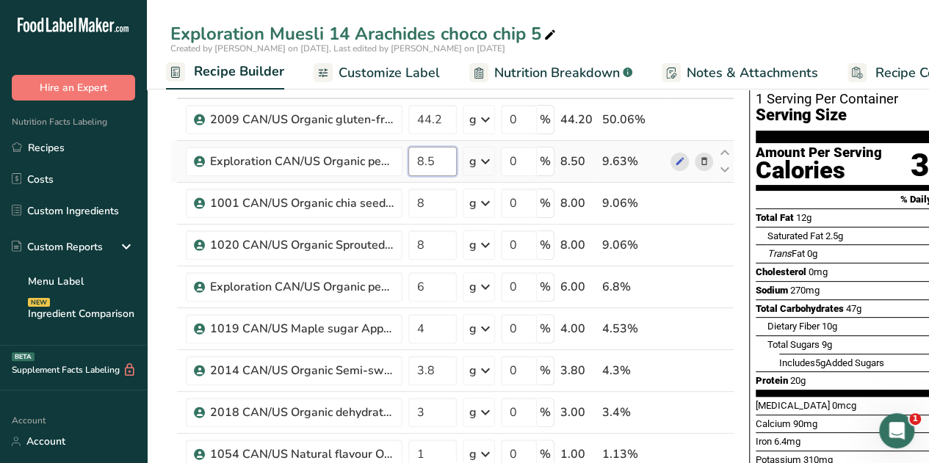
click at [436, 160] on input "8.5" at bounding box center [432, 161] width 48 height 29
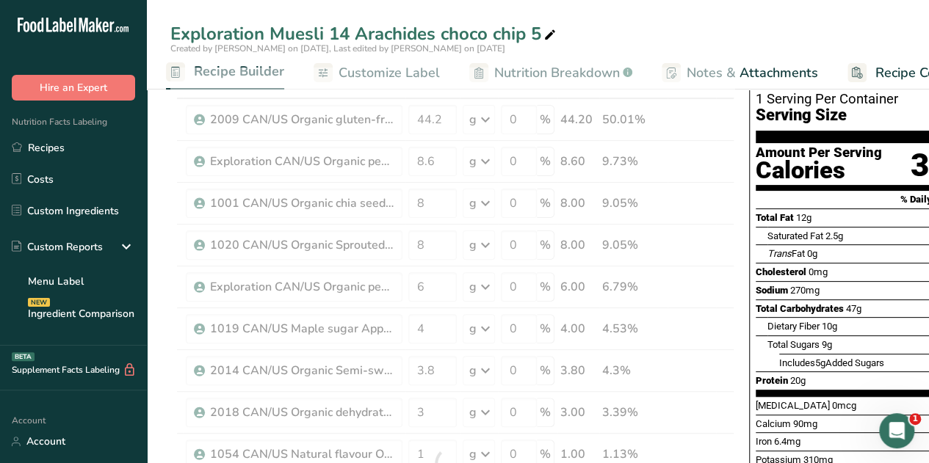
click at [700, 20] on div "Exploration Muesli 14 Arachides choco chip 5 Created by [PERSON_NAME] on [DATE]…" at bounding box center [538, 45] width 782 height 90
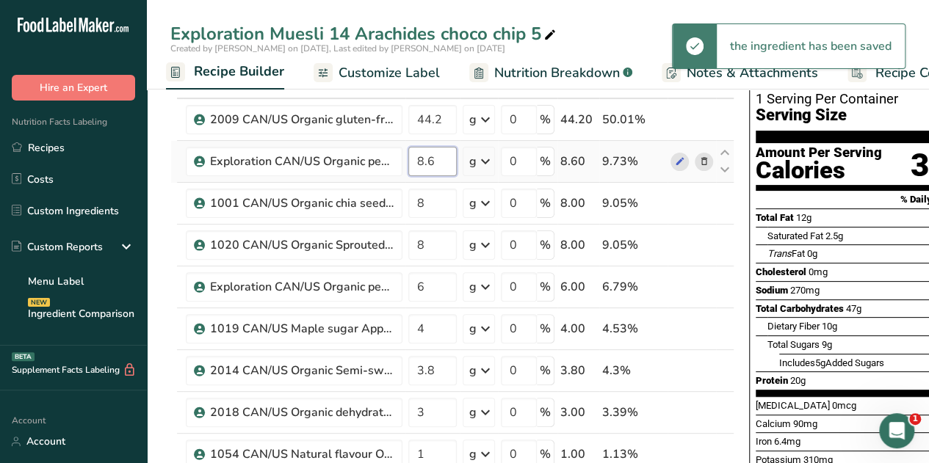
click at [435, 162] on input "8.6" at bounding box center [432, 161] width 48 height 29
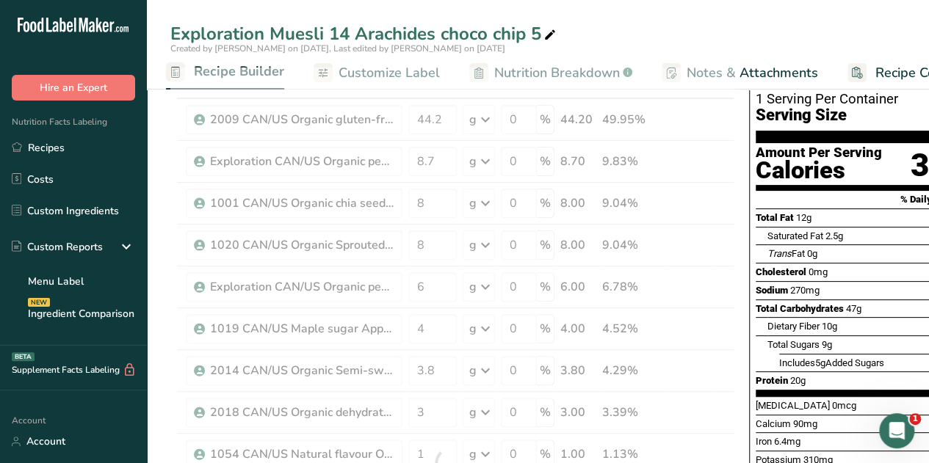
click at [670, 23] on div "Exploration Muesli 14 Arachides choco chip 5" at bounding box center [538, 34] width 782 height 26
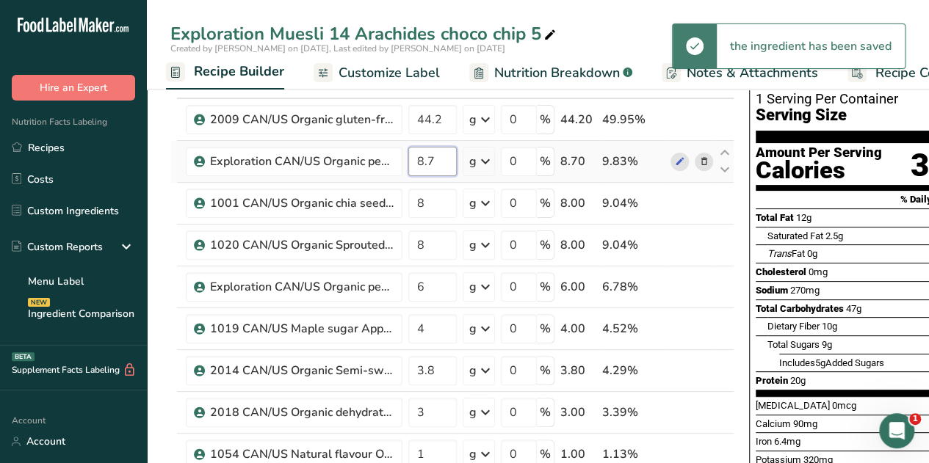
click at [433, 162] on input "8.7" at bounding box center [432, 161] width 48 height 29
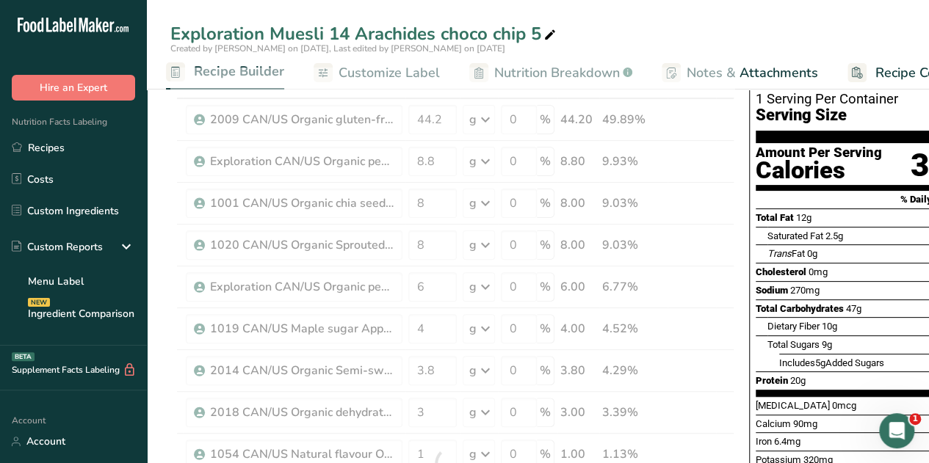
click at [668, 19] on div "Exploration Muesli 14 Arachides choco chip 5 Created by [PERSON_NAME] on [DATE]…" at bounding box center [538, 45] width 782 height 90
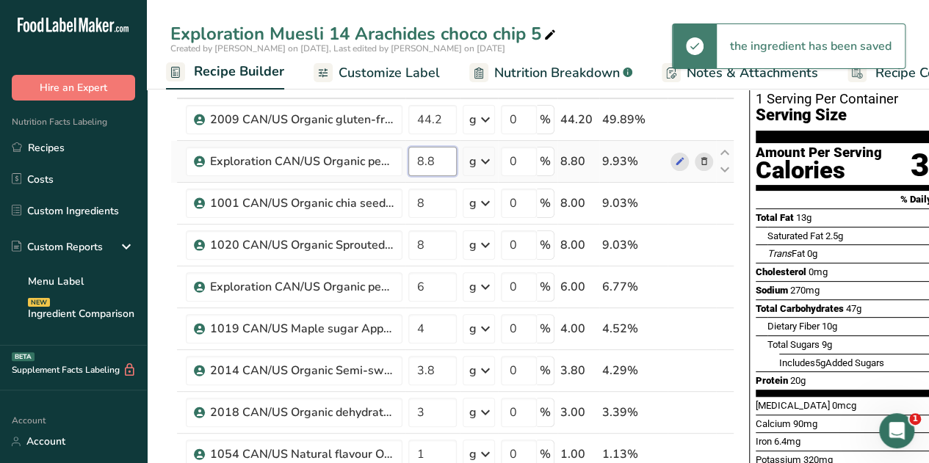
click at [436, 162] on input "8.8" at bounding box center [432, 161] width 48 height 29
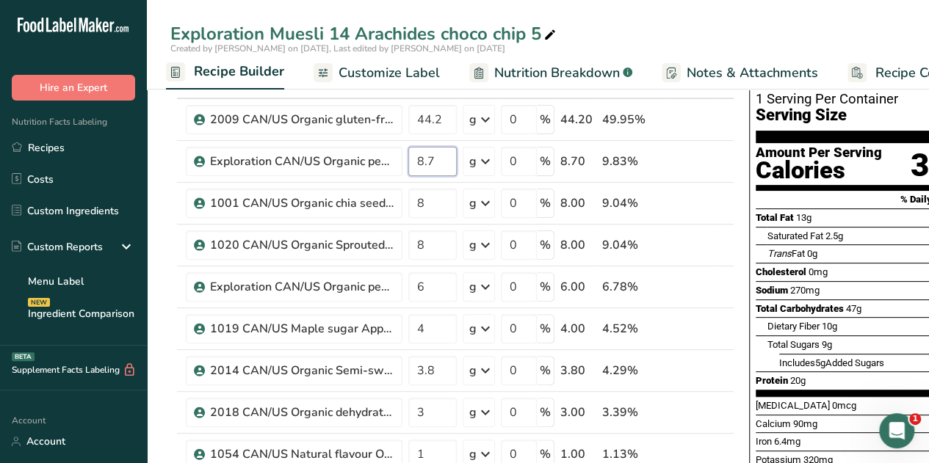
type input "8.7"
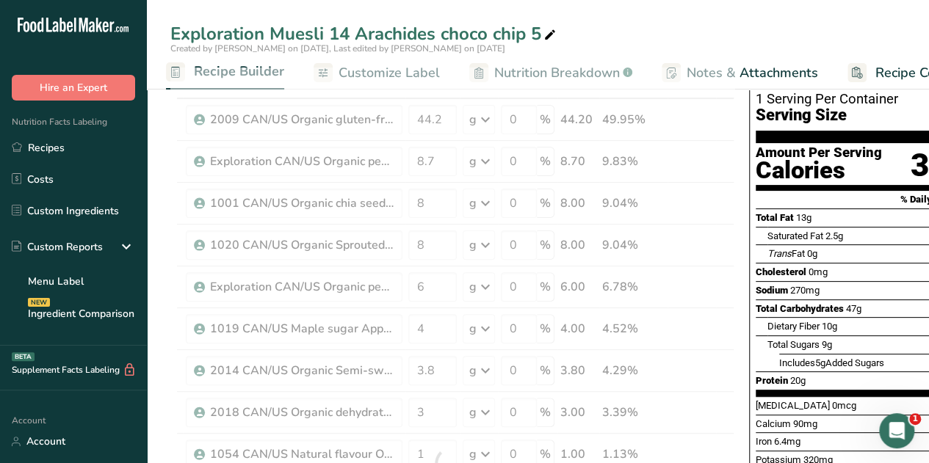
click at [654, 35] on div "Exploration Muesli 14 Arachides choco chip 5" at bounding box center [538, 34] width 782 height 26
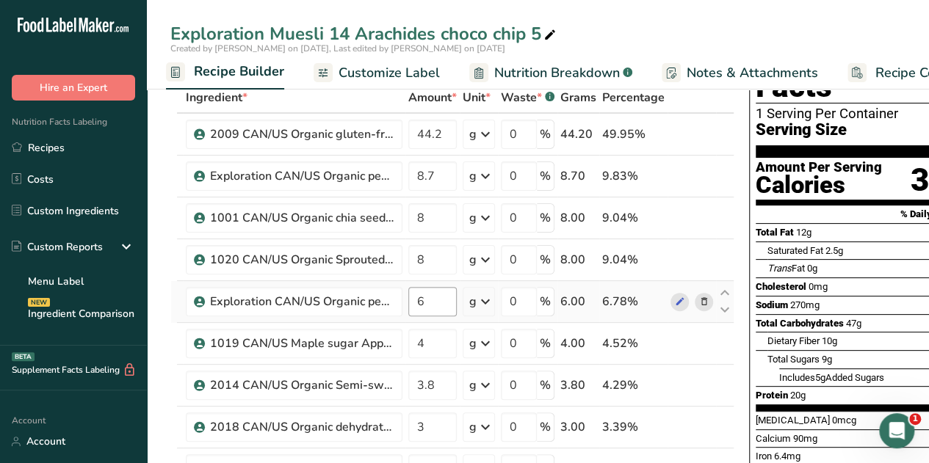
scroll to position [0, 0]
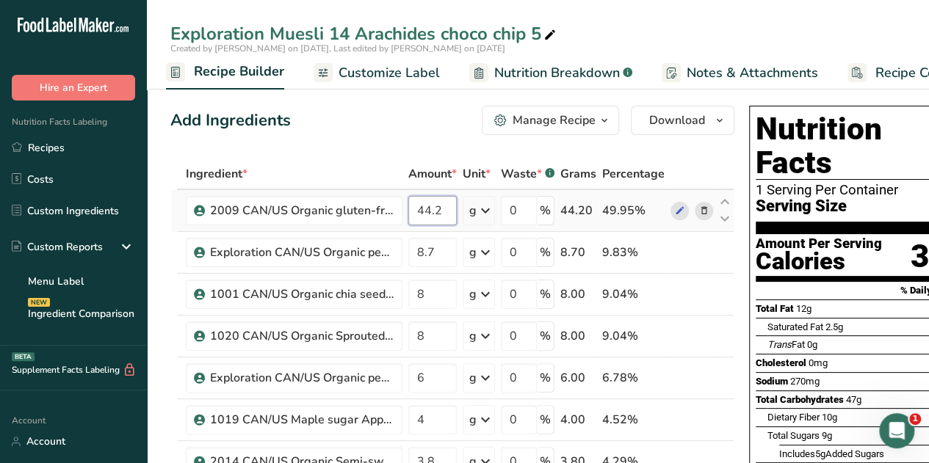
click at [442, 209] on input "44.2" at bounding box center [432, 210] width 48 height 29
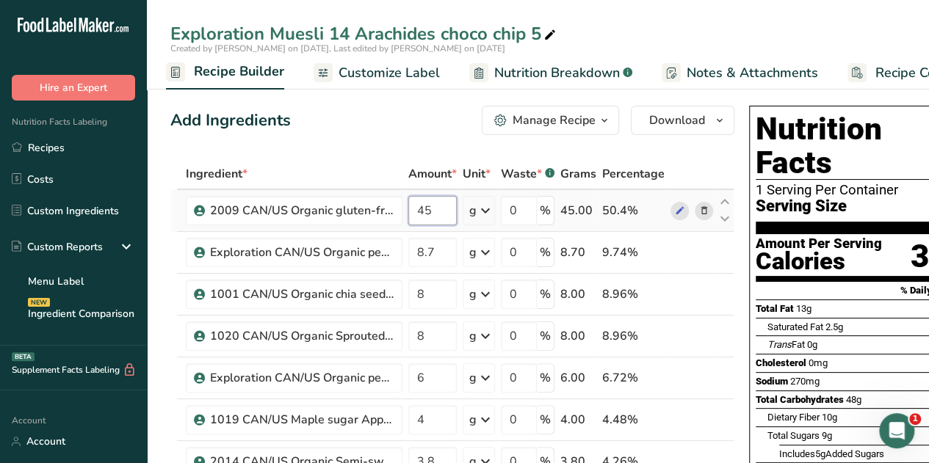
click at [435, 214] on input "45" at bounding box center [432, 210] width 48 height 29
type input "44.5"
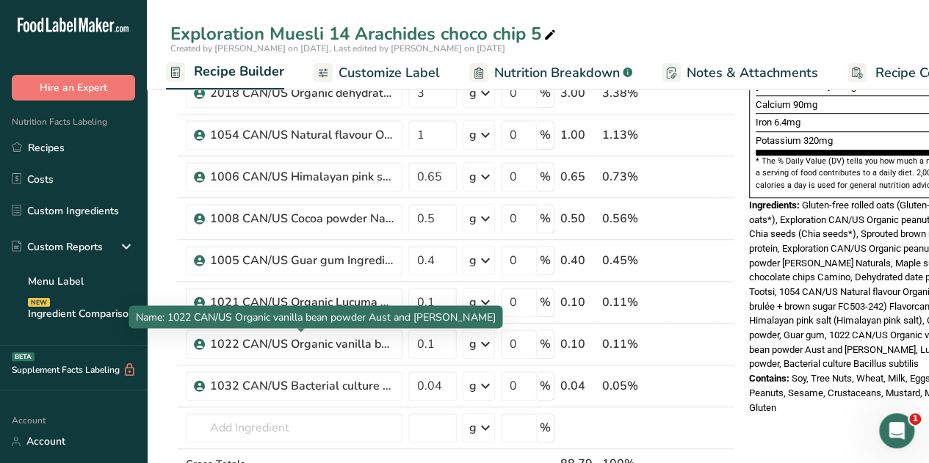
scroll to position [418, 0]
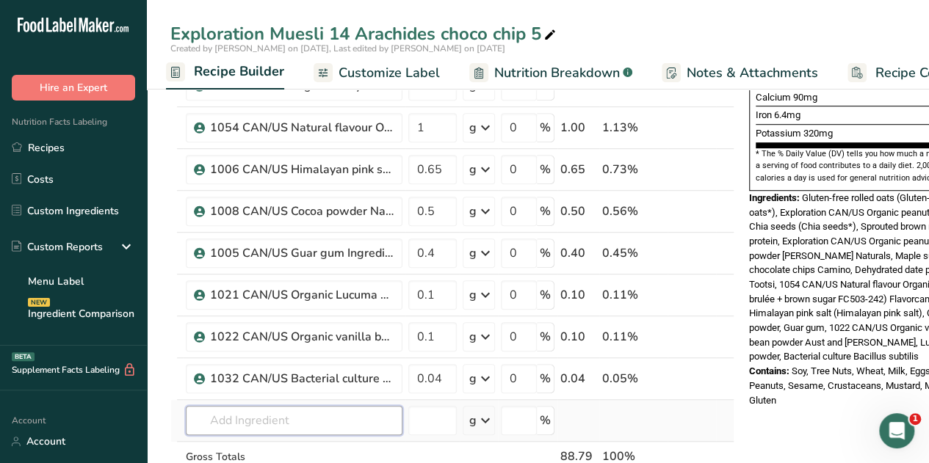
click at [248, 417] on input "text" at bounding box center [294, 420] width 217 height 29
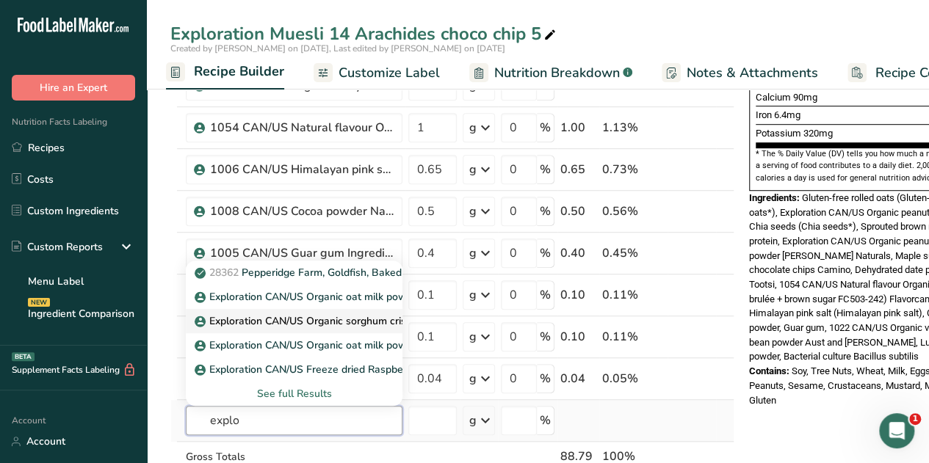
type input "explo"
click at [358, 315] on p "Exploration CAN/US Organic sorghum crisps Nu Life" at bounding box center [326, 321] width 256 height 15
type input "Exploration CAN/US Organic sorghum crisps Nu Life"
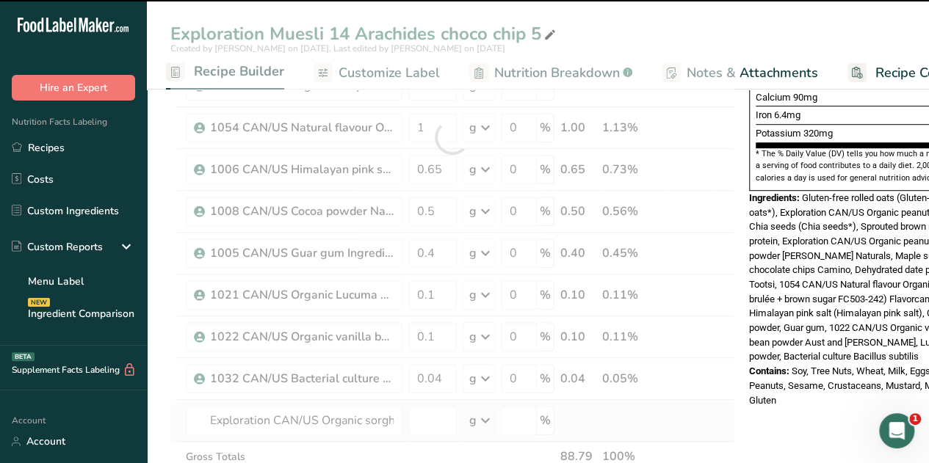
type input "0"
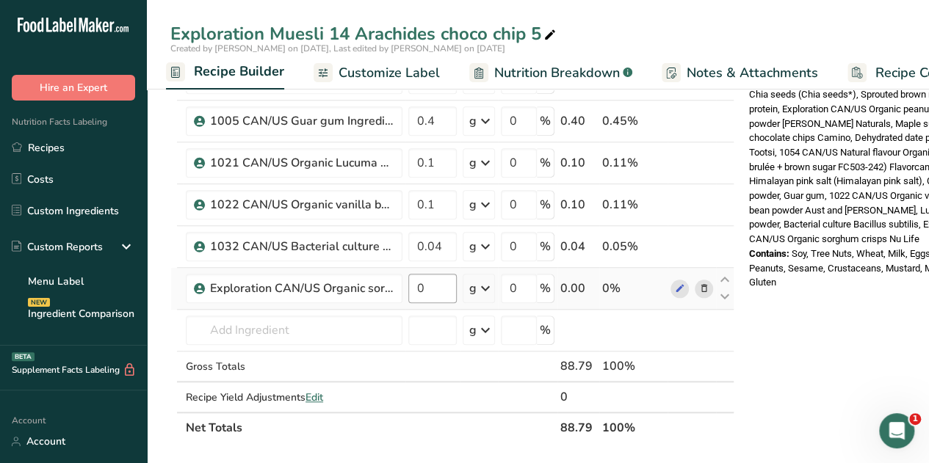
scroll to position [549, 0]
click at [423, 286] on input "0" at bounding box center [432, 289] width 48 height 29
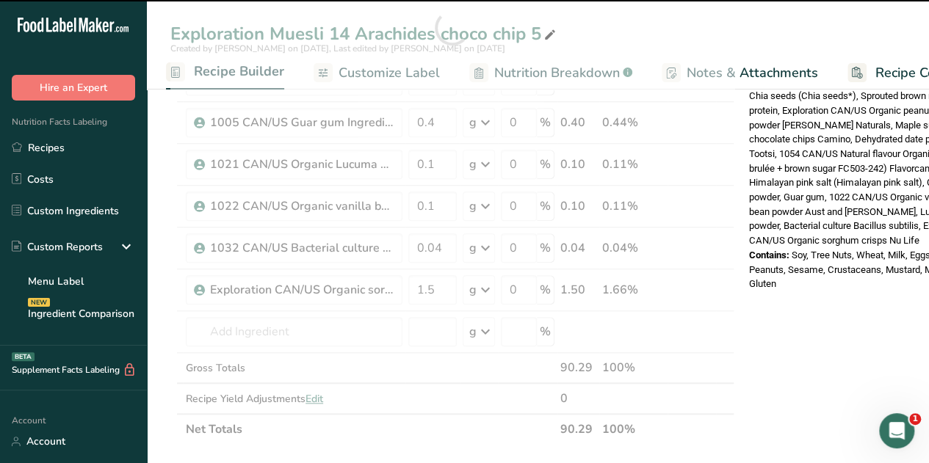
click at [822, 331] on div "Nutrition Facts 1 Serving Per Container Serving Size 89g Amount Per Serving Cal…" at bounding box center [860, 290] width 235 height 1478
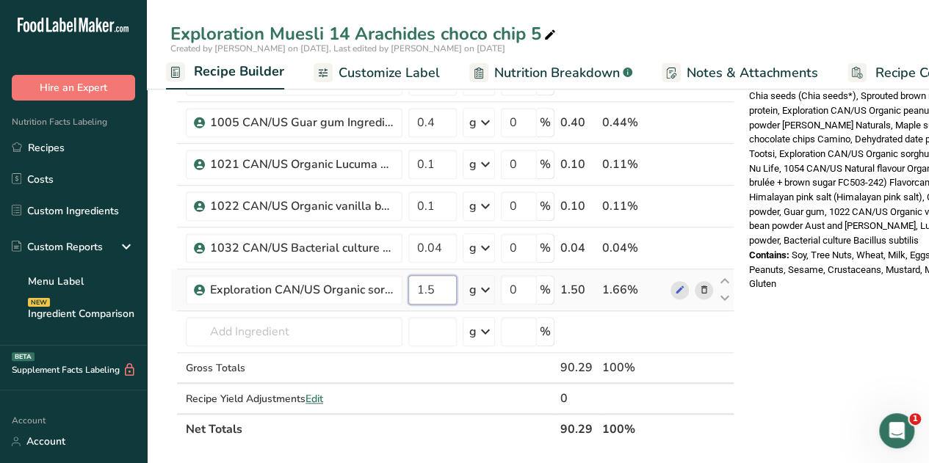
click at [440, 284] on input "1.5" at bounding box center [432, 289] width 48 height 29
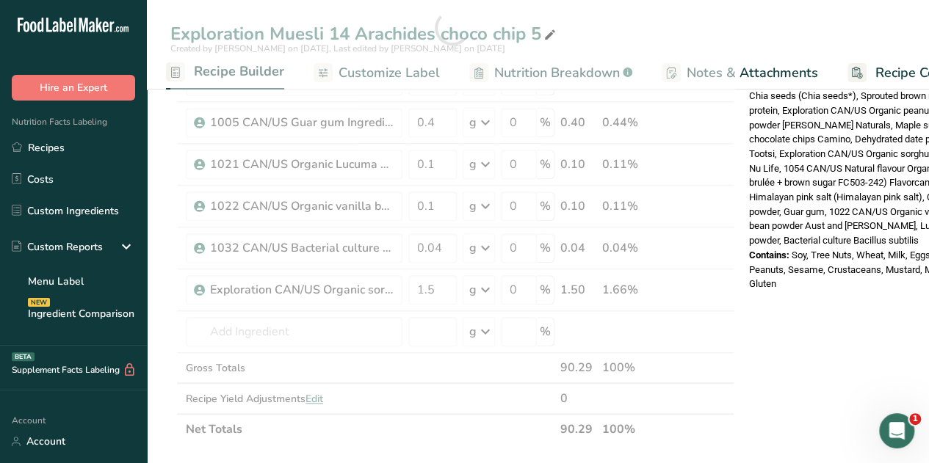
click at [808, 314] on div "Nutrition Facts 1 Serving Per Container Serving Size 90g Amount Per Serving Cal…" at bounding box center [860, 290] width 235 height 1478
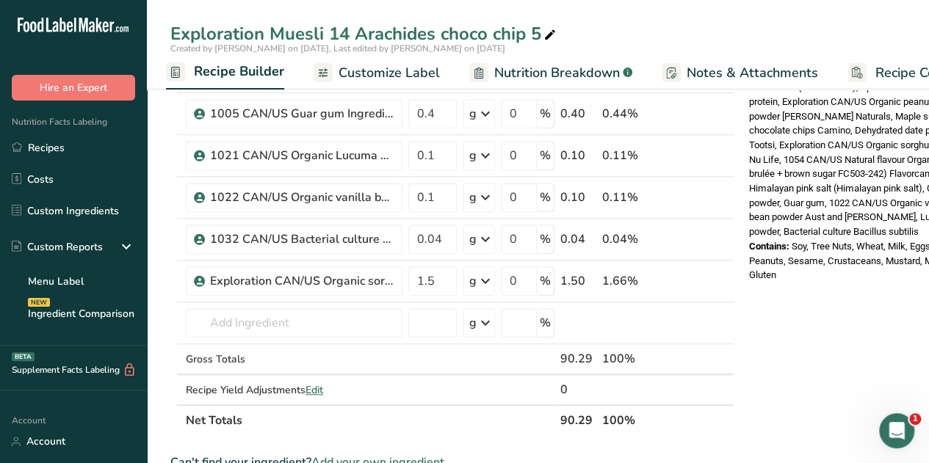
scroll to position [558, 0]
click at [431, 277] on input "1.5" at bounding box center [432, 280] width 48 height 29
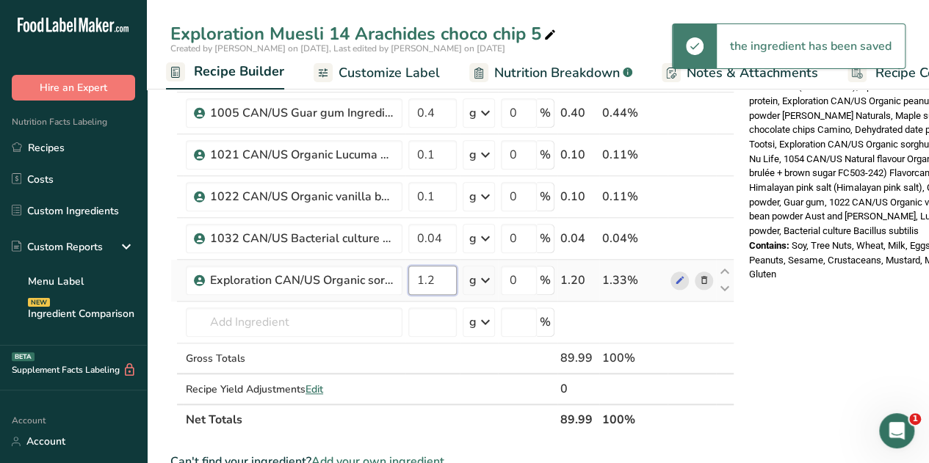
click at [432, 275] on input "1.2" at bounding box center [432, 280] width 48 height 29
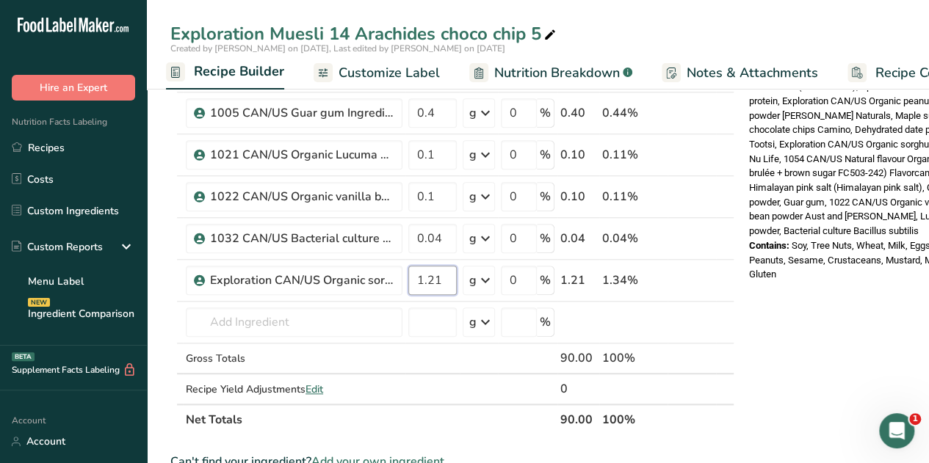
type input "1.21"
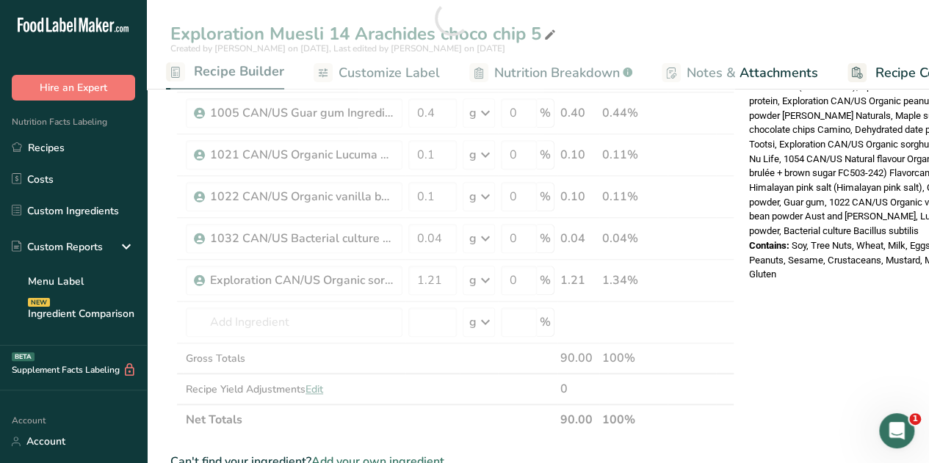
click at [846, 308] on div "Nutrition Facts 1 Serving Per Container Serving Size 90g Amount Per Serving Cal…" at bounding box center [860, 281] width 235 height 1478
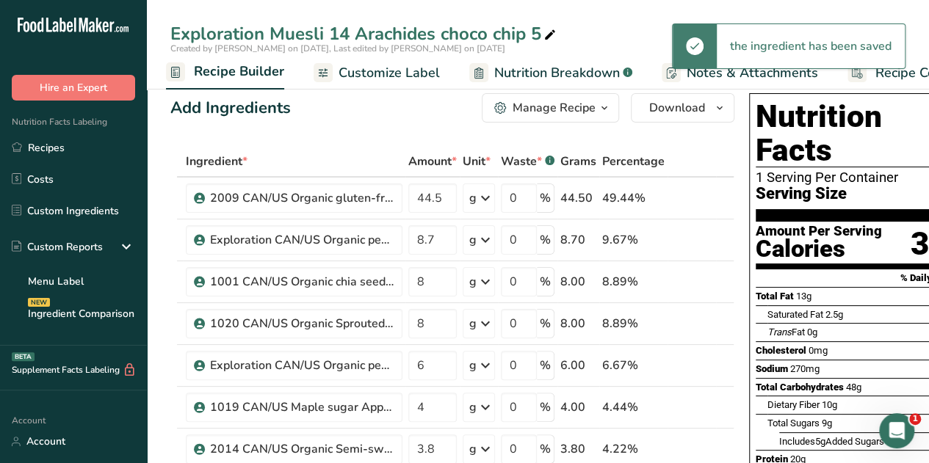
scroll to position [3, 0]
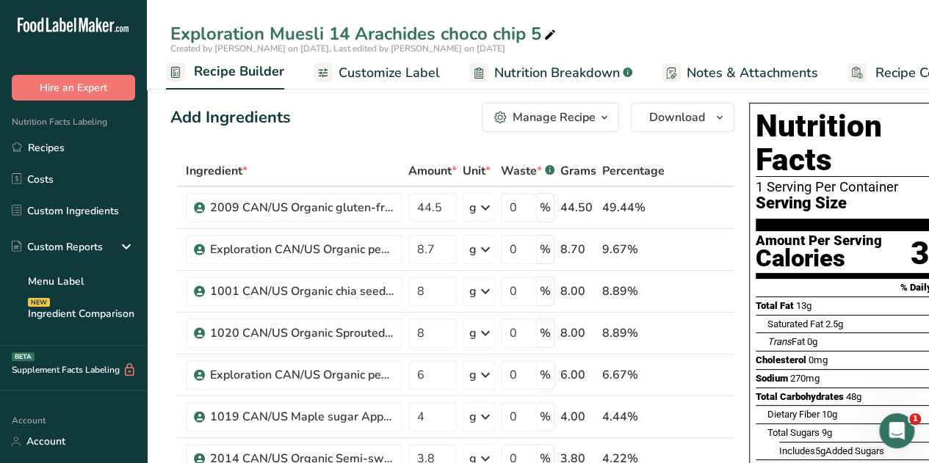
click at [572, 67] on span "Nutrition Breakdown" at bounding box center [557, 73] width 126 height 20
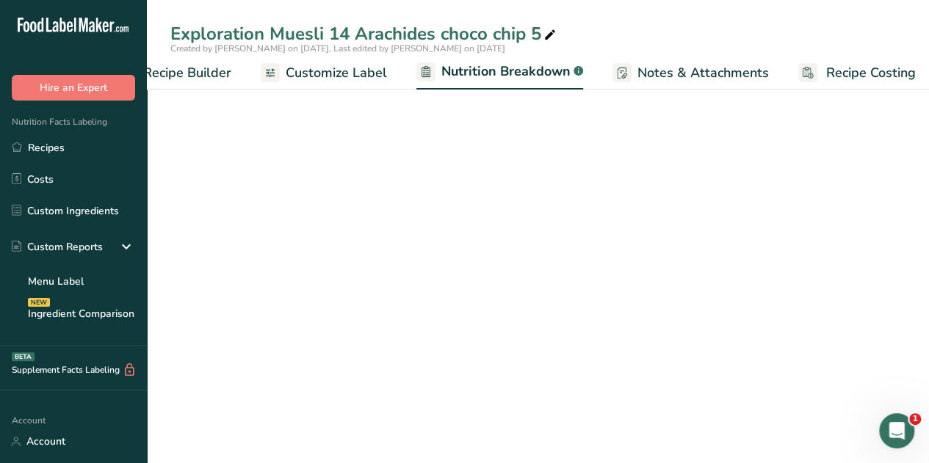
select select "Calories"
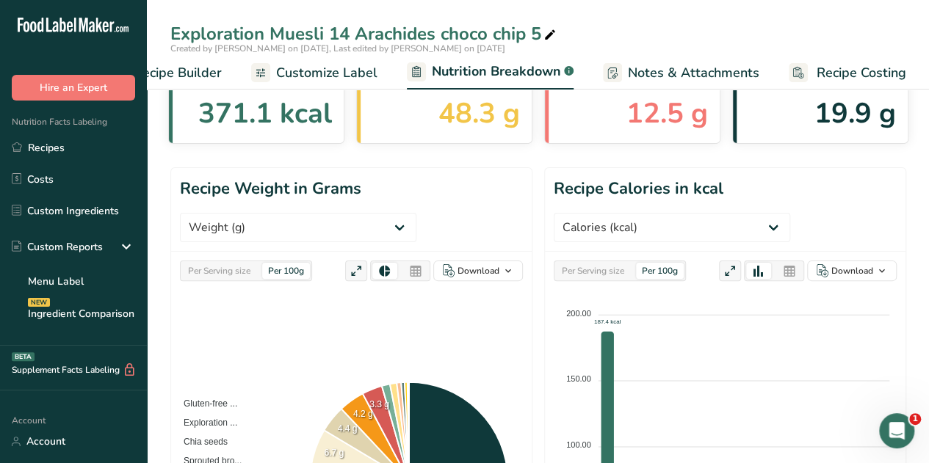
scroll to position [74, 0]
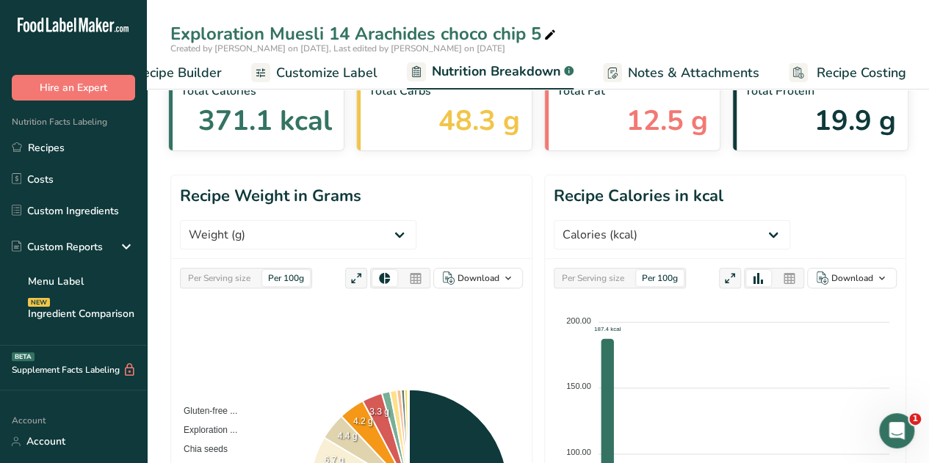
click at [298, 65] on span "Customize Label" at bounding box center [326, 73] width 101 height 20
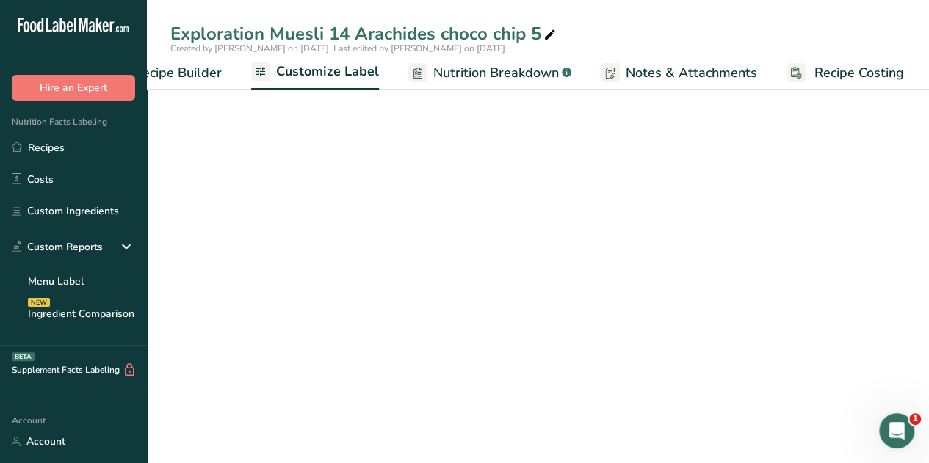
scroll to position [0, 201]
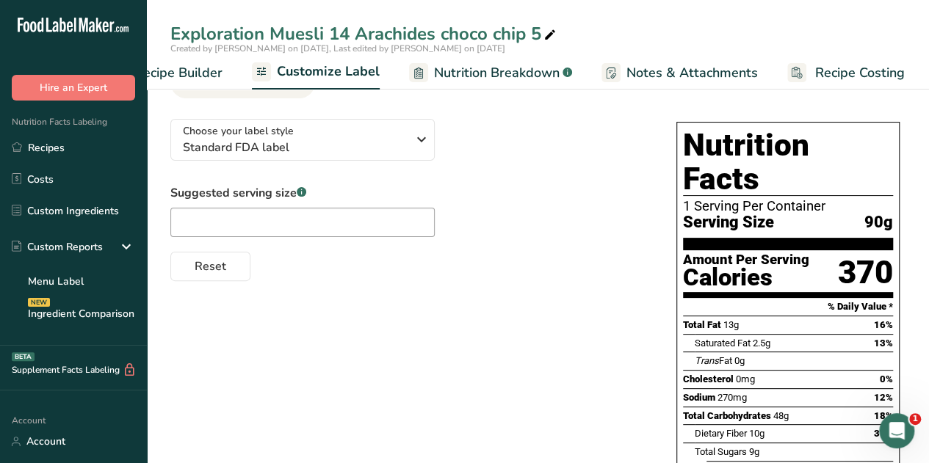
click at [192, 74] on span "Recipe Builder" at bounding box center [178, 73] width 88 height 20
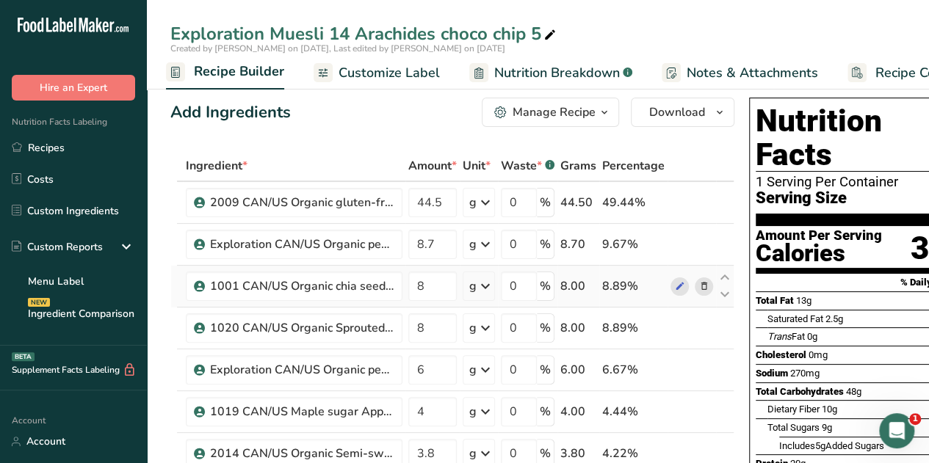
scroll to position [4, 0]
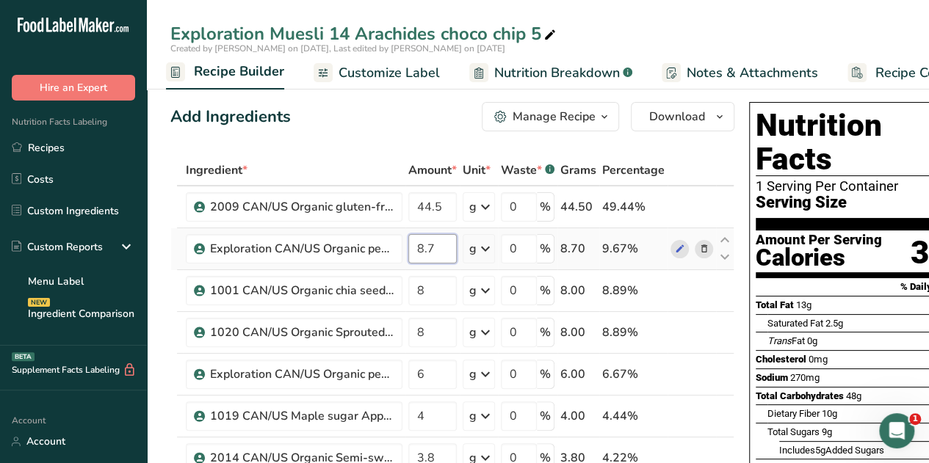
click at [439, 246] on input "8.7" at bounding box center [432, 248] width 48 height 29
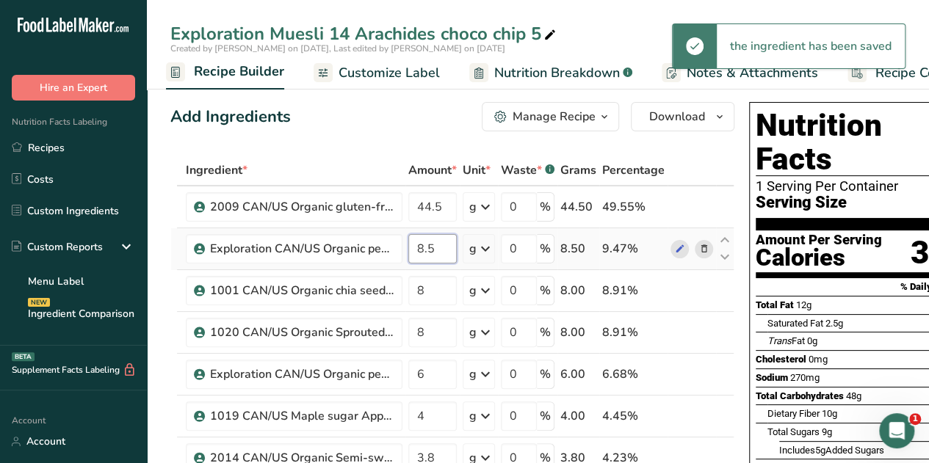
click at [438, 248] on input "8.5" at bounding box center [432, 248] width 48 height 29
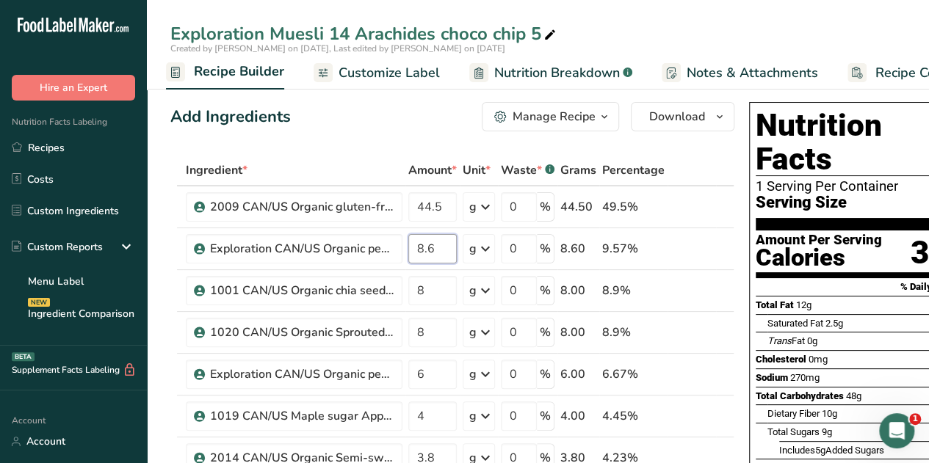
type input "8.6"
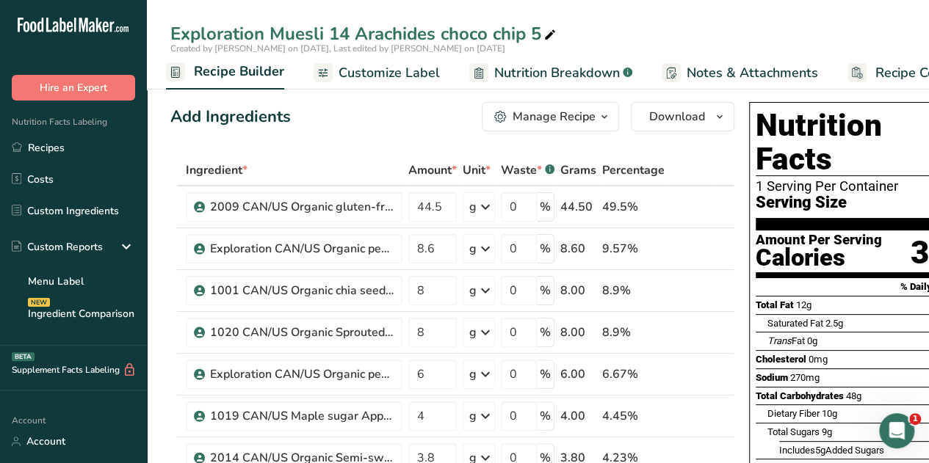
click at [552, 76] on span "Nutrition Breakdown" at bounding box center [557, 73] width 126 height 20
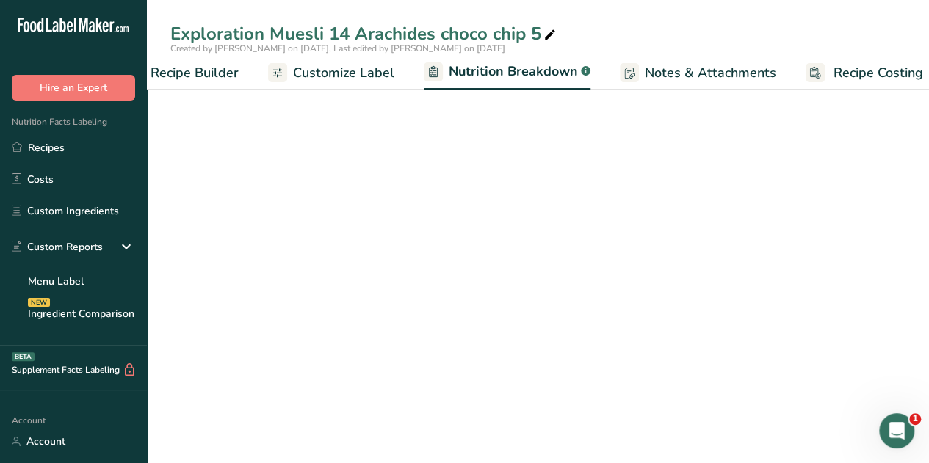
select select "Calories"
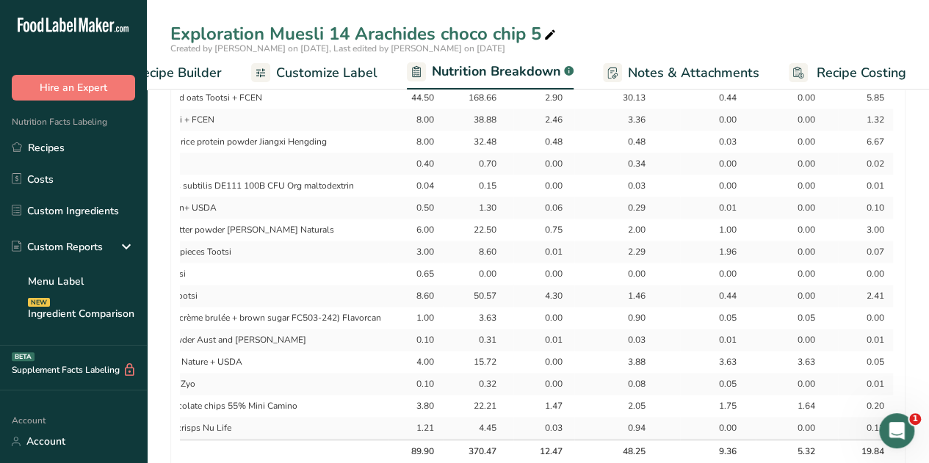
scroll to position [795, 0]
click at [211, 73] on span "Recipe Builder" at bounding box center [178, 73] width 88 height 20
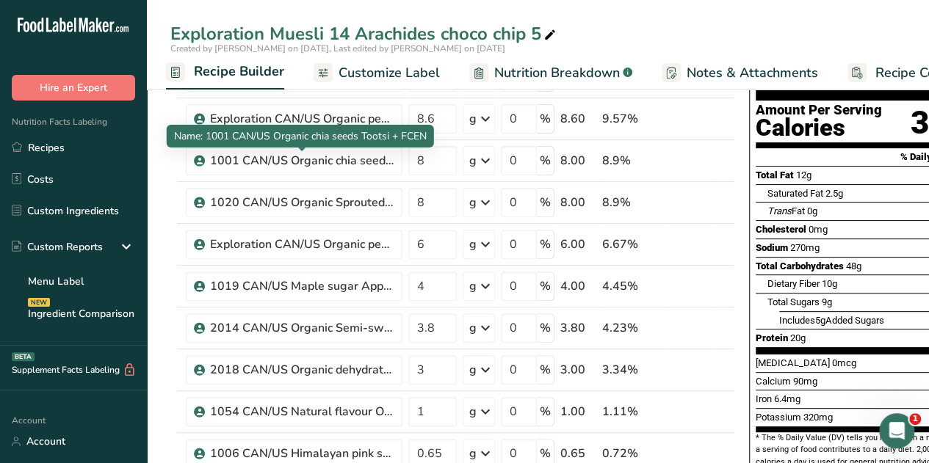
scroll to position [142, 0]
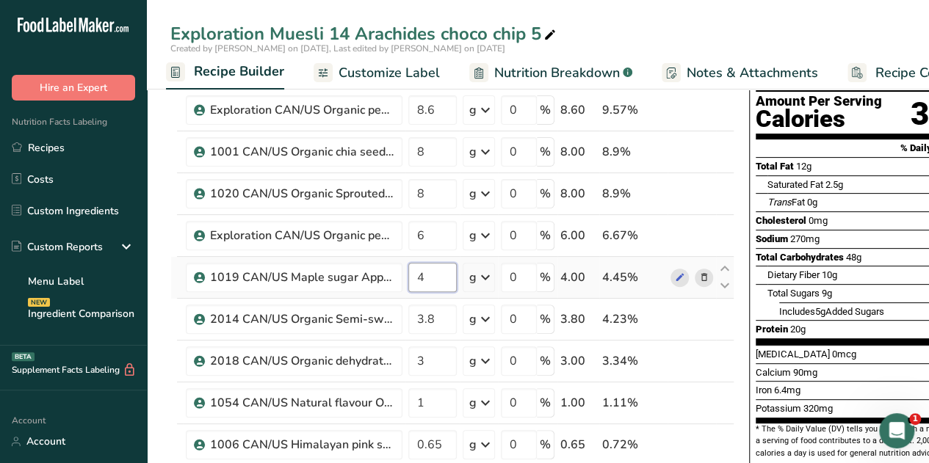
click at [427, 276] on input "4" at bounding box center [432, 277] width 48 height 29
type input "4.5"
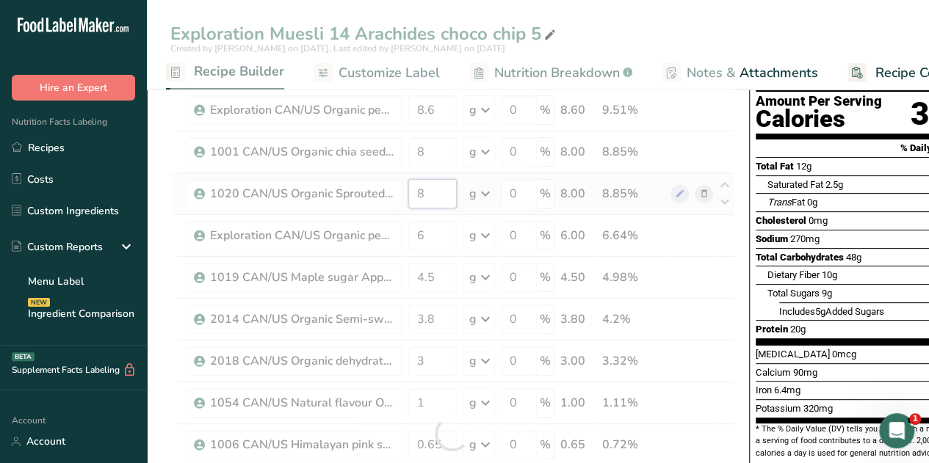
click at [427, 192] on div "Ingredient * Amount * Unit * Waste * .a-a{fill:#347362;}.b-a{fill:#fff;} Grams …" at bounding box center [452, 433] width 564 height 835
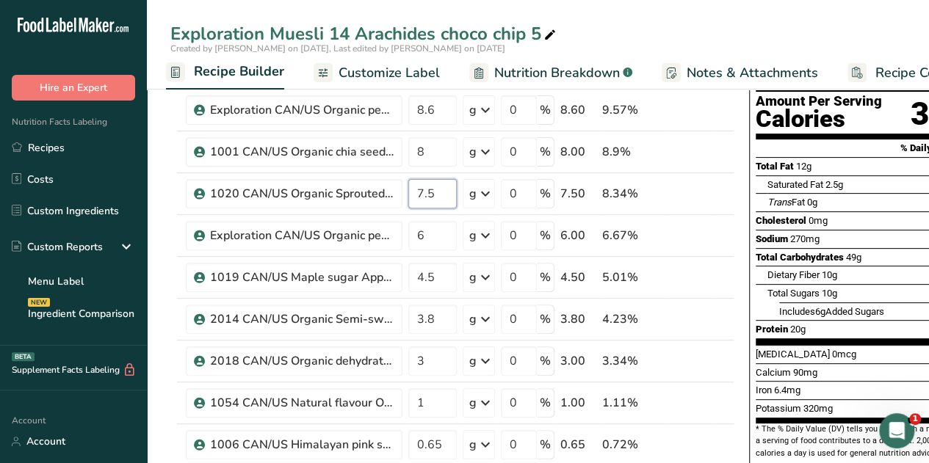
type input "7.5"
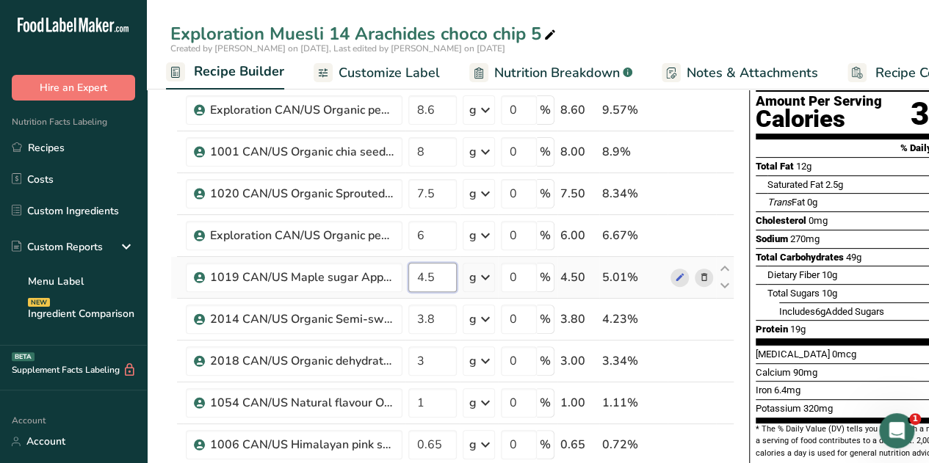
click at [432, 275] on input "4.5" at bounding box center [432, 277] width 48 height 29
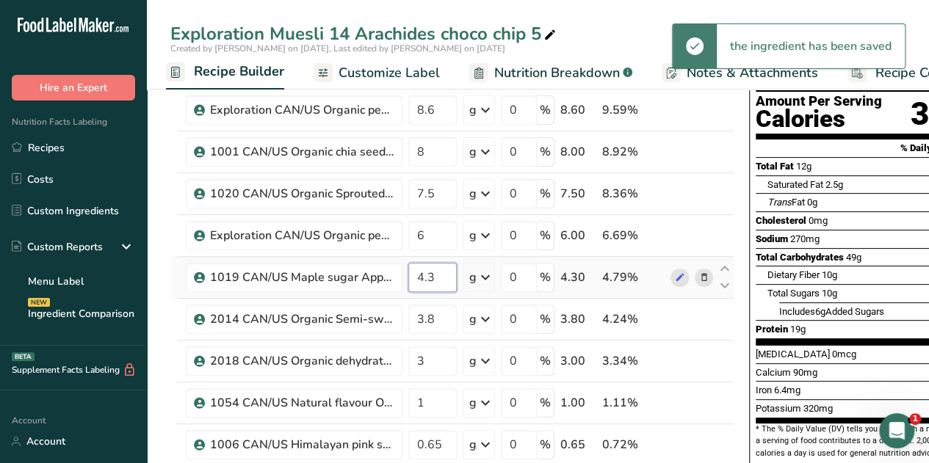
click at [436, 275] on input "4.3" at bounding box center [432, 277] width 48 height 29
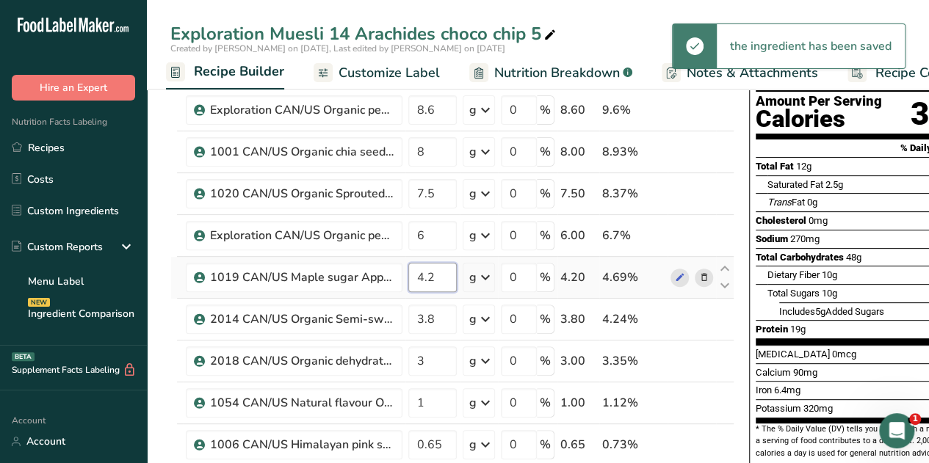
click at [433, 275] on input "4.2" at bounding box center [432, 277] width 48 height 29
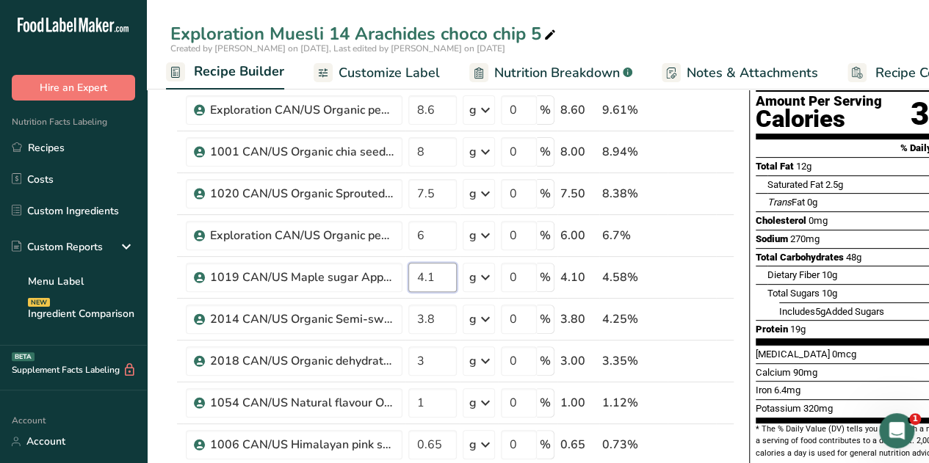
type input "4.1"
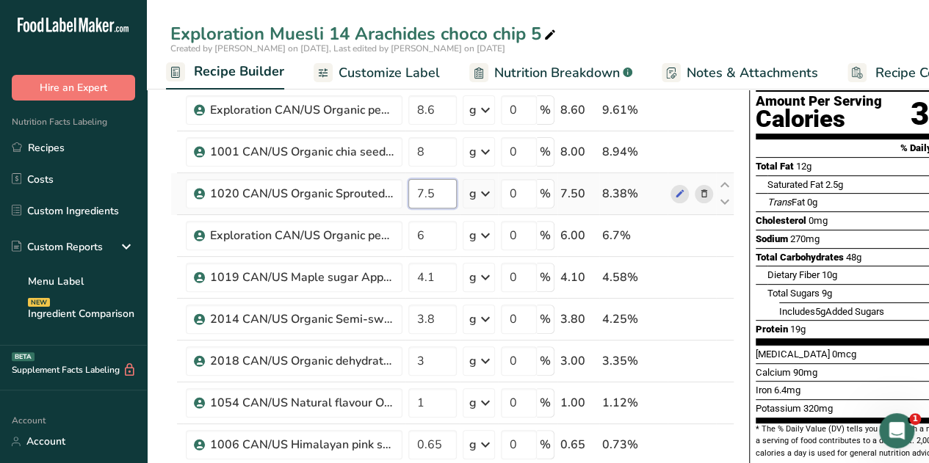
click at [432, 195] on input "7.5" at bounding box center [432, 193] width 48 height 29
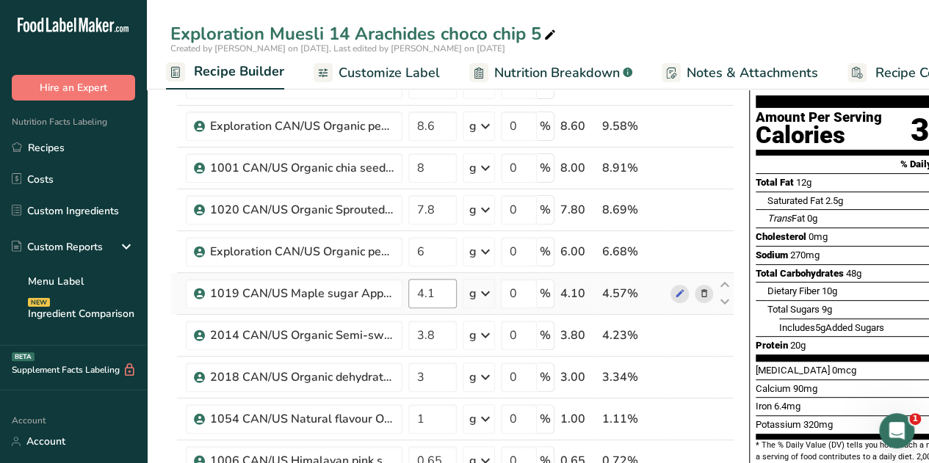
scroll to position [0, 6]
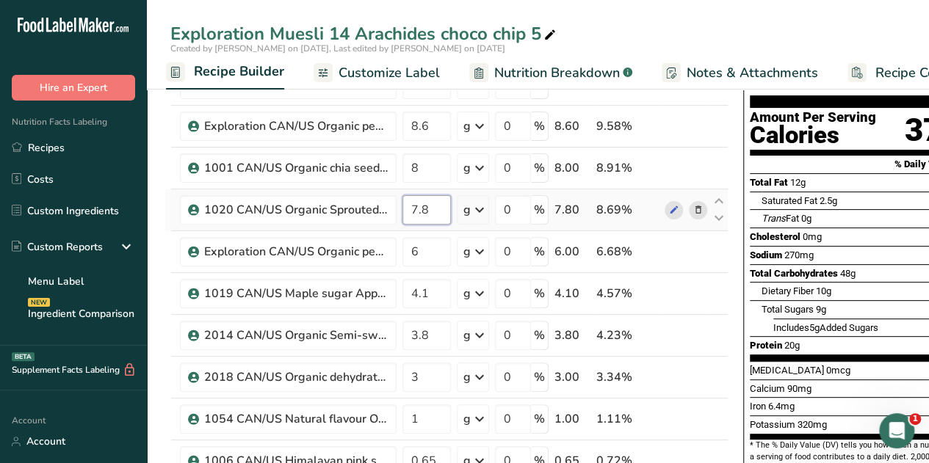
click at [430, 210] on input "7.8" at bounding box center [427, 209] width 48 height 29
type input "7.7"
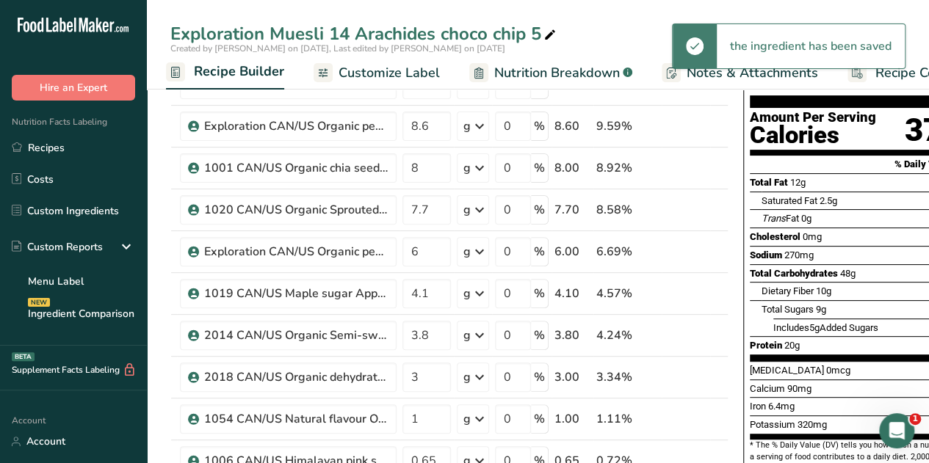
click at [552, 67] on span "Nutrition Breakdown" at bounding box center [557, 73] width 126 height 20
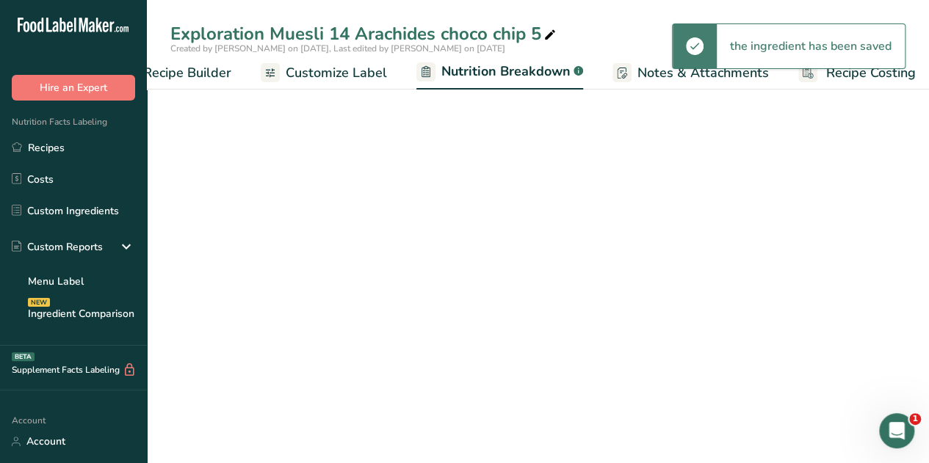
select select "Calories"
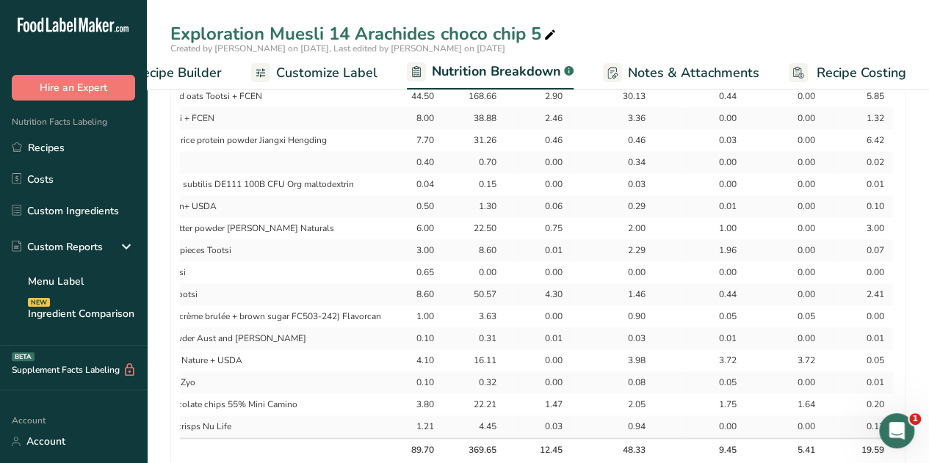
scroll to position [654, 0]
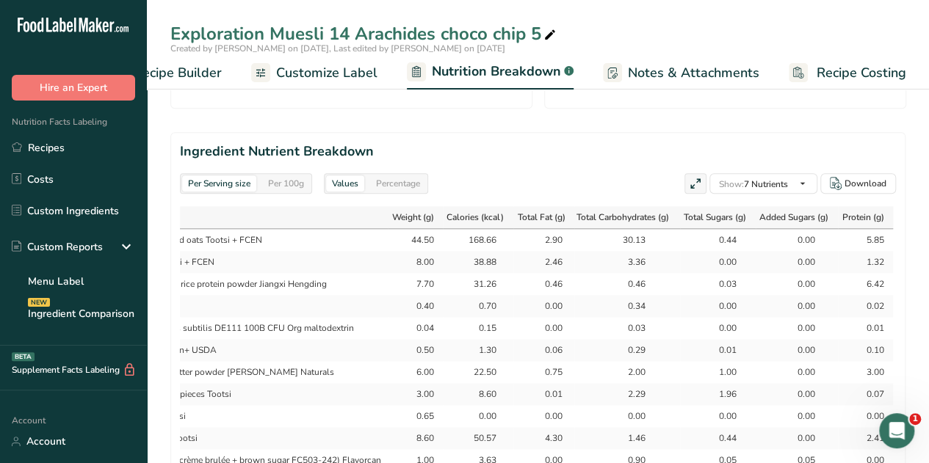
click at [180, 71] on span "Recipe Builder" at bounding box center [178, 73] width 88 height 20
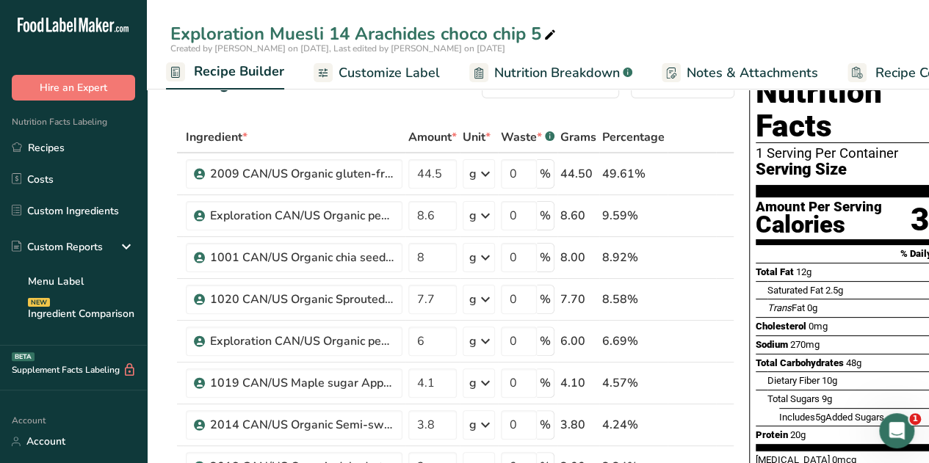
scroll to position [35, 0]
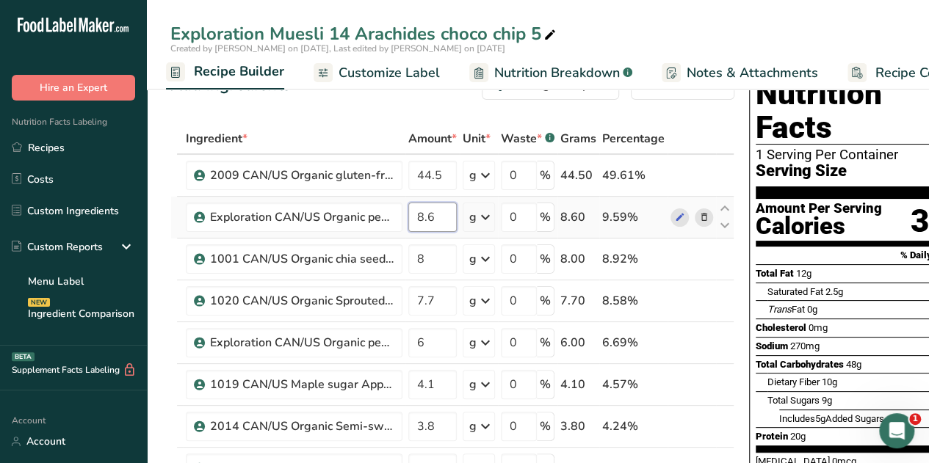
click at [436, 215] on input "8.6" at bounding box center [432, 217] width 48 height 29
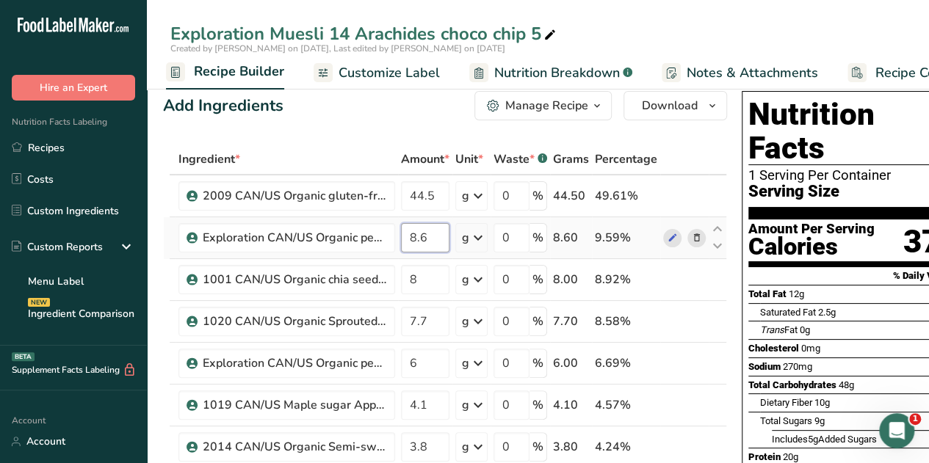
scroll to position [13, 0]
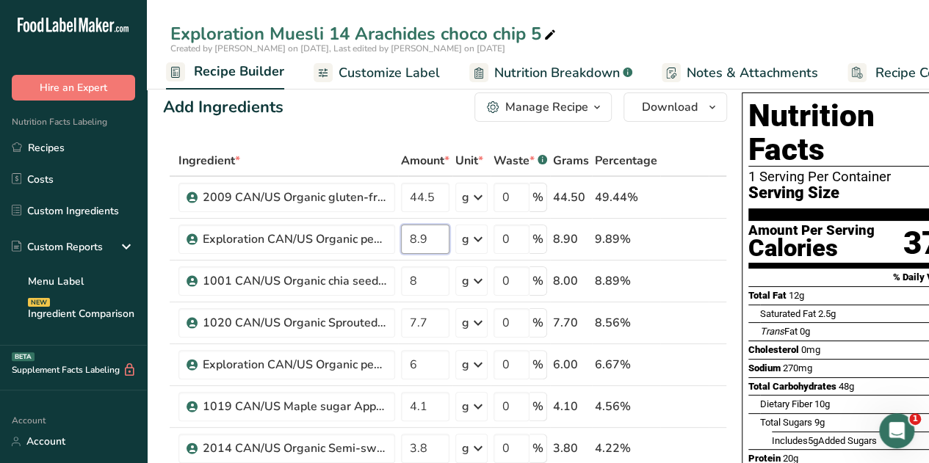
type input "8.9"
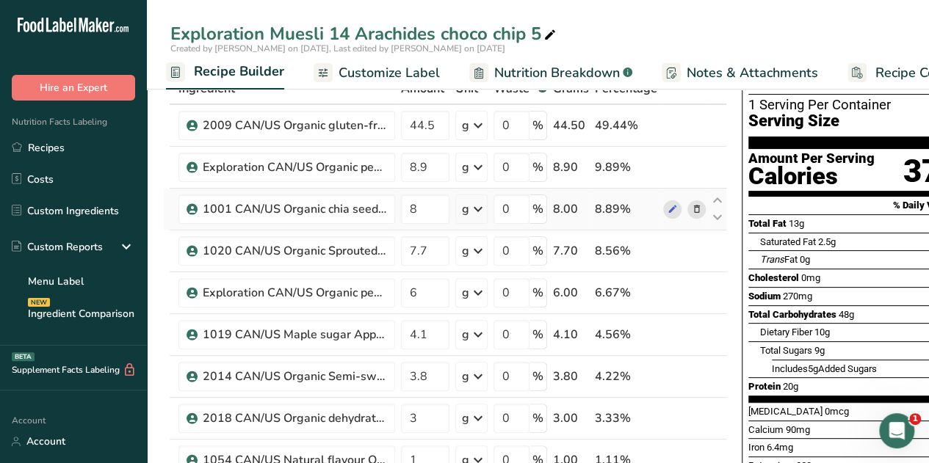
scroll to position [0, 0]
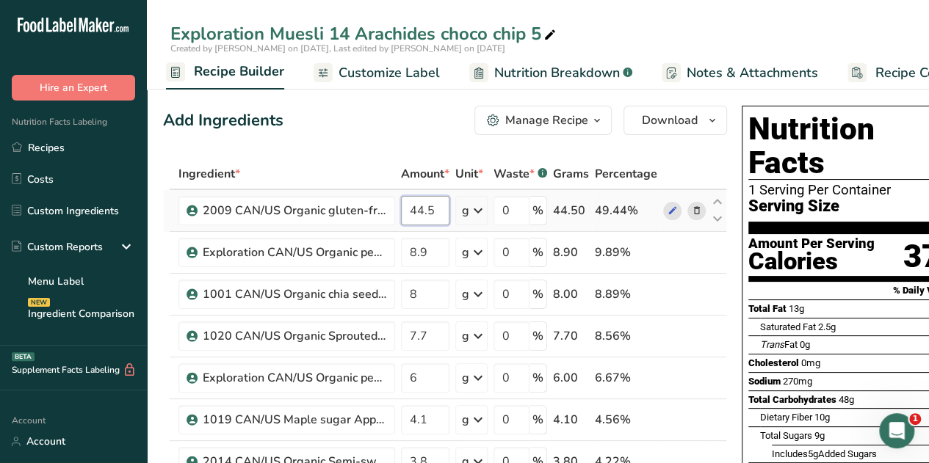
click at [430, 214] on input "44.5" at bounding box center [425, 210] width 48 height 29
type input "44"
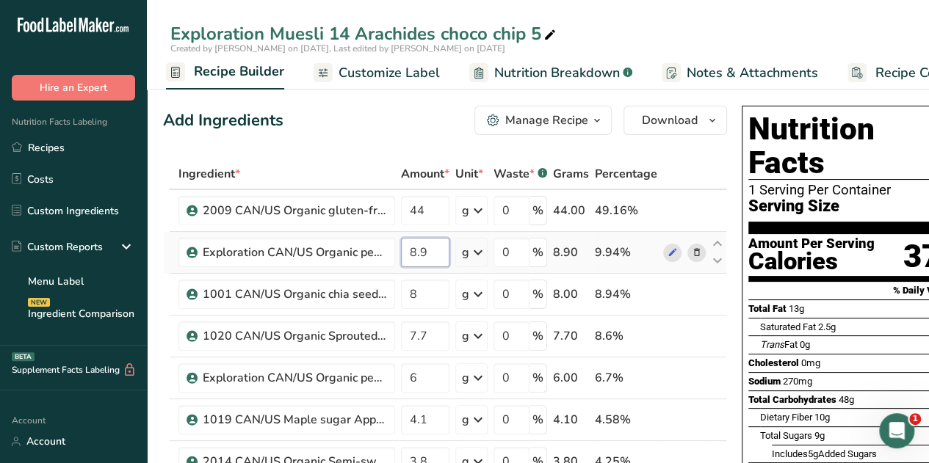
click at [433, 251] on input "8.9" at bounding box center [425, 252] width 48 height 29
type input "8.7"
click at [335, 120] on div "Add Ingredients Manage Recipe Delete Recipe Duplicate Recipe Scale Recipe Save …" at bounding box center [445, 120] width 564 height 29
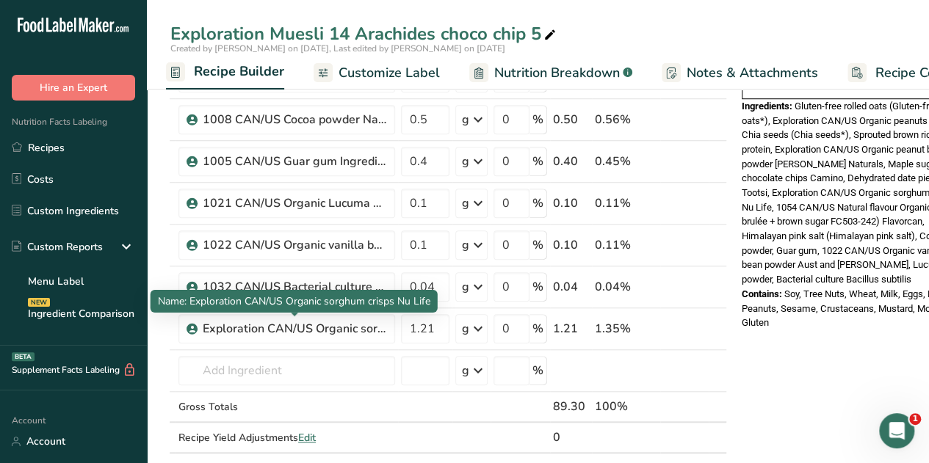
scroll to position [510, 0]
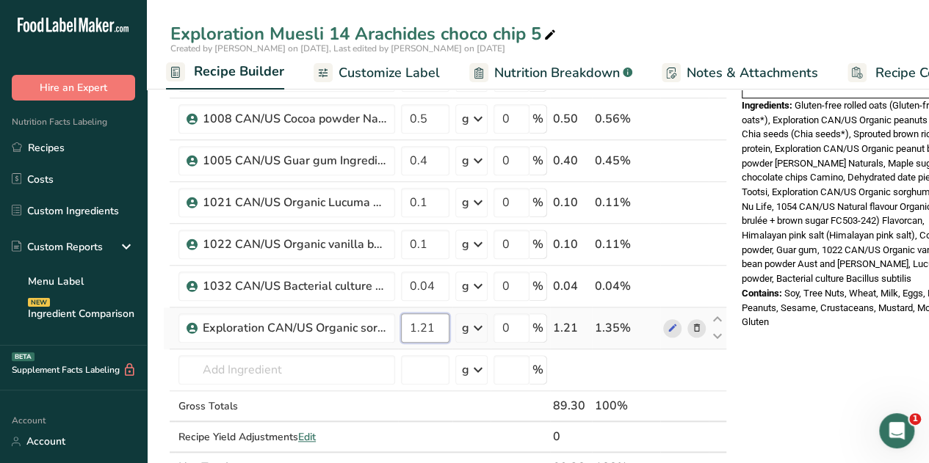
click at [425, 321] on input "1.21" at bounding box center [425, 328] width 48 height 29
type input "1.91"
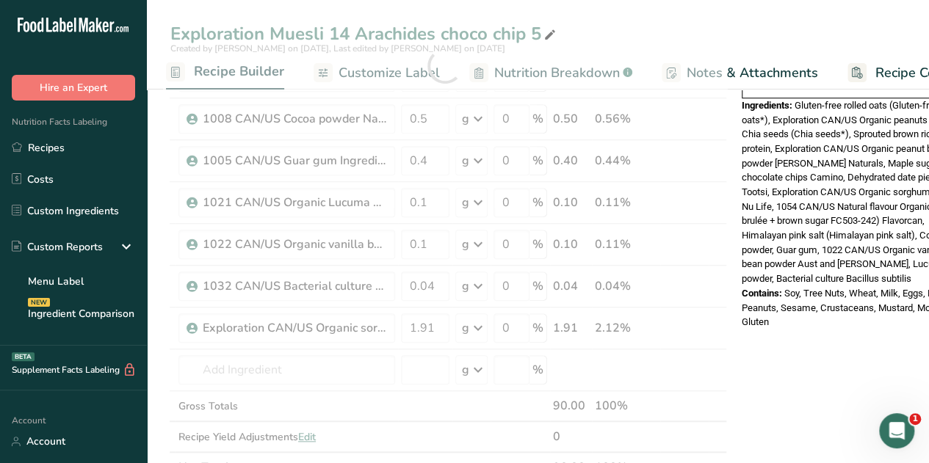
click at [842, 375] on div "Nutrition Facts 1 Serving Per Container Serving Size 89g Amount Per Serving Cal…" at bounding box center [853, 328] width 235 height 1478
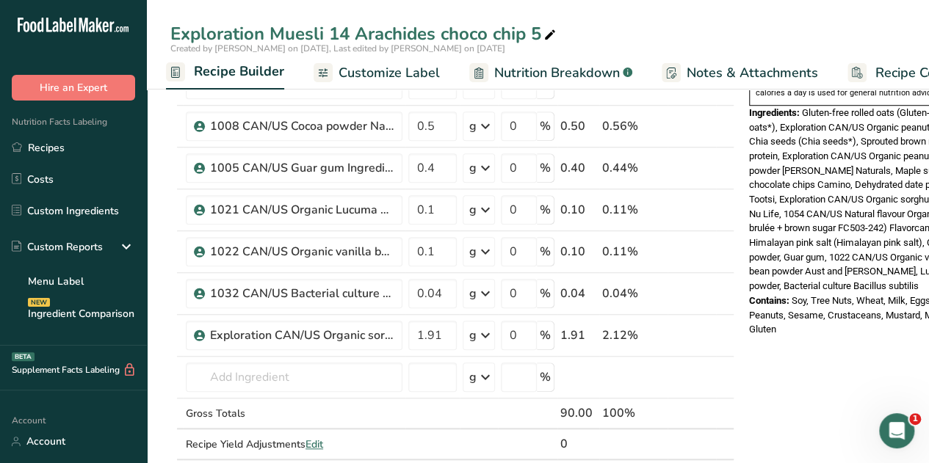
scroll to position [504, 0]
click at [724, 321] on icon at bounding box center [725, 326] width 18 height 11
type input "1.91"
type input "0.04"
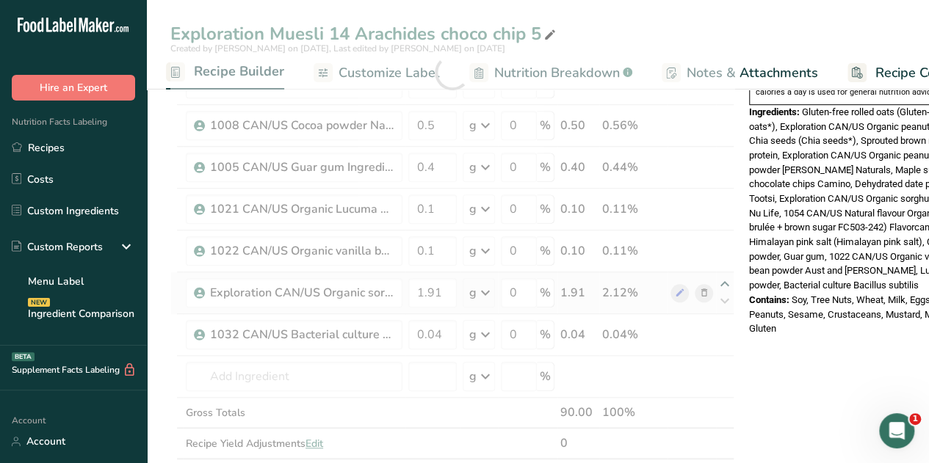
click at [723, 279] on div at bounding box center [452, 72] width 564 height 835
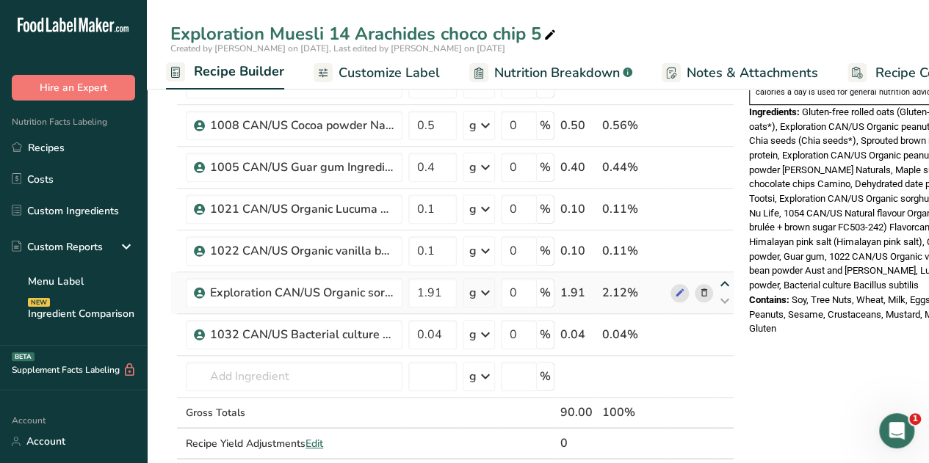
click at [723, 279] on icon at bounding box center [725, 284] width 18 height 11
type input "1.91"
type input "0.1"
click at [721, 237] on icon at bounding box center [725, 242] width 18 height 11
type input "1.91"
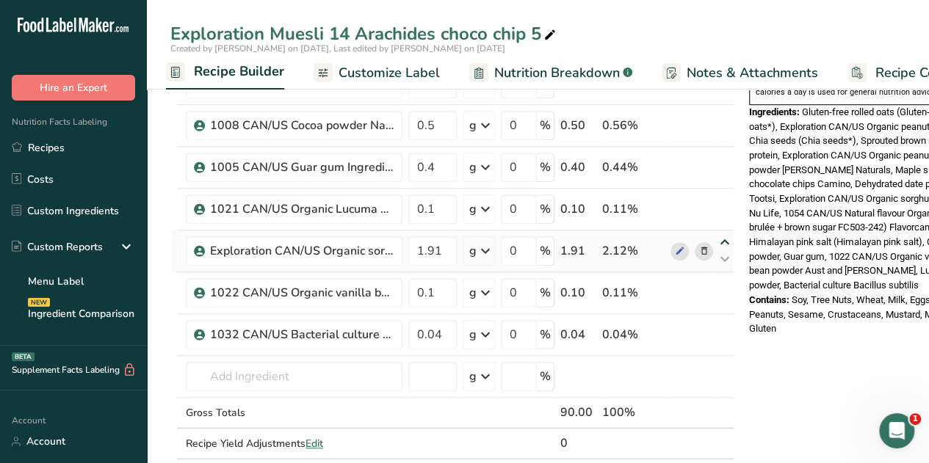
type input "0.1"
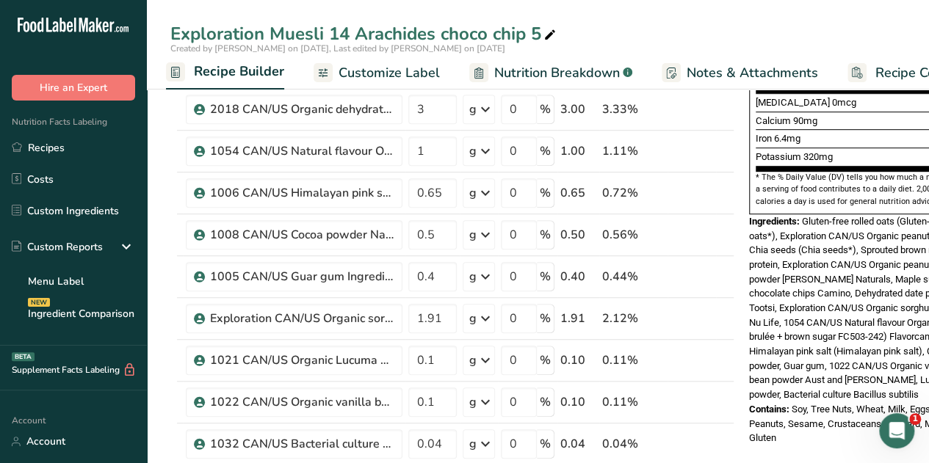
scroll to position [394, 0]
click at [724, 306] on icon at bounding box center [725, 311] width 18 height 11
type input "1.91"
type input "0.4"
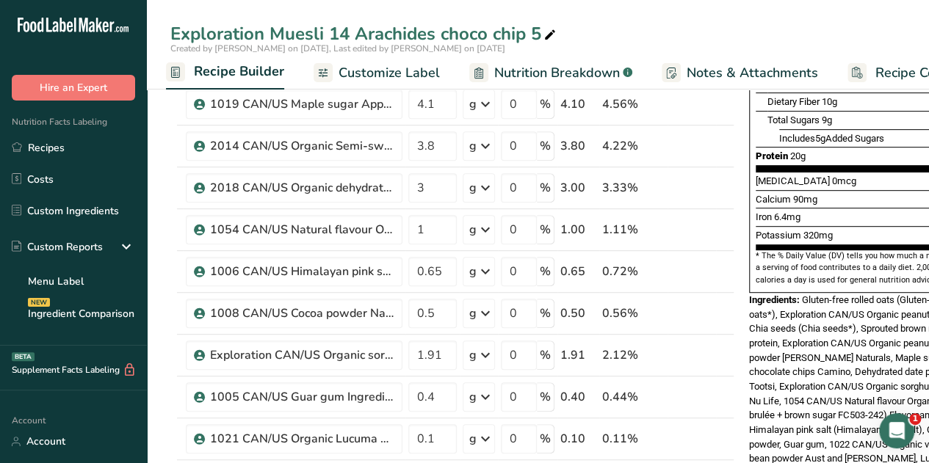
scroll to position [310, 0]
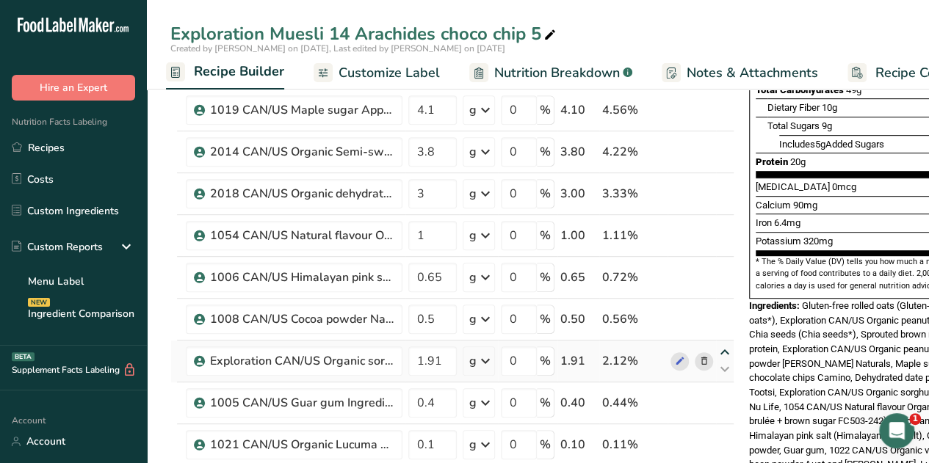
click at [723, 347] on icon at bounding box center [725, 352] width 18 height 11
type input "1.91"
type input "0.5"
click at [721, 307] on icon at bounding box center [725, 311] width 18 height 11
type input "1.91"
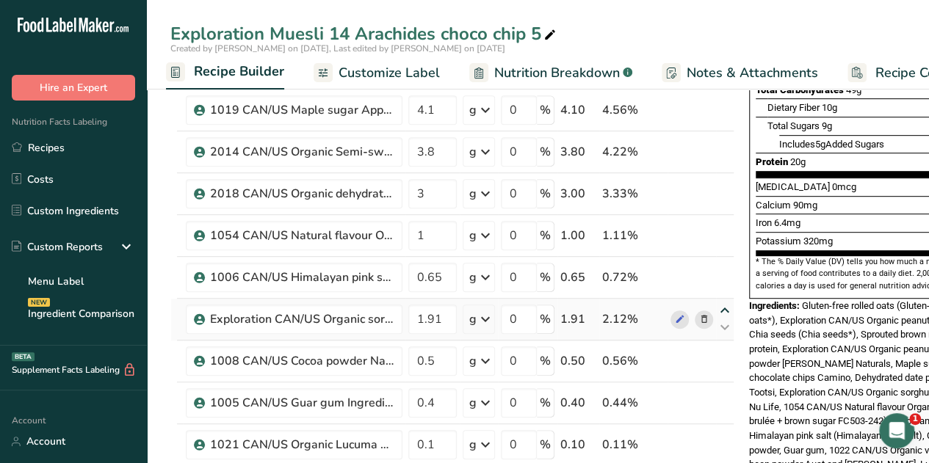
type input "0.65"
click at [723, 265] on icon at bounding box center [725, 269] width 18 height 11
type input "1.91"
type input "1"
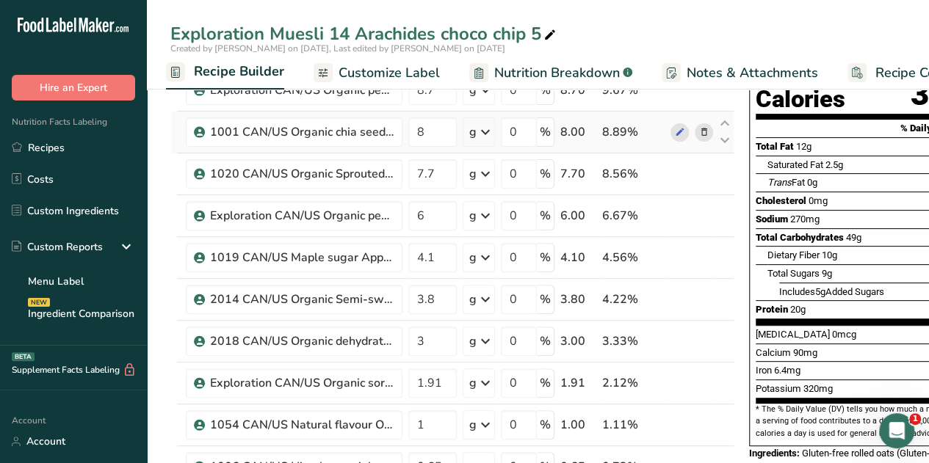
scroll to position [163, 0]
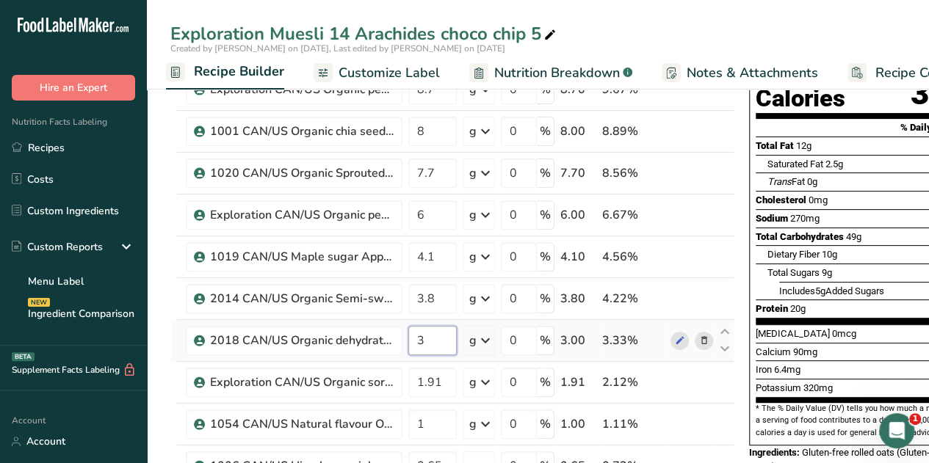
click at [426, 337] on input "3" at bounding box center [432, 340] width 48 height 29
type input "2"
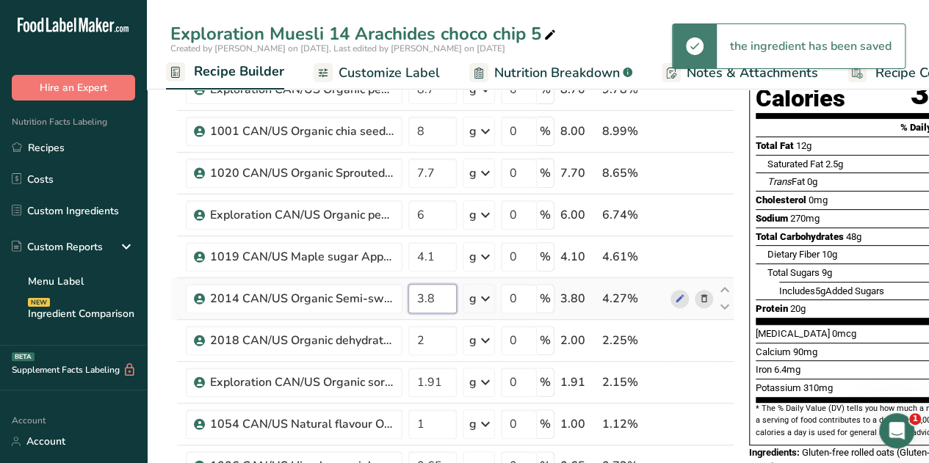
click at [436, 295] on input "3.8" at bounding box center [432, 298] width 48 height 29
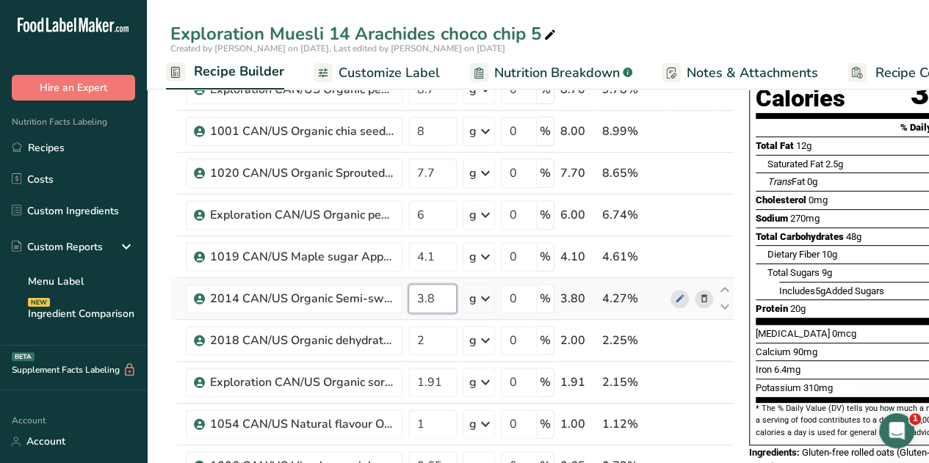
type input "3"
type input "4"
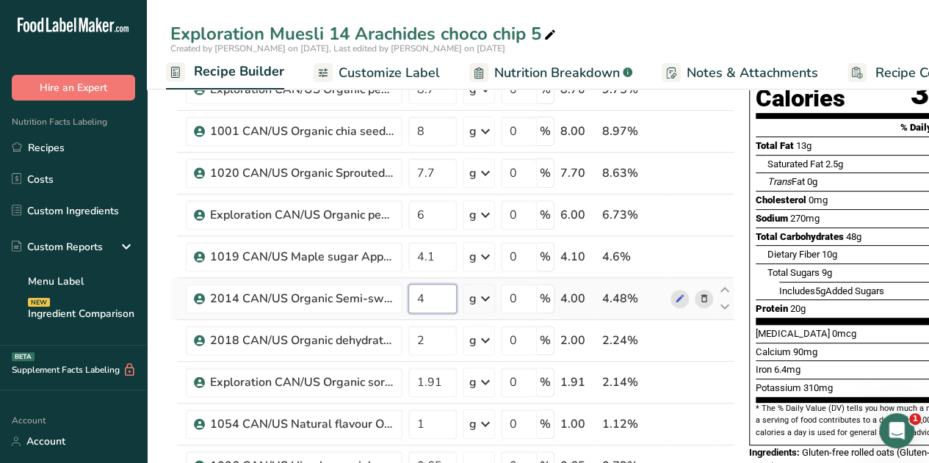
click at [426, 297] on input "4" at bounding box center [432, 298] width 48 height 29
type input "3.8"
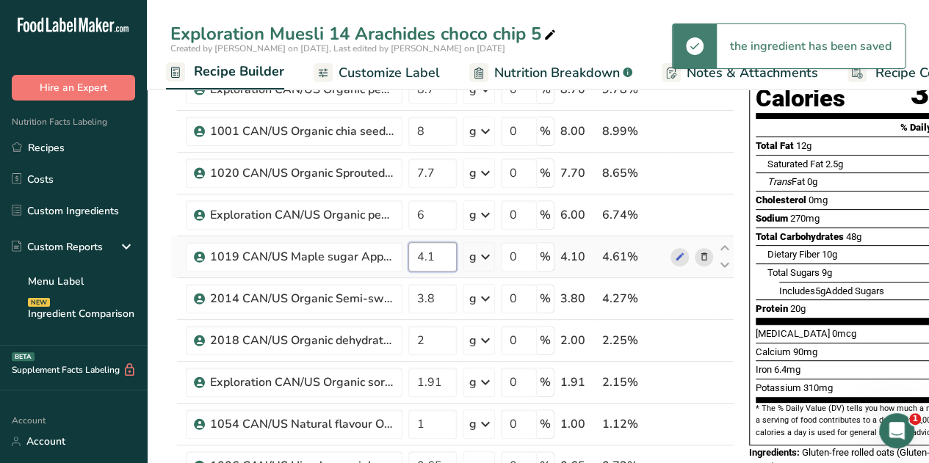
click at [436, 260] on input "4.1" at bounding box center [432, 256] width 48 height 29
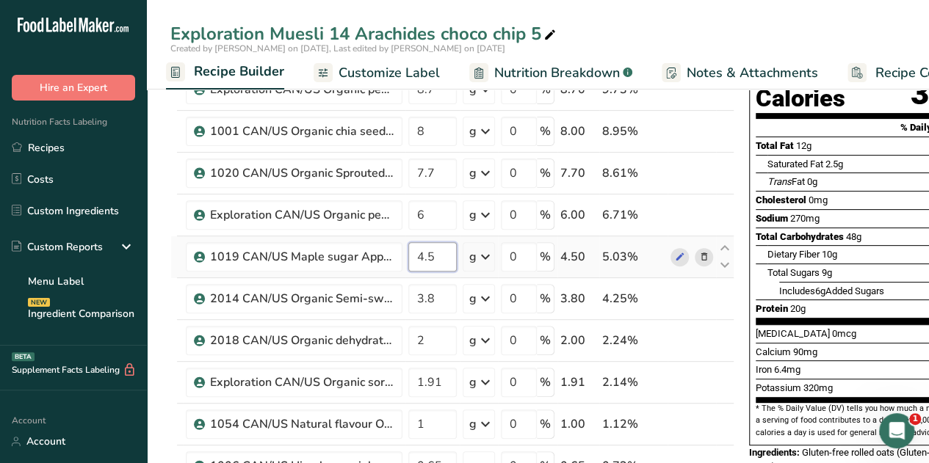
click at [436, 251] on input "4.5" at bounding box center [432, 256] width 48 height 29
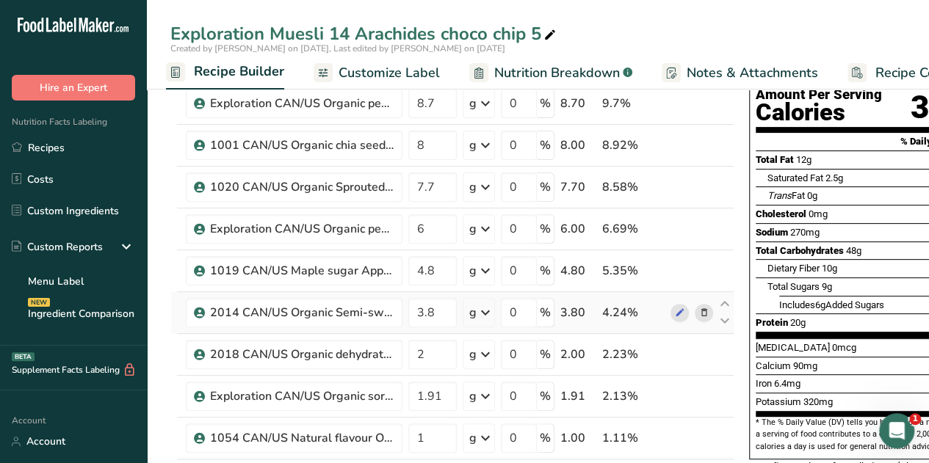
scroll to position [148, 0]
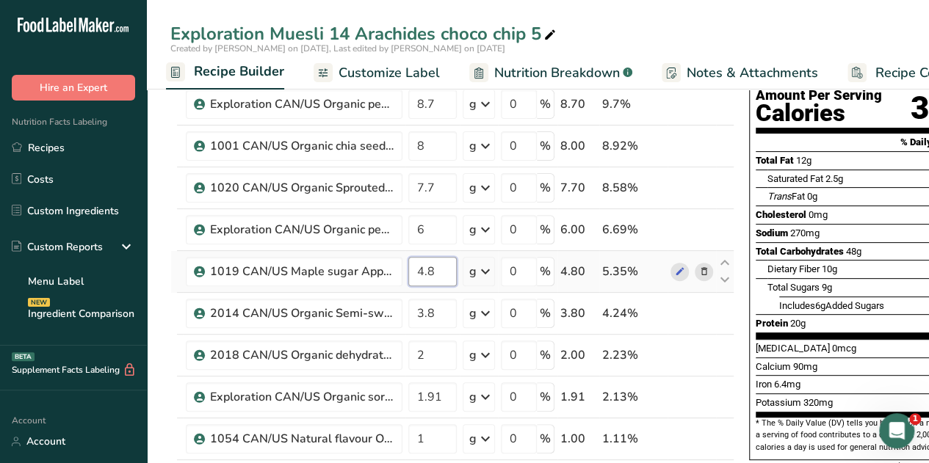
click at [434, 271] on input "4.8" at bounding box center [432, 271] width 48 height 29
type input "4"
type input "5"
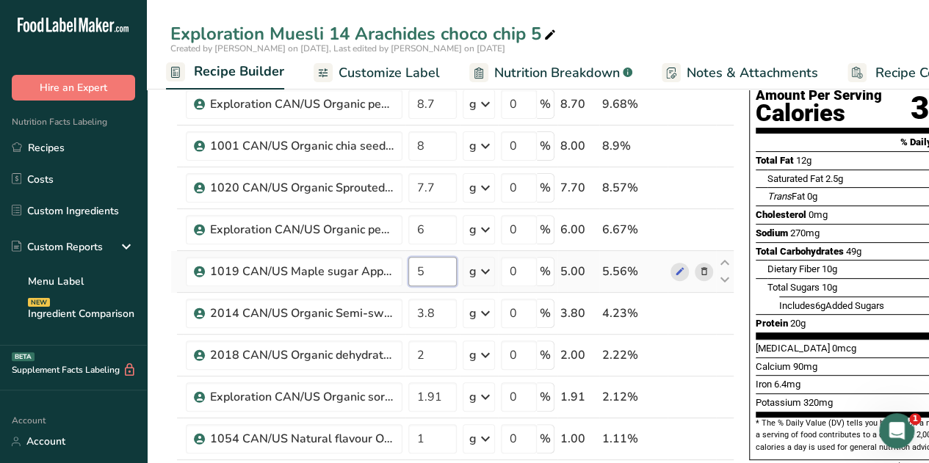
click at [422, 271] on input "5" at bounding box center [432, 271] width 48 height 29
type input "4.9"
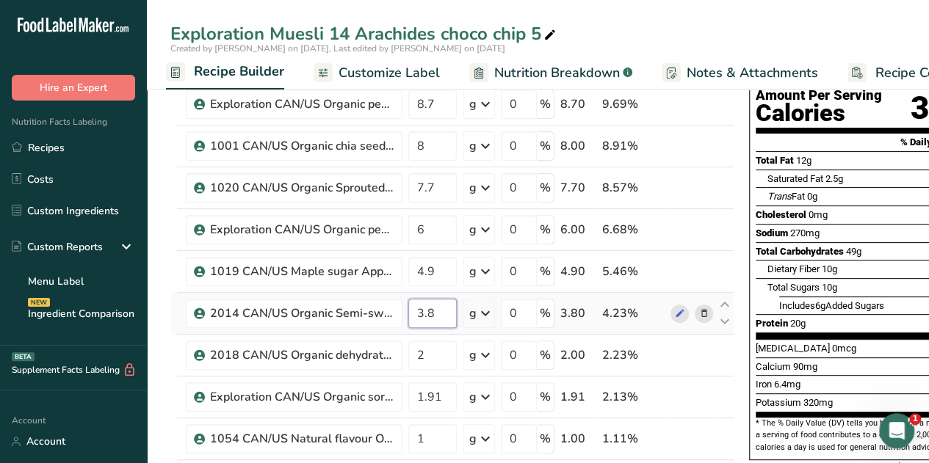
click at [435, 311] on input "3.8" at bounding box center [432, 313] width 48 height 29
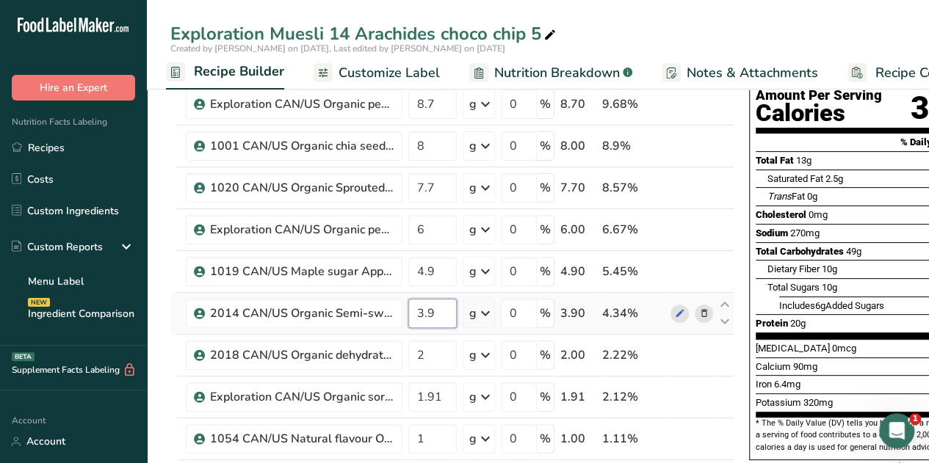
click at [432, 309] on input "3.9" at bounding box center [432, 313] width 48 height 29
type input "3.8"
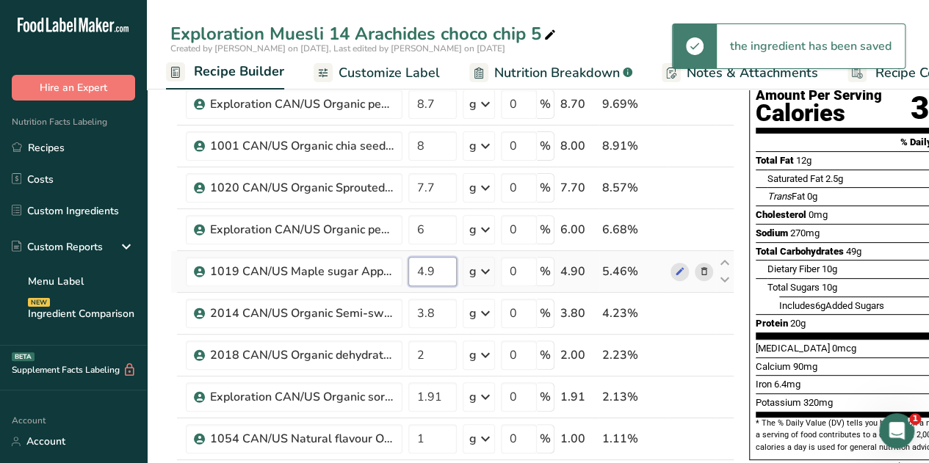
click at [436, 271] on input "4.9" at bounding box center [432, 271] width 48 height 29
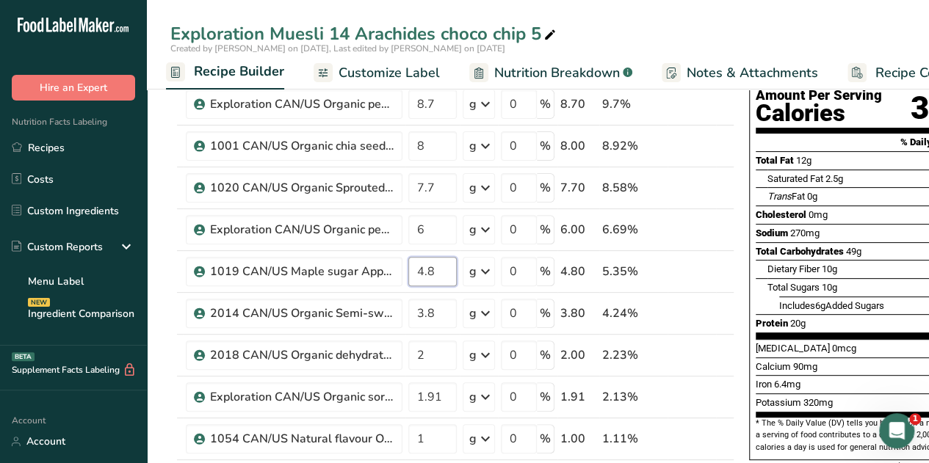
type input "4.8"
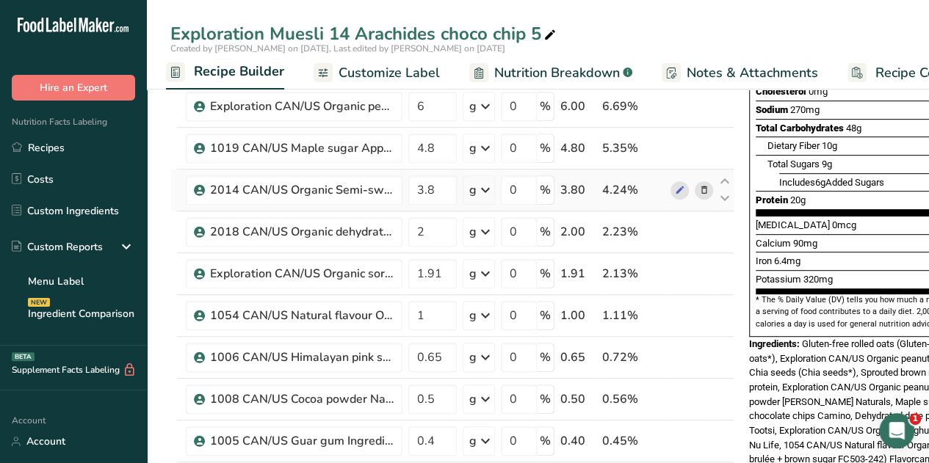
scroll to position [259, 0]
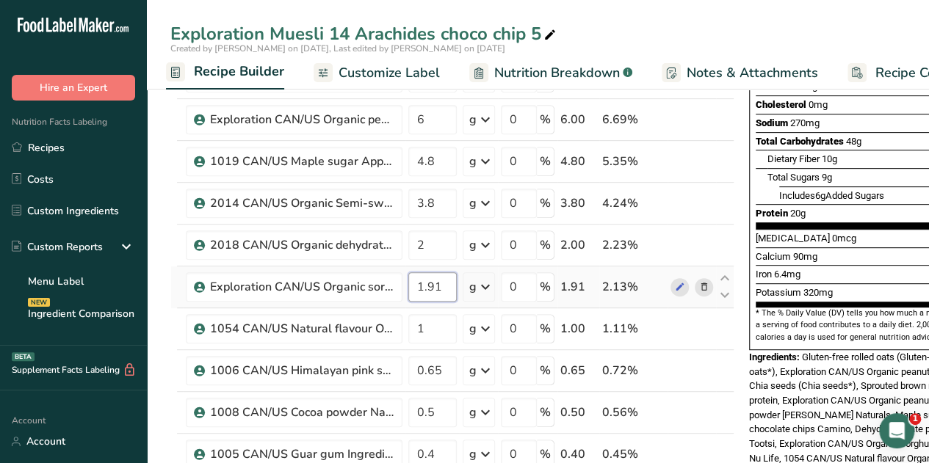
click at [441, 281] on input "1.91" at bounding box center [432, 287] width 48 height 29
type input "1"
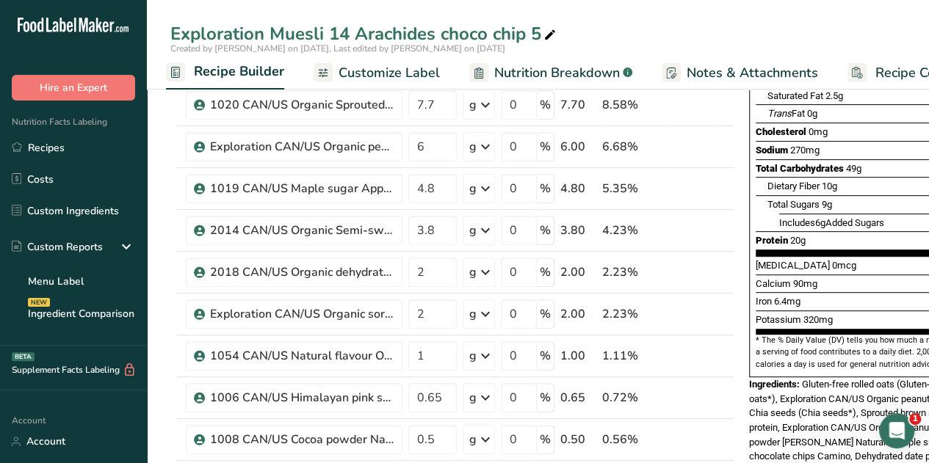
scroll to position [211, 0]
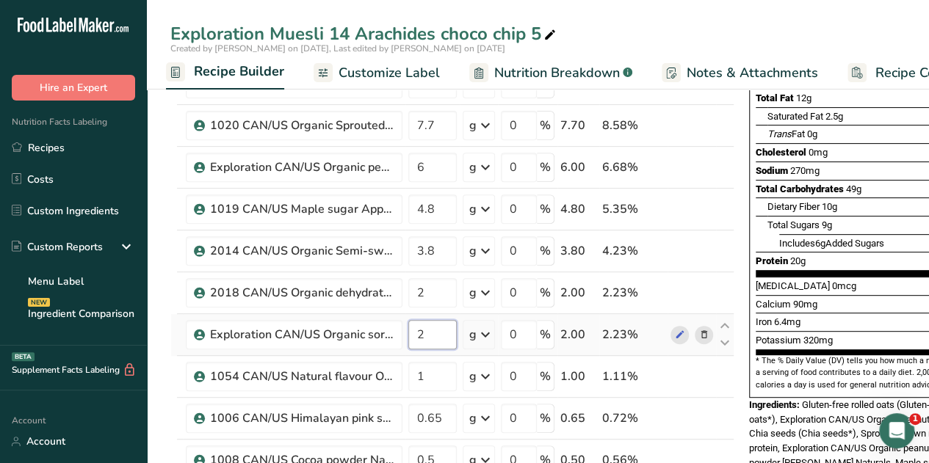
click at [433, 334] on input "2" at bounding box center [432, 334] width 48 height 29
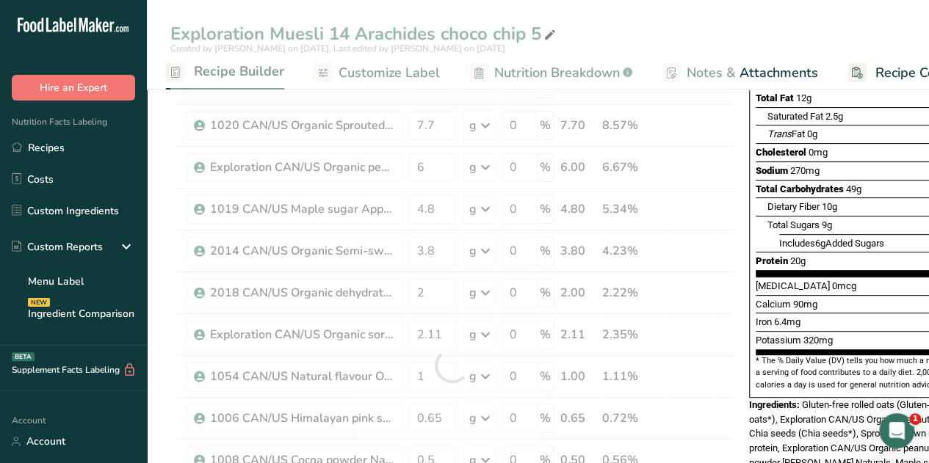
click at [748, 12] on div "Exploration Muesli 14 Arachides choco chip 5 Created by [PERSON_NAME] on [DATE]…" at bounding box center [538, 45] width 782 height 90
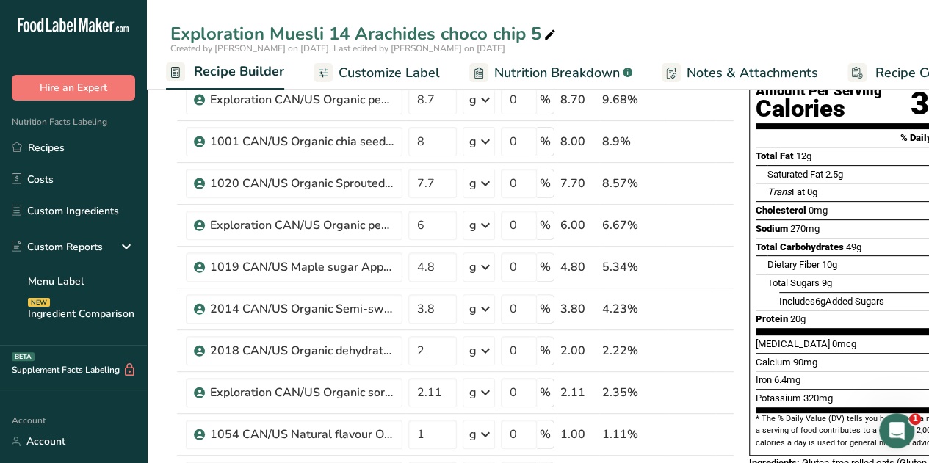
scroll to position [152, 0]
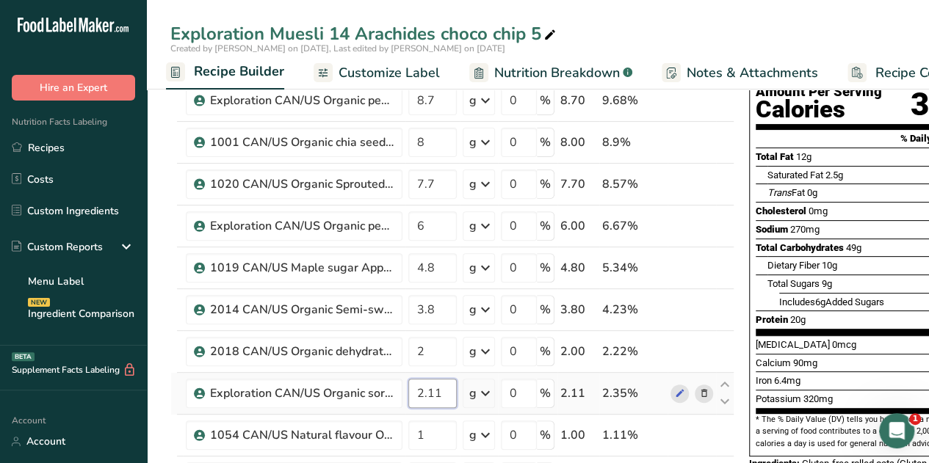
click at [432, 391] on input "2.11" at bounding box center [432, 393] width 48 height 29
type input "2.21"
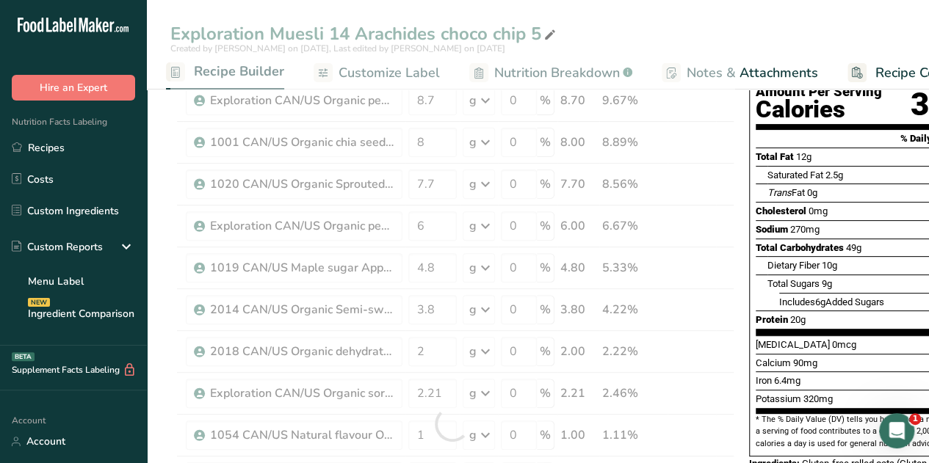
click at [745, 26] on div "Exploration Muesli 14 Arachides choco chip 5" at bounding box center [538, 34] width 782 height 26
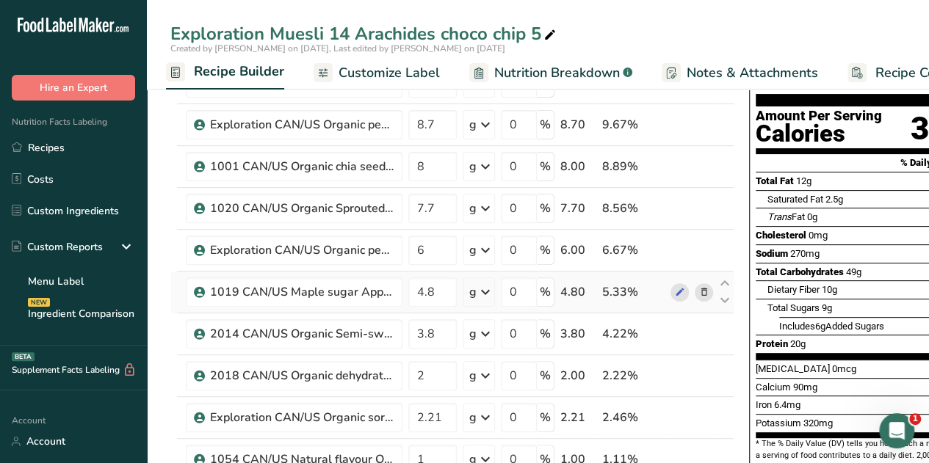
scroll to position [129, 0]
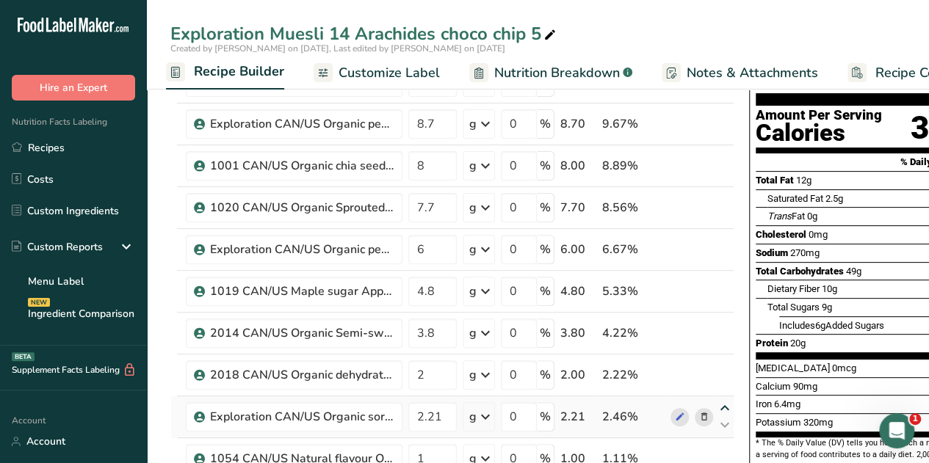
click at [726, 403] on icon at bounding box center [725, 408] width 18 height 11
type input "2.21"
type input "2"
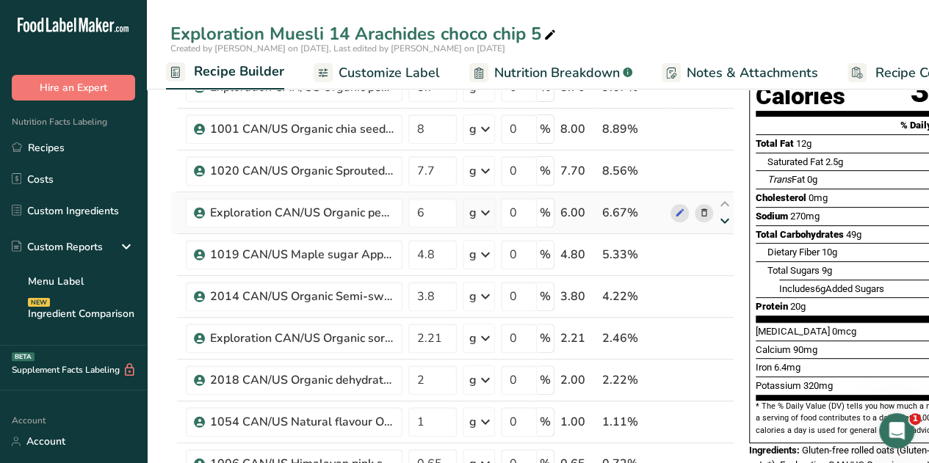
scroll to position [0, 0]
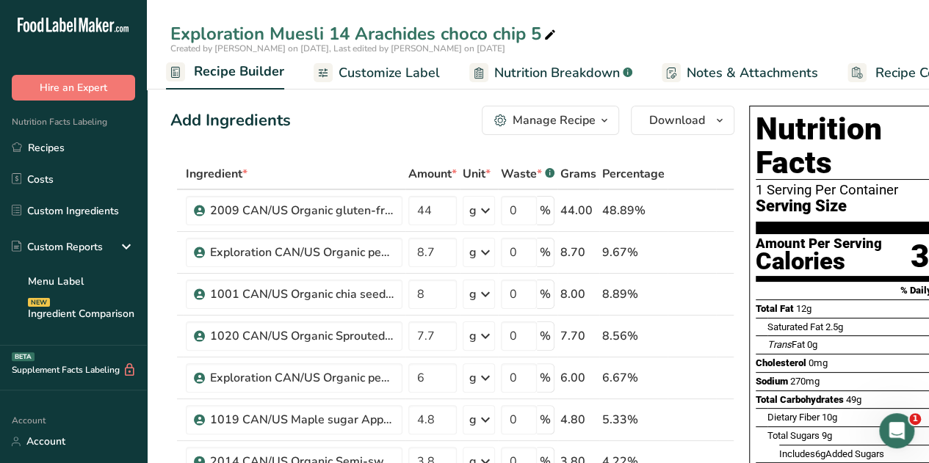
click at [539, 32] on div "Exploration Muesli 14 Arachides choco chip 5" at bounding box center [364, 34] width 389 height 26
click at [719, 37] on input "Exploration Muesli 14 Arachides choco chip 1" at bounding box center [537, 34] width 735 height 26
type input "Exploration Muesli 14 Arachides choco chip 1"
click at [403, 131] on div "Add Ingredients Manage Recipe Delete Recipe Duplicate Recipe Scale Recipe Save …" at bounding box center [452, 120] width 564 height 29
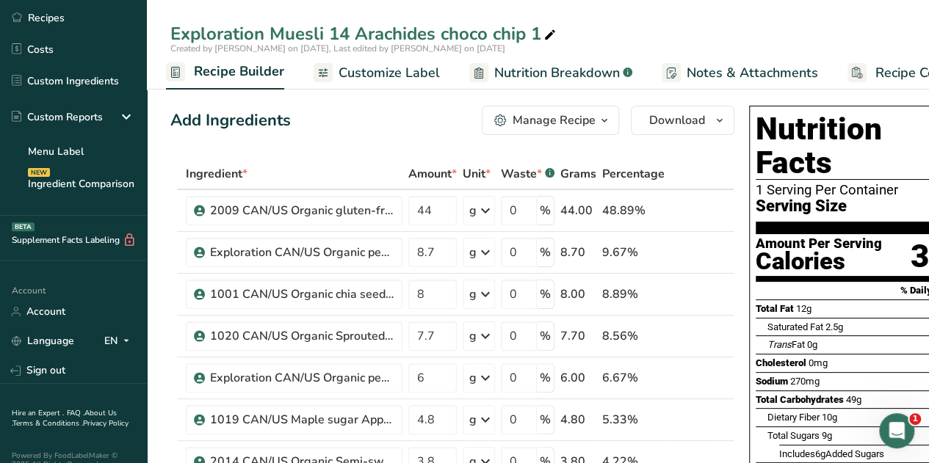
scroll to position [131, 0]
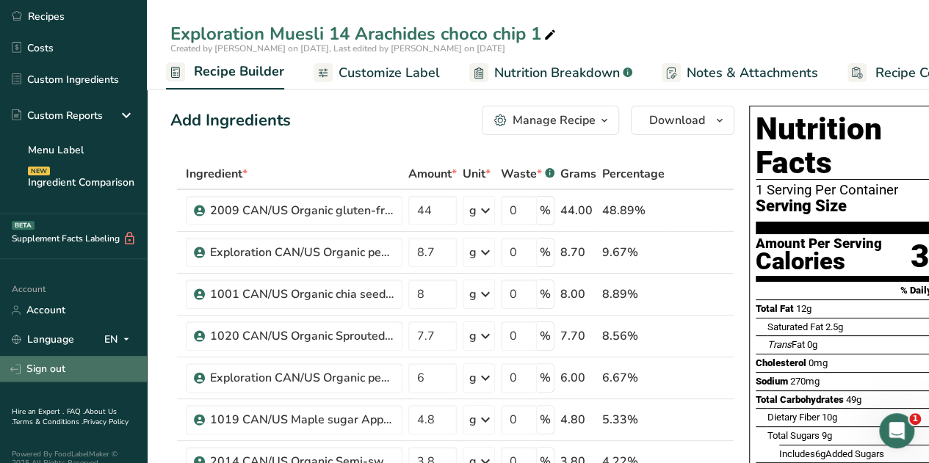
click at [57, 364] on link "Sign out" at bounding box center [73, 369] width 147 height 26
